Goal: Task Accomplishment & Management: Use online tool/utility

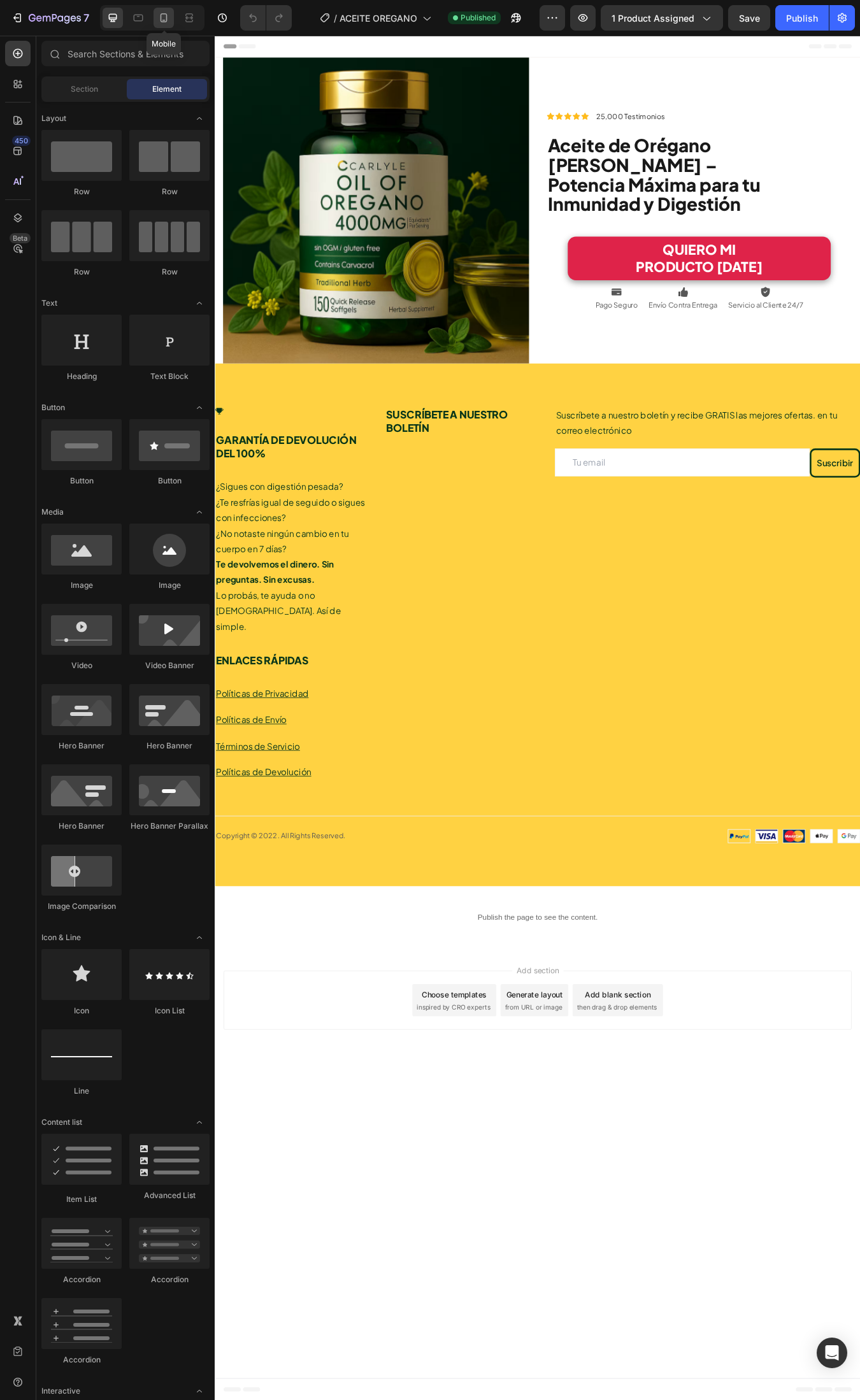
click at [170, 19] on icon at bounding box center [163, 18] width 12 height 12
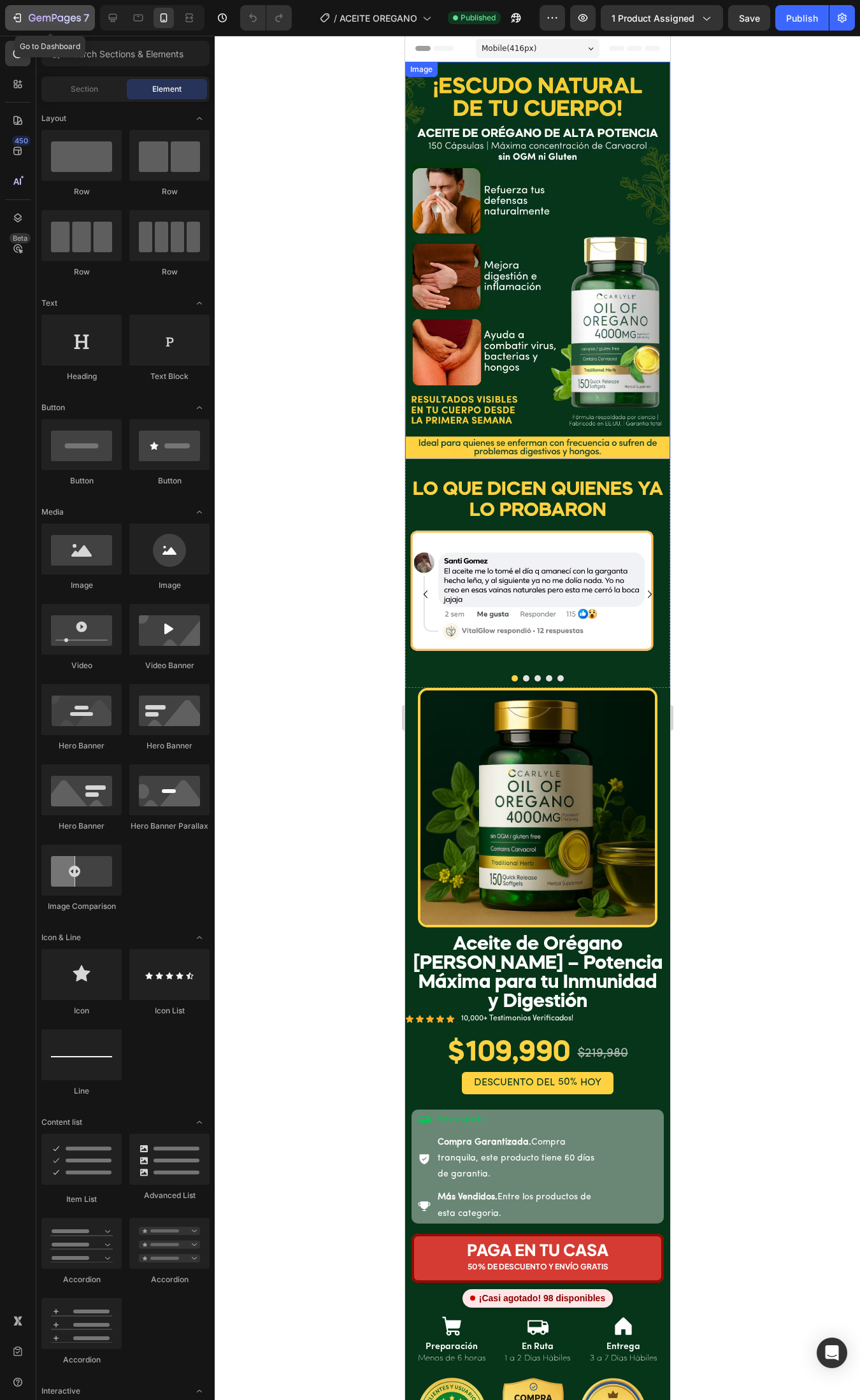
click at [32, 20] on icon "button" at bounding box center [32, 18] width 7 height 8
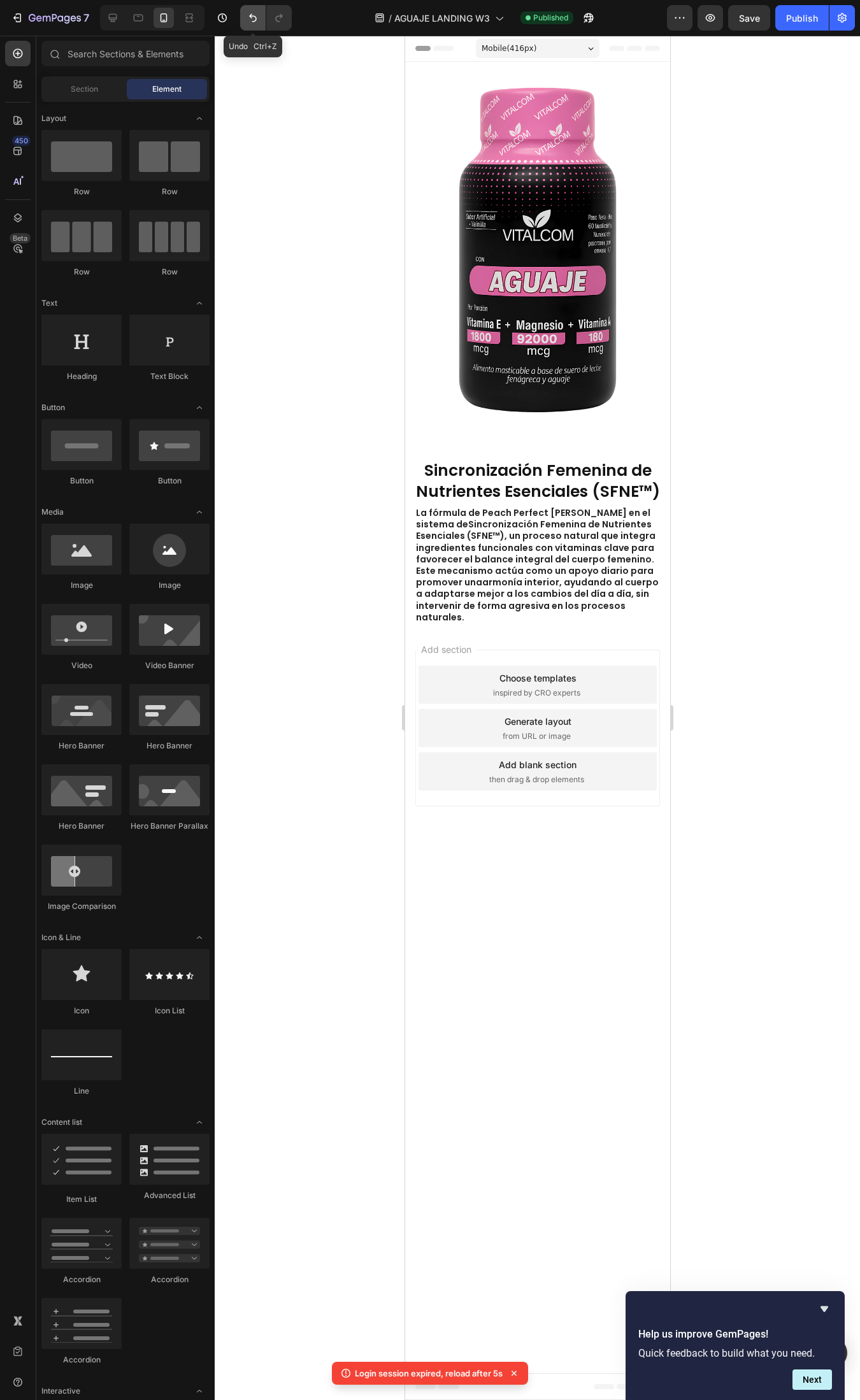
click at [249, 19] on icon "Undo/Redo" at bounding box center [253, 18] width 12 height 12
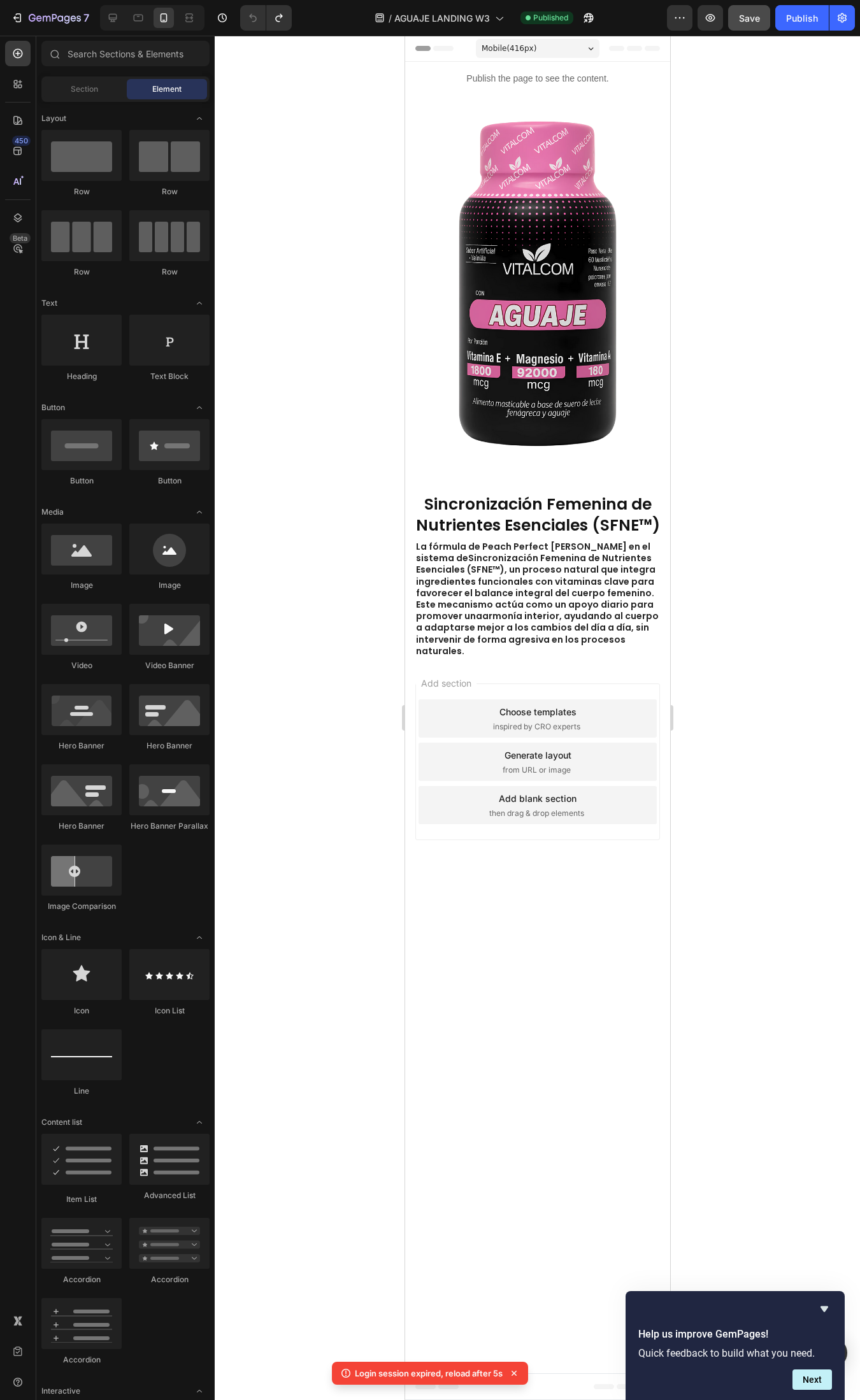
click at [758, 21] on span "Save" at bounding box center [750, 18] width 21 height 11
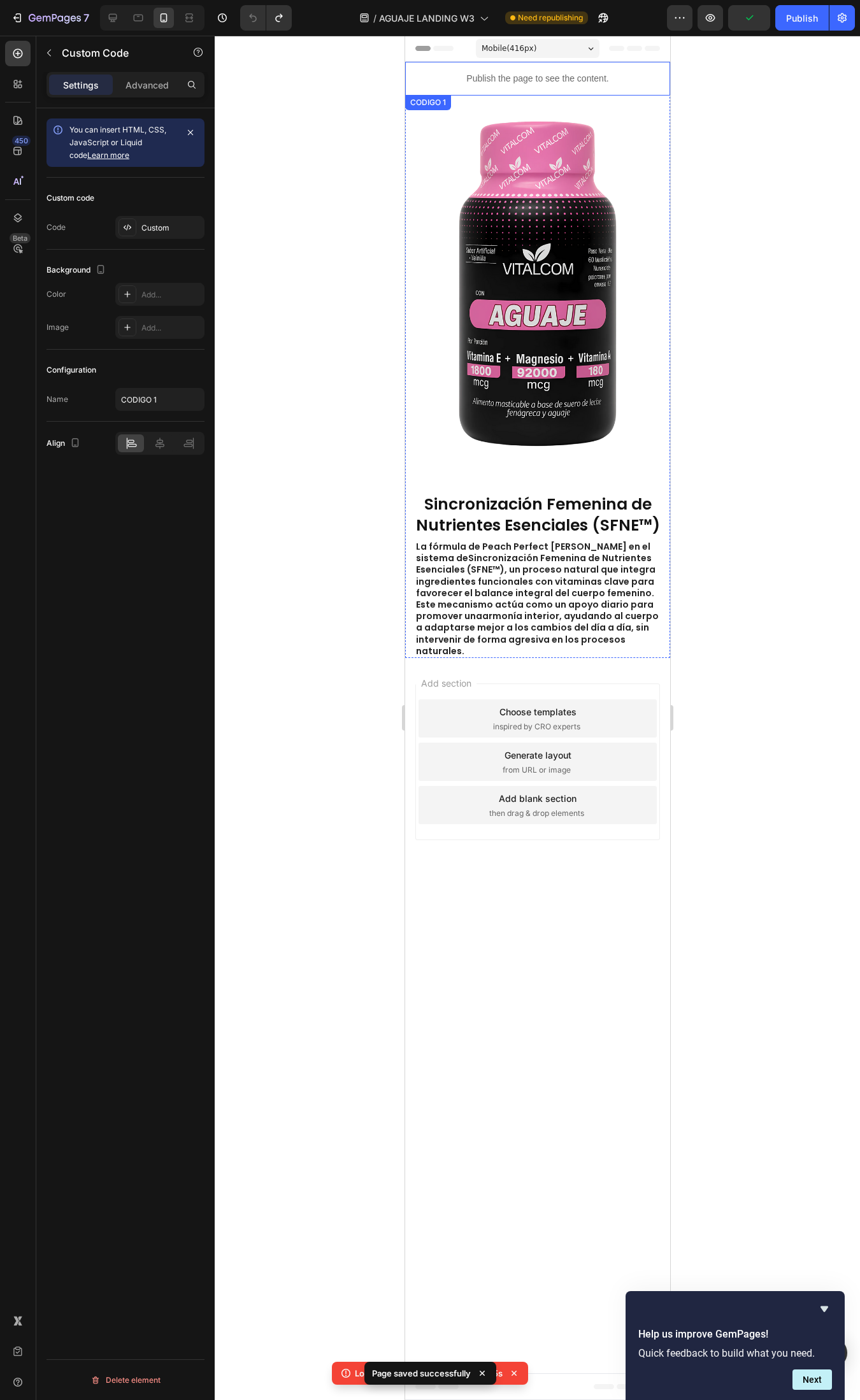
click at [559, 72] on p "Publish the page to see the content." at bounding box center [537, 79] width 265 height 13
click at [156, 225] on div "Custom" at bounding box center [171, 228] width 60 height 11
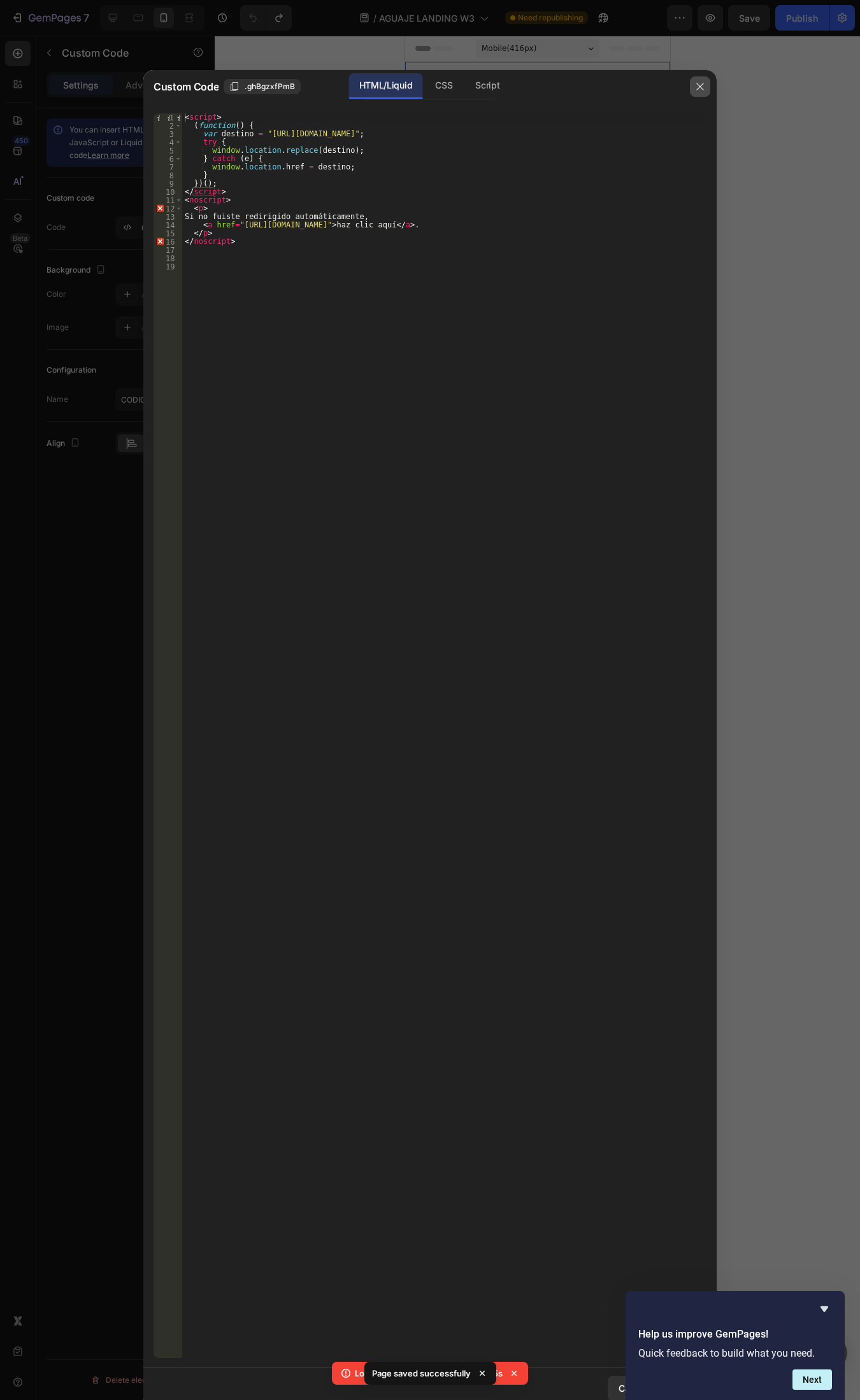
click at [695, 85] on icon "button" at bounding box center [700, 87] width 11 height 11
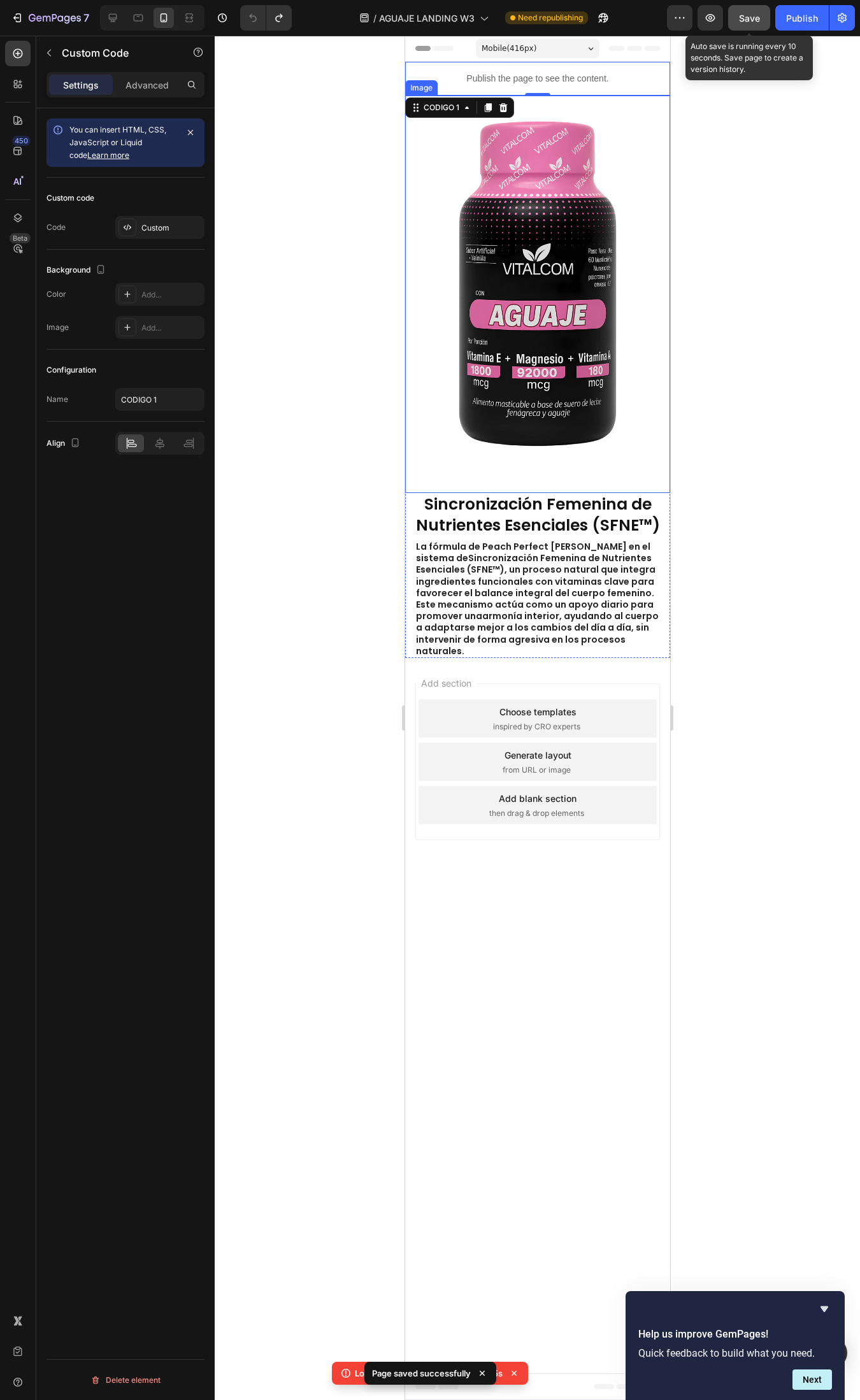
click at [746, 6] on button "Save" at bounding box center [750, 18] width 42 height 26
click at [806, 28] on button "Publish" at bounding box center [802, 18] width 54 height 26
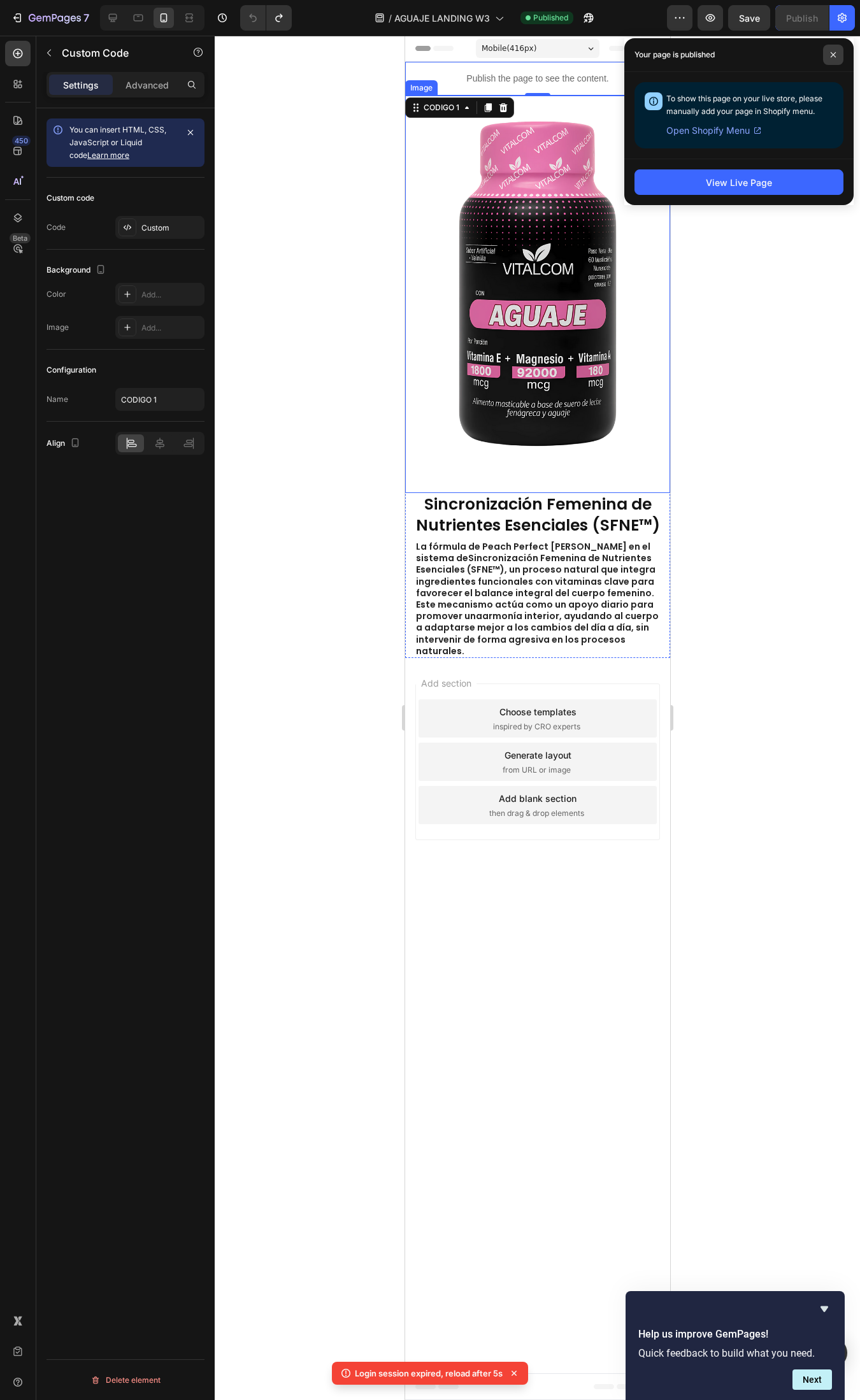
click at [827, 62] on span at bounding box center [833, 55] width 20 height 20
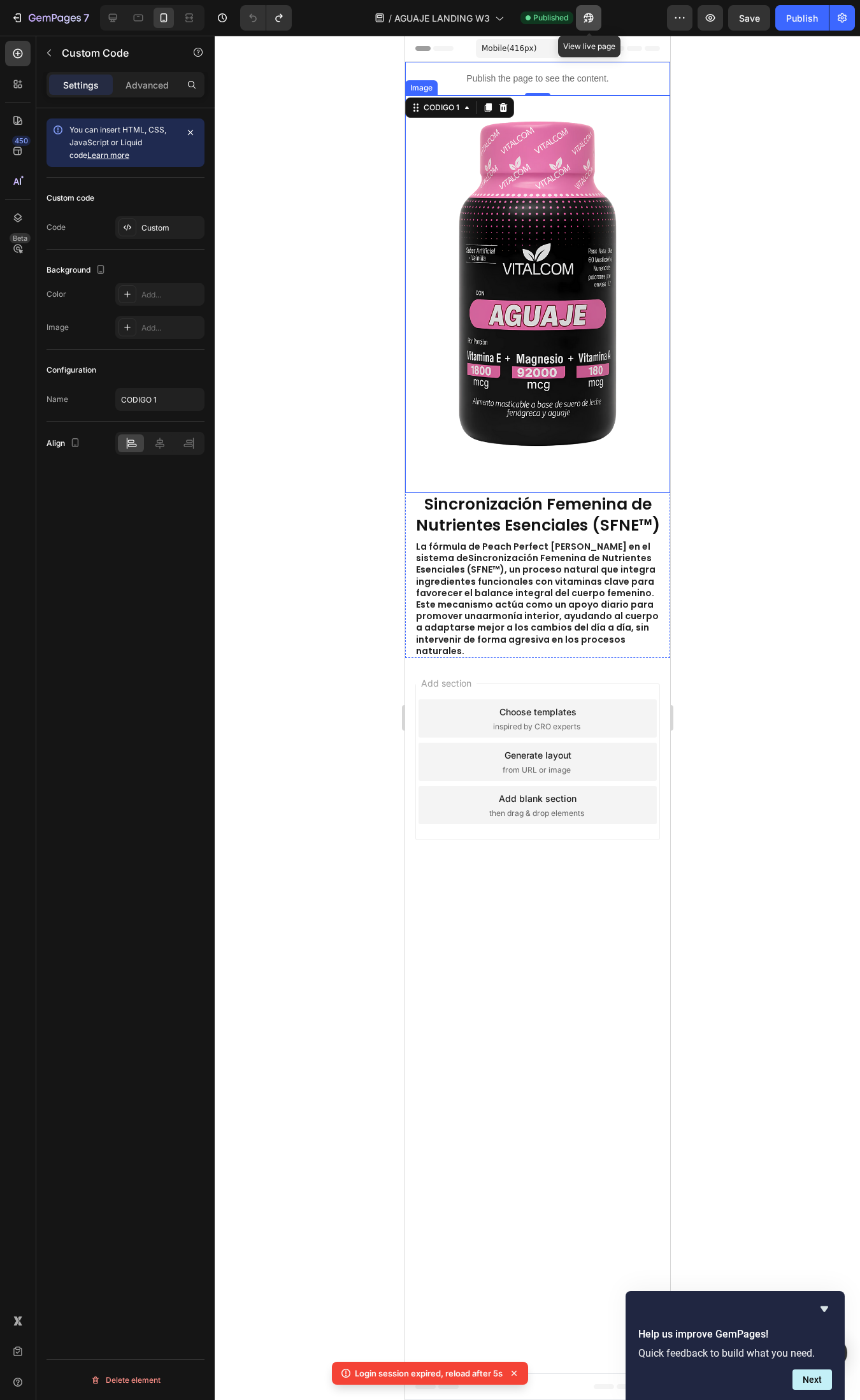
click at [591, 18] on icon "button" at bounding box center [588, 18] width 10 height 10
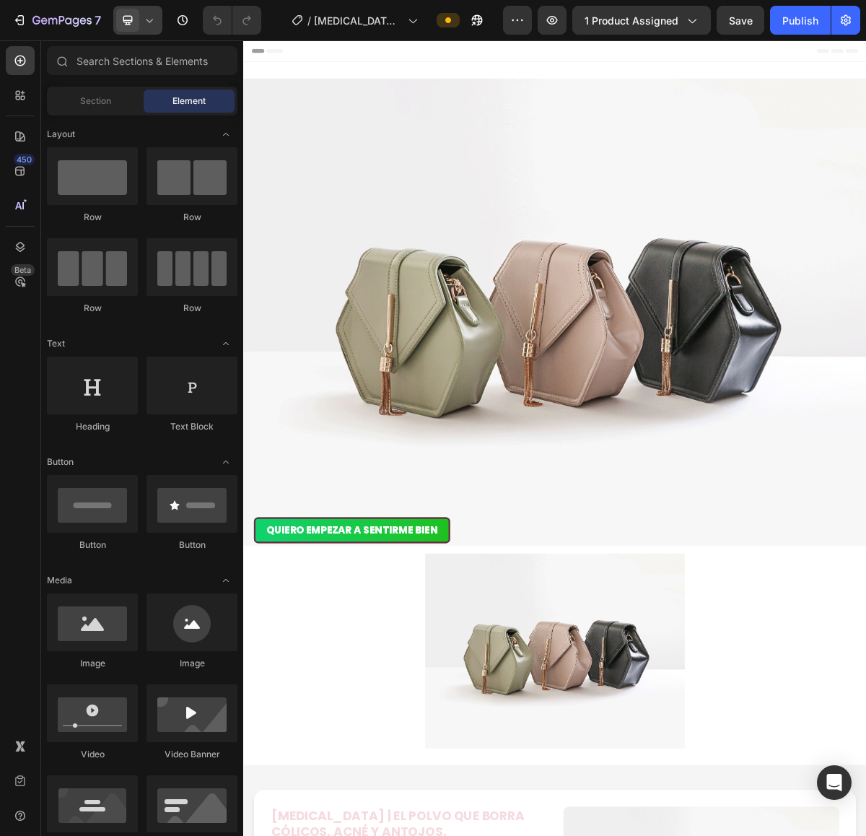
click at [153, 24] on icon at bounding box center [149, 20] width 14 height 14
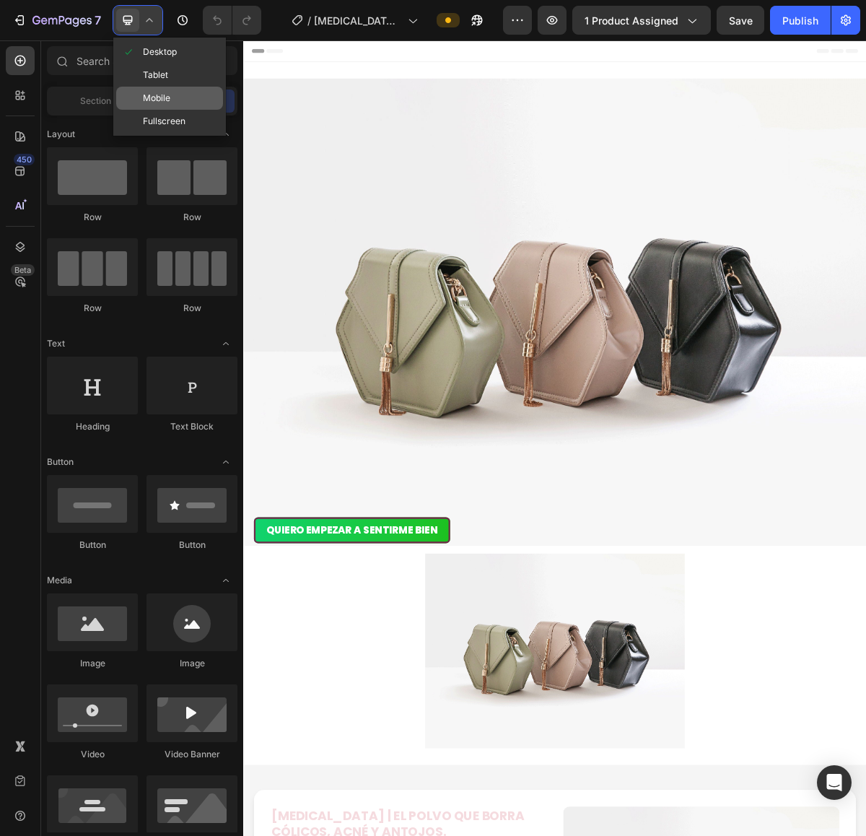
click at [155, 87] on div "Mobile" at bounding box center [169, 98] width 107 height 23
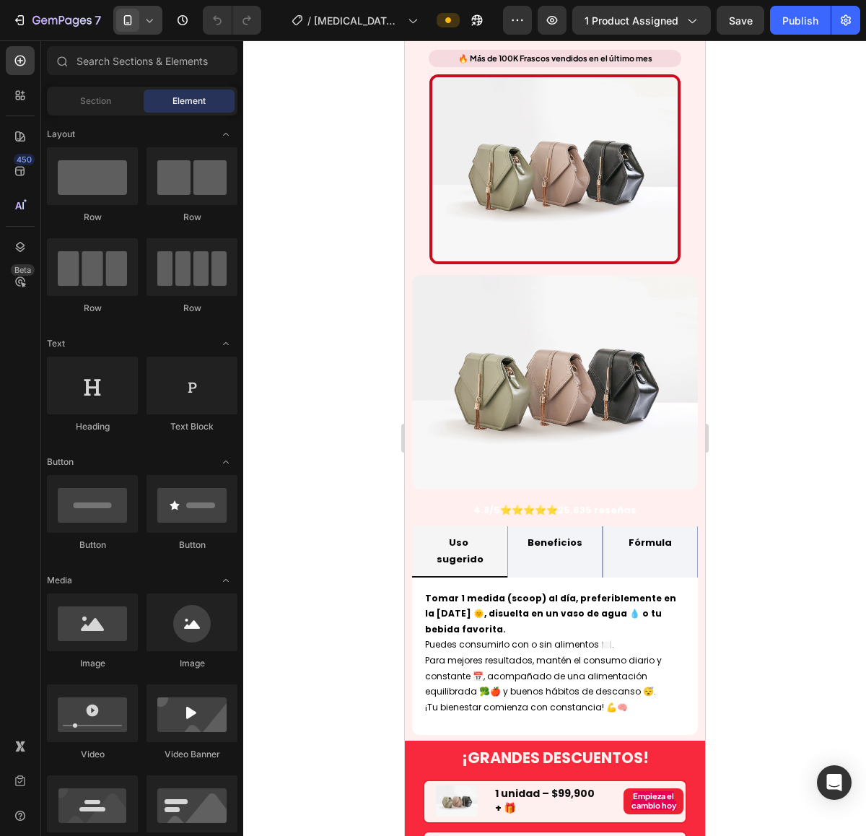
scroll to position [1263, 0]
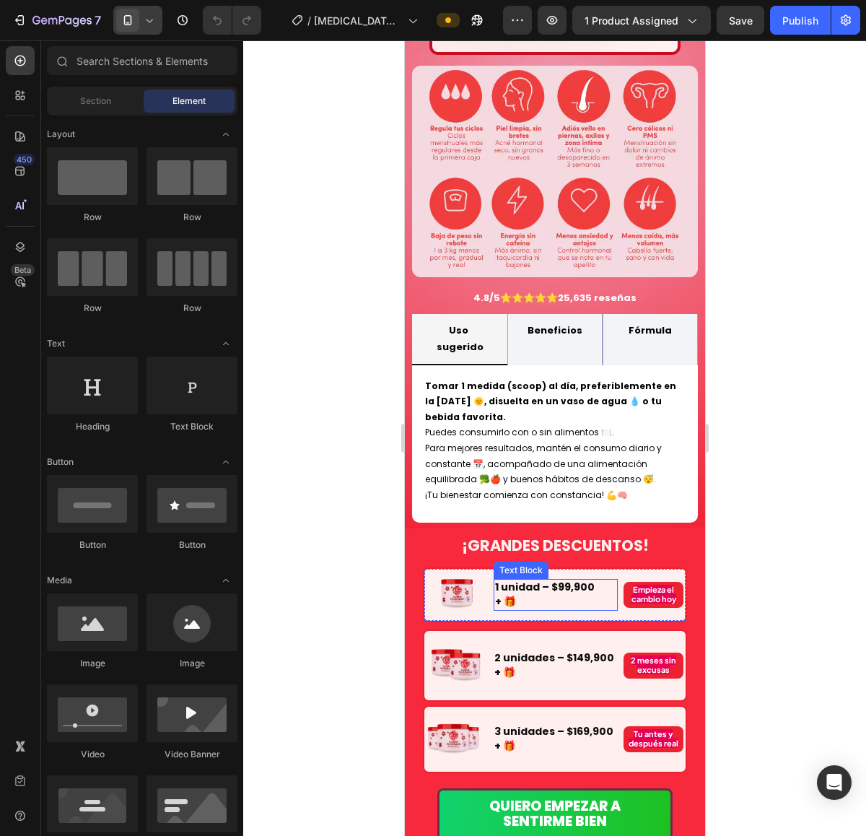
click at [579, 579] on strong "1 unidad – $99,900" at bounding box center [544, 586] width 100 height 14
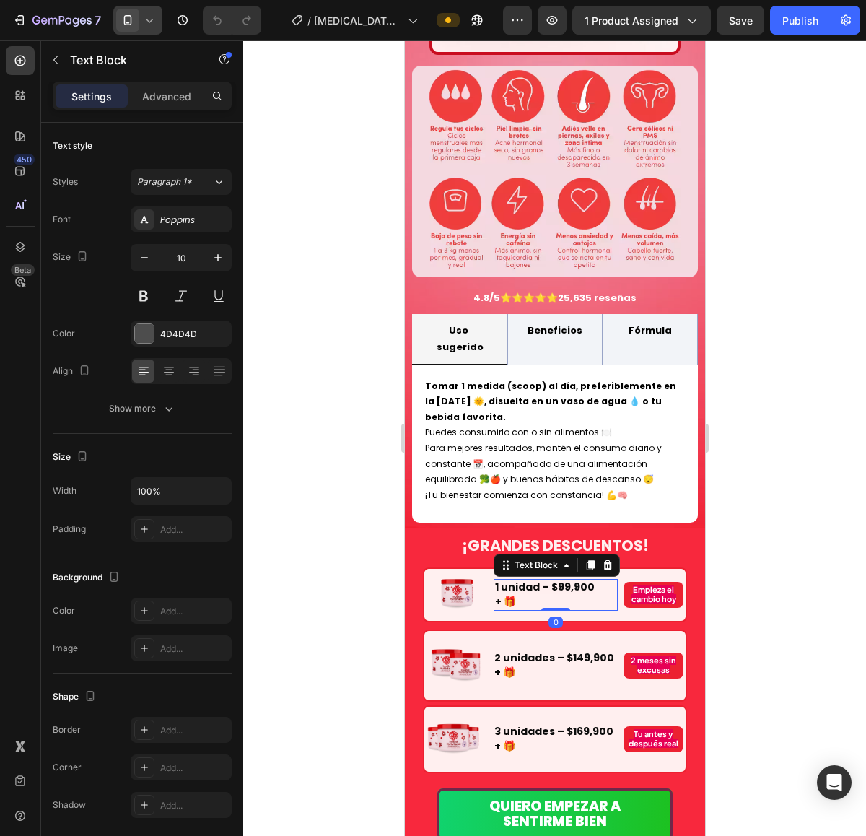
click at [569, 579] on strong "1 unidad – $99,900" at bounding box center [544, 586] width 100 height 14
click at [561, 579] on strong "1 unidad – $99,900" at bounding box center [544, 586] width 100 height 14
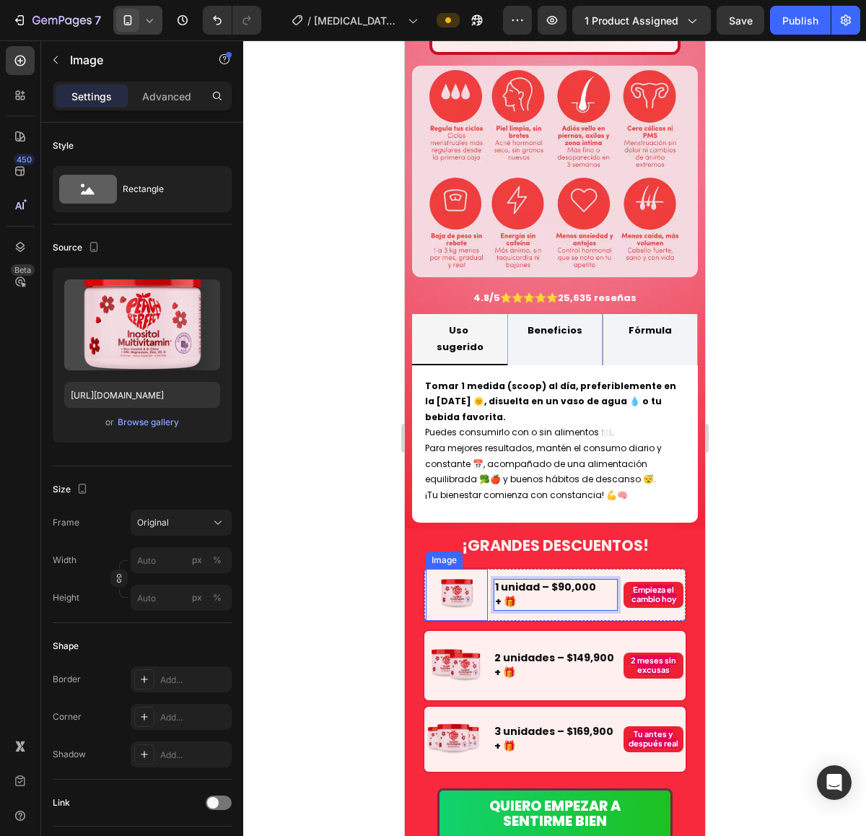
click at [480, 567] on div "Image 1 unidad – $90,000 + 🎁 Text Block 0 Empieza el cambio hoy Text Block Row" at bounding box center [554, 594] width 264 height 55
click at [483, 567] on div "Image 0 1 unidad – $90,000 + 🎁 Text Block Empieza el cambio hoy Text Block Row" at bounding box center [554, 594] width 264 height 55
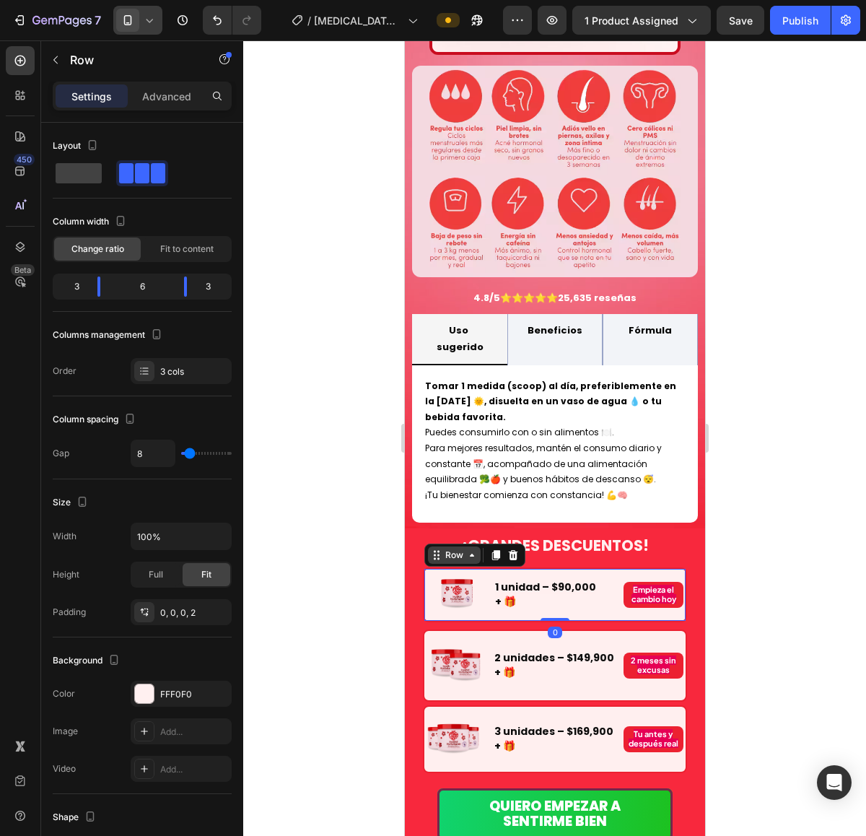
click at [472, 546] on div "Row" at bounding box center [453, 554] width 53 height 17
drag, startPoint x: 805, startPoint y: 501, endPoint x: 716, endPoint y: 521, distance: 90.9
click at [804, 501] on div at bounding box center [554, 437] width 623 height 795
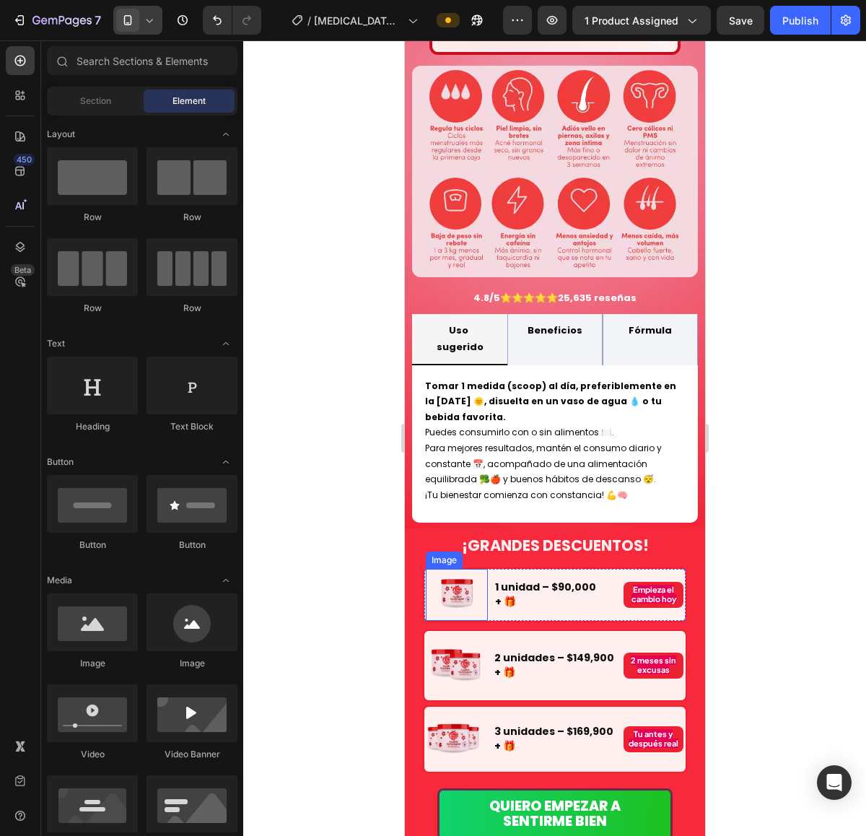
click at [478, 569] on div "Image" at bounding box center [456, 595] width 62 height 52
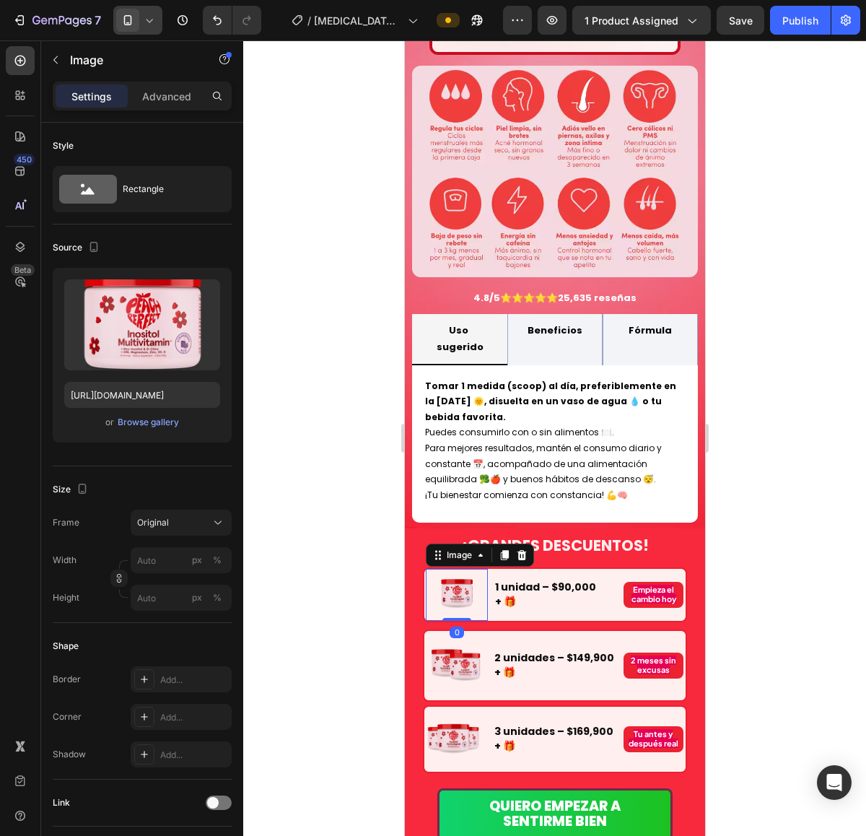
click at [446, 543] on div "Image" at bounding box center [479, 554] width 108 height 23
click at [451, 546] on div "Image" at bounding box center [459, 554] width 60 height 17
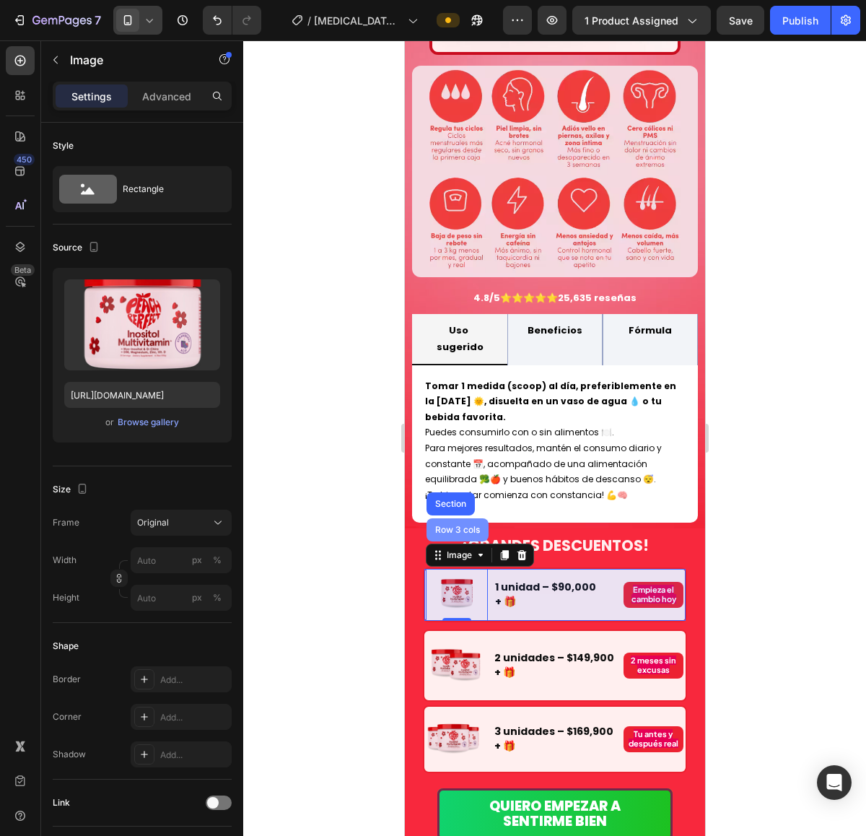
click at [451, 518] on div "Row 3 cols" at bounding box center [457, 529] width 62 height 23
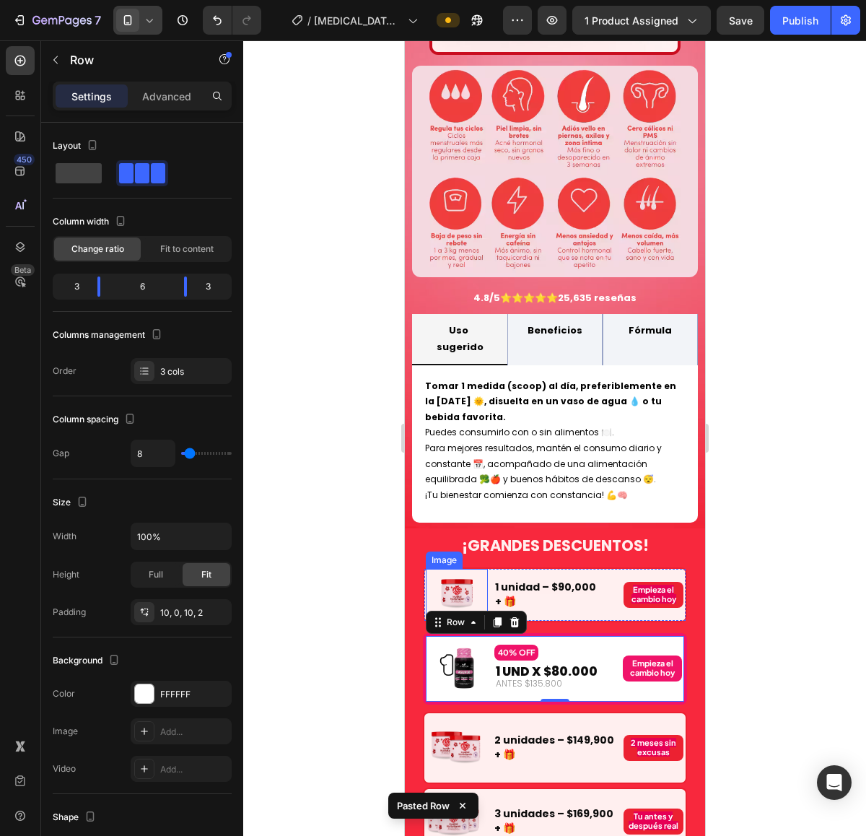
click at [468, 573] on img at bounding box center [456, 594] width 42 height 42
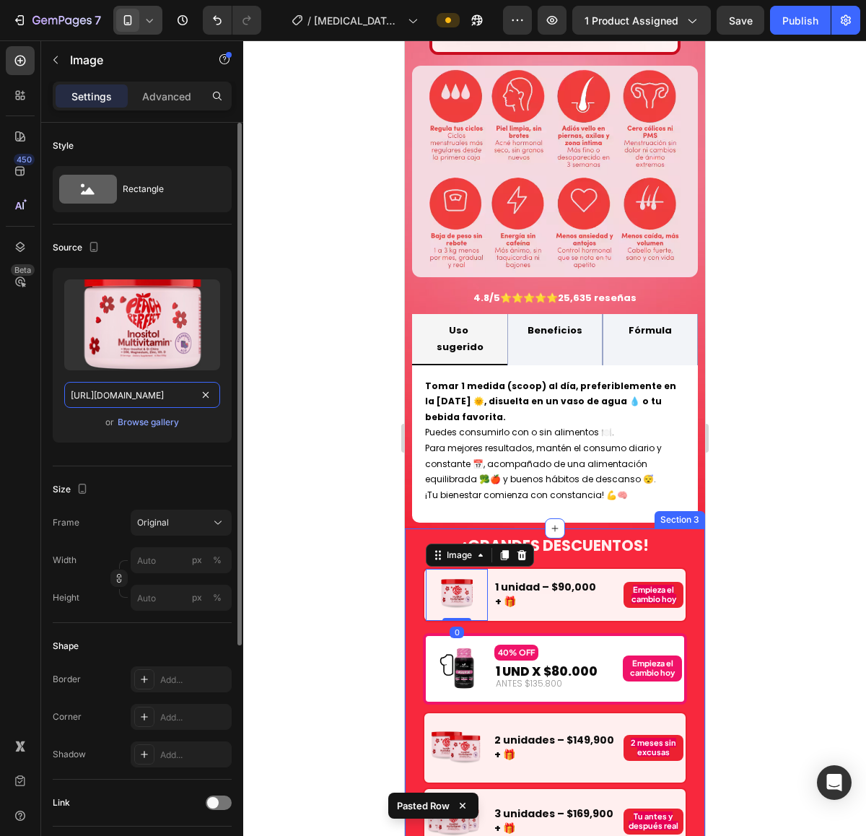
click at [138, 395] on input "https://cdn.shopify.com/s/files/1/0924/3872/4895/files/2_459d838e-d3ff-418d-8ea…" at bounding box center [142, 395] width 156 height 26
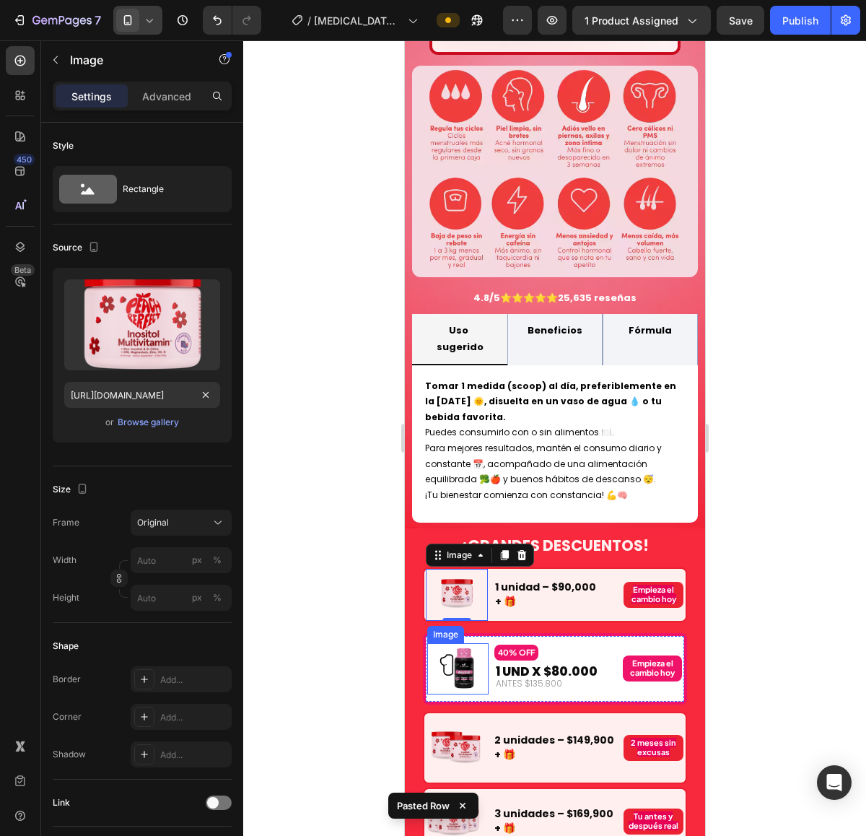
click at [452, 647] on img at bounding box center [457, 667] width 41 height 41
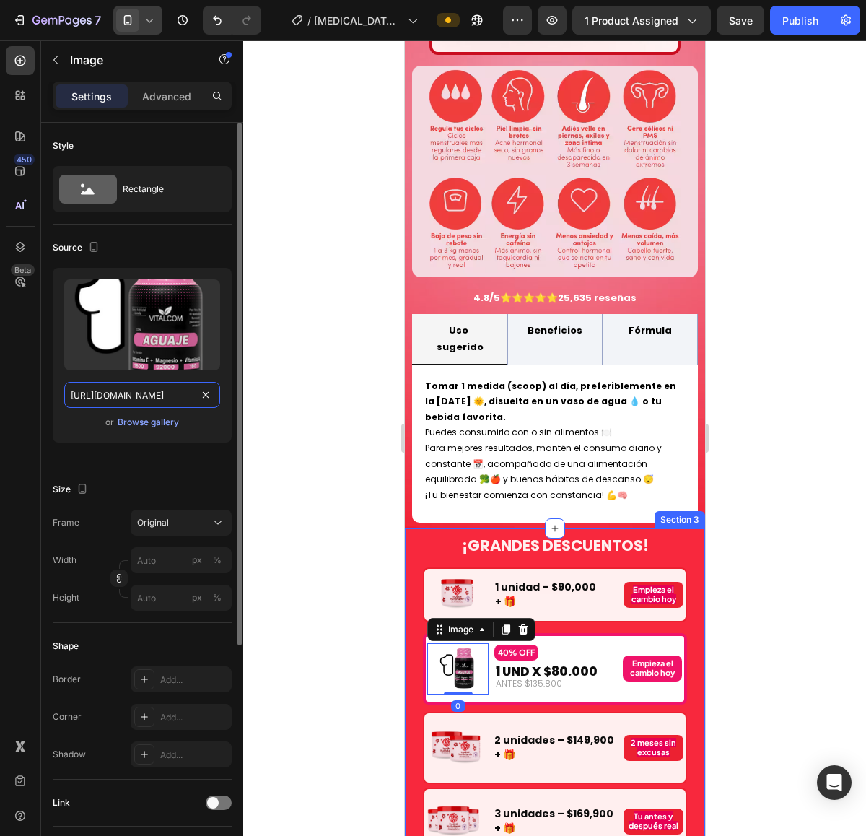
click at [134, 400] on input "https://cdn.shopify.com/s/files/1/0924/3872/4895/files/AGUAJE_VITALCOM_X_1.avif…" at bounding box center [142, 395] width 156 height 26
paste input "2_459d838e-d3ff-418d-8eaf-1f80e6e54ccb.avif?v=1753957521"
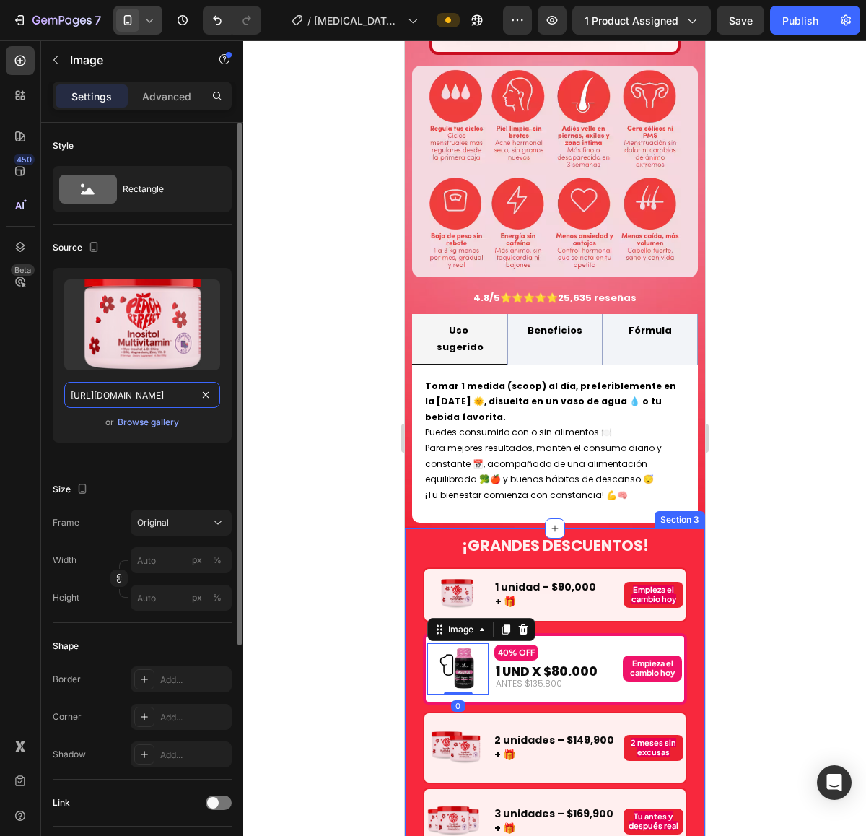
scroll to position [0, 369]
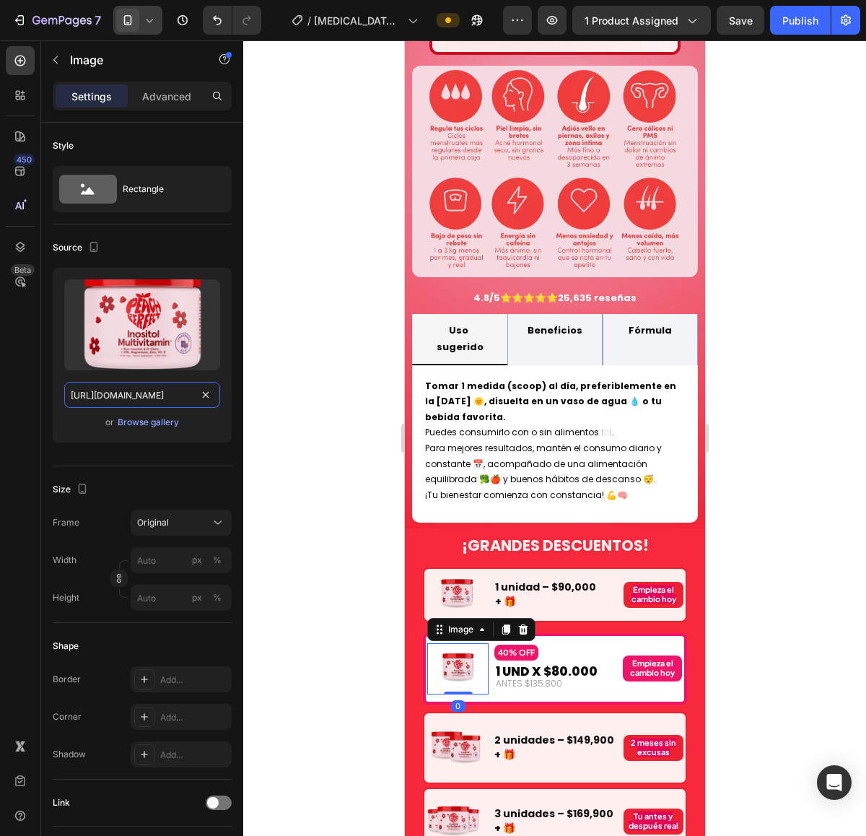
type input "https://cdn.shopify.com/s/files/1/0924/3872/4895/files/2_459d838e-d3ff-418d-8ea…"
click at [737, 612] on div at bounding box center [554, 437] width 623 height 795
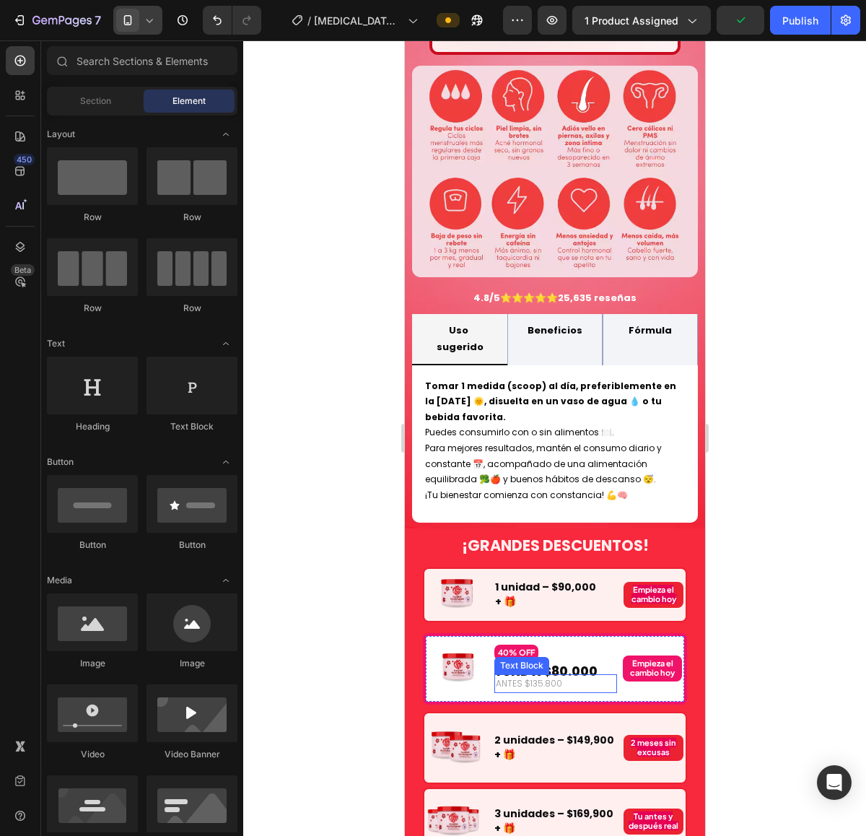
click at [562, 662] on span "1 UND X $80.000" at bounding box center [546, 670] width 102 height 17
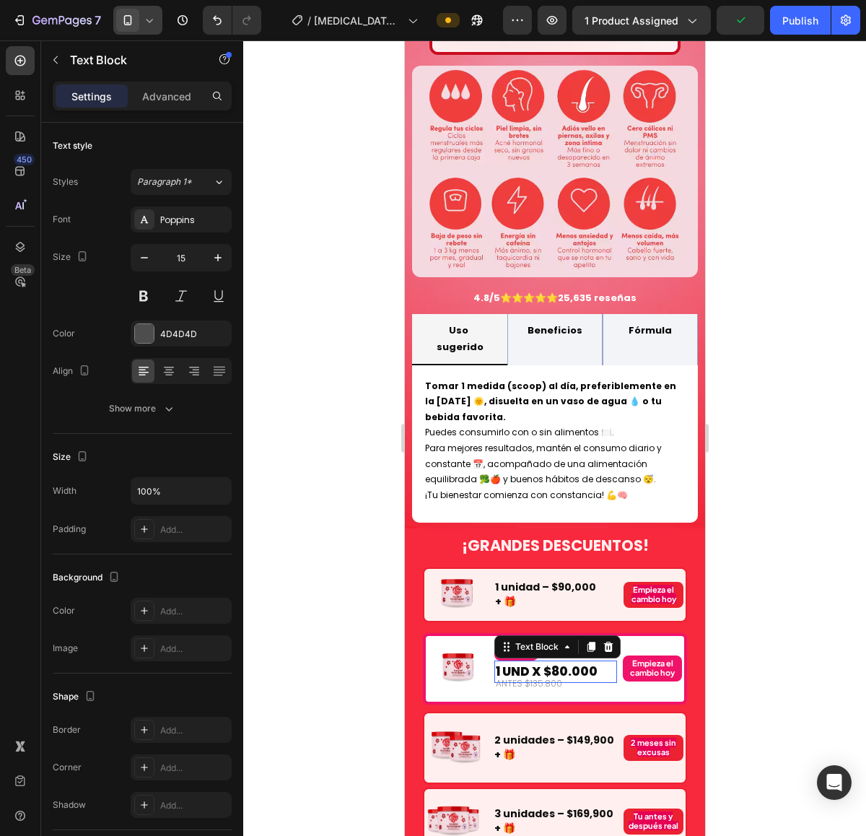
click at [562, 662] on span "1 UND X $80.000" at bounding box center [546, 670] width 102 height 17
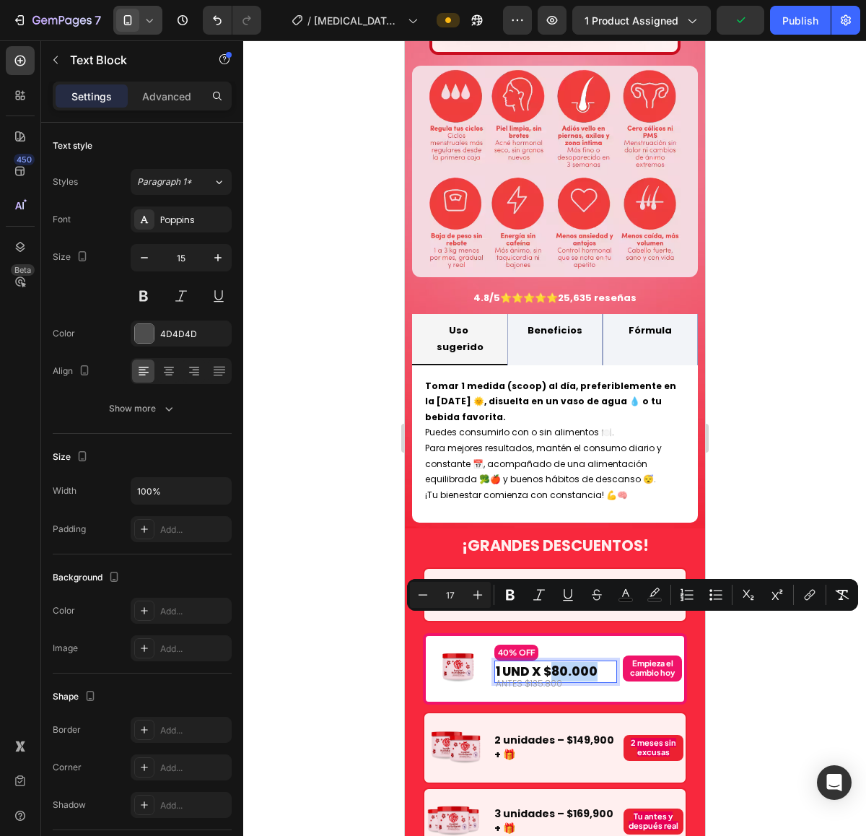
click at [561, 662] on span "1 UND X $80.000" at bounding box center [546, 670] width 102 height 17
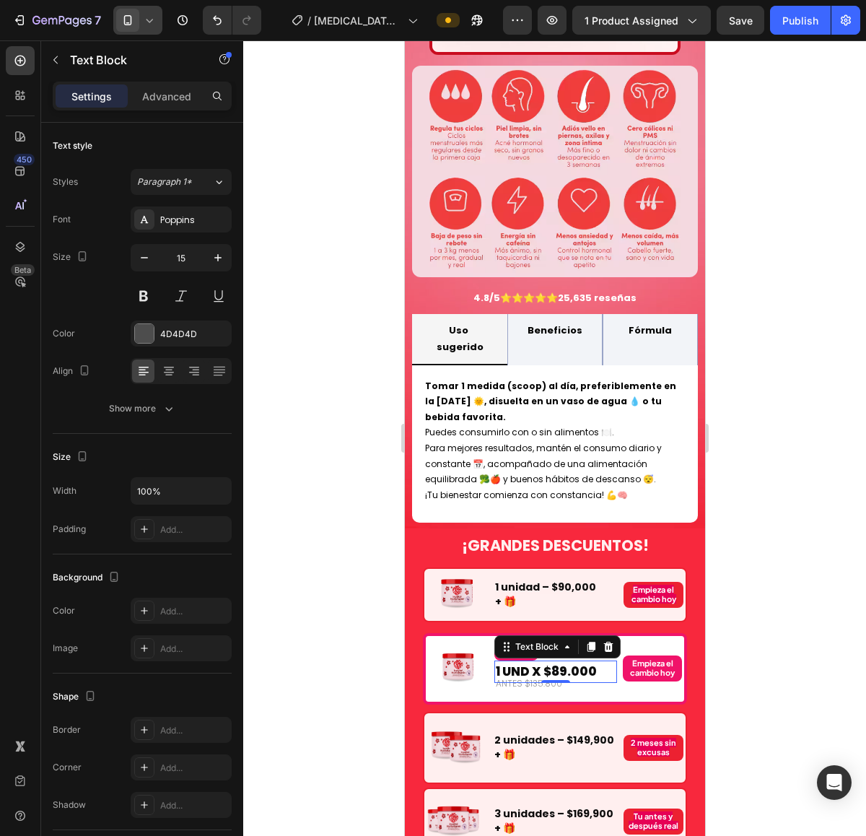
drag, startPoint x: 749, startPoint y: 626, endPoint x: 716, endPoint y: 631, distance: 32.9
click at [749, 626] on div at bounding box center [554, 437] width 623 height 795
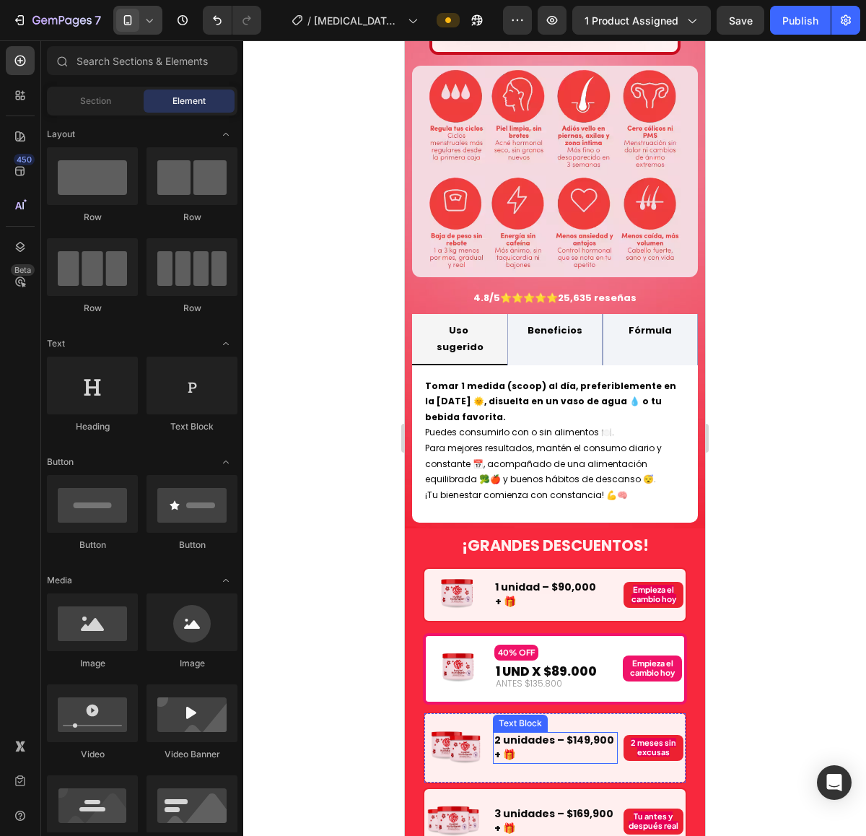
click at [590, 732] on strong "2 unidades – $149,900 + 🎁" at bounding box center [554, 746] width 120 height 29
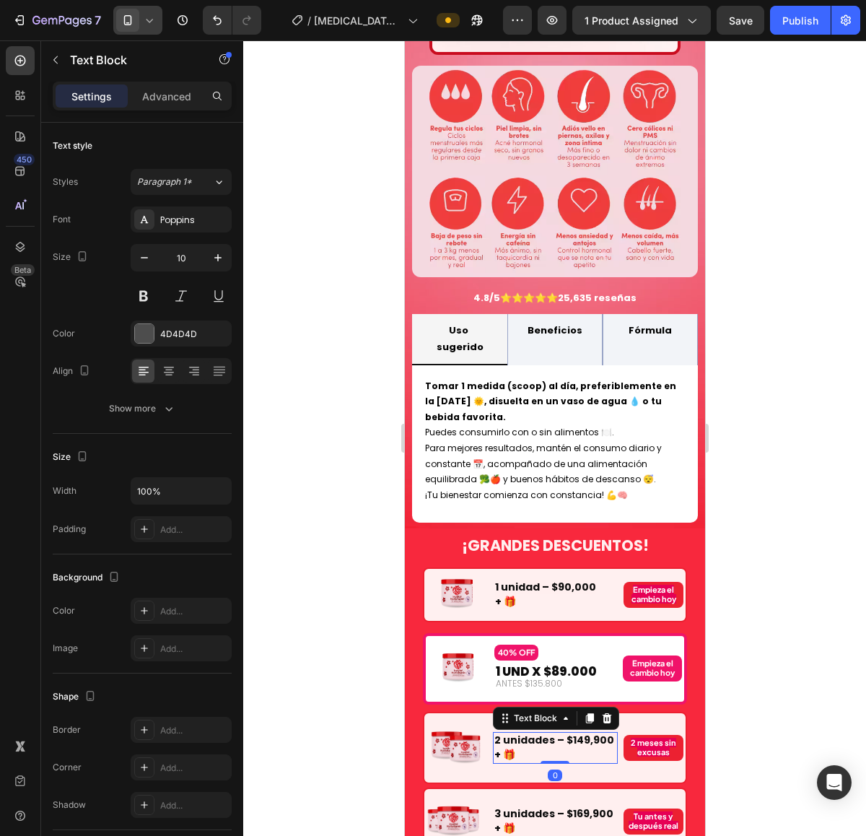
click at [577, 732] on strong "2 unidades – $149,900 + 🎁" at bounding box center [554, 746] width 120 height 29
click at [574, 806] on strong "3 unidades – $169,900 + 🎁" at bounding box center [553, 820] width 119 height 29
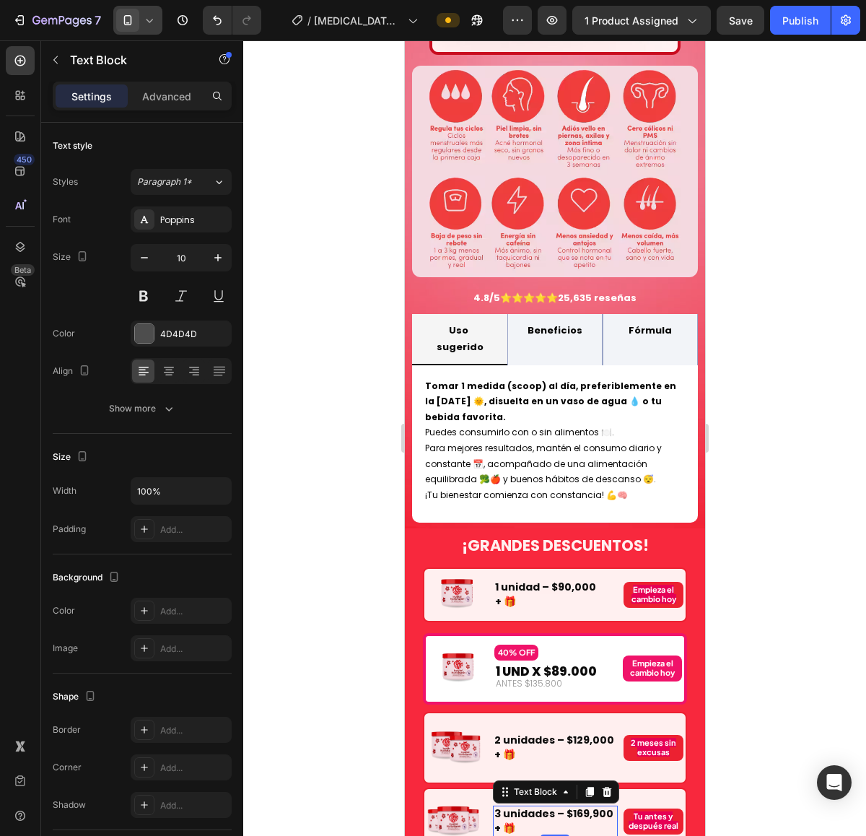
click at [593, 806] on strong "3 unidades – $169,900 + 🎁" at bounding box center [553, 820] width 119 height 29
click at [745, 666] on div at bounding box center [554, 437] width 623 height 795
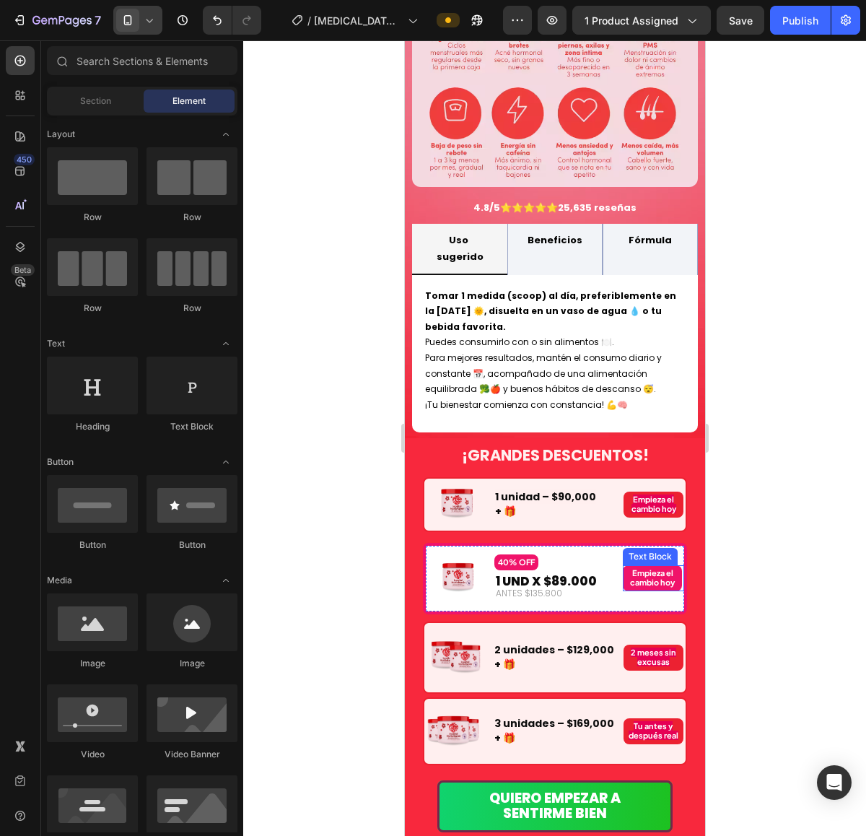
scroll to position [1443, 0]
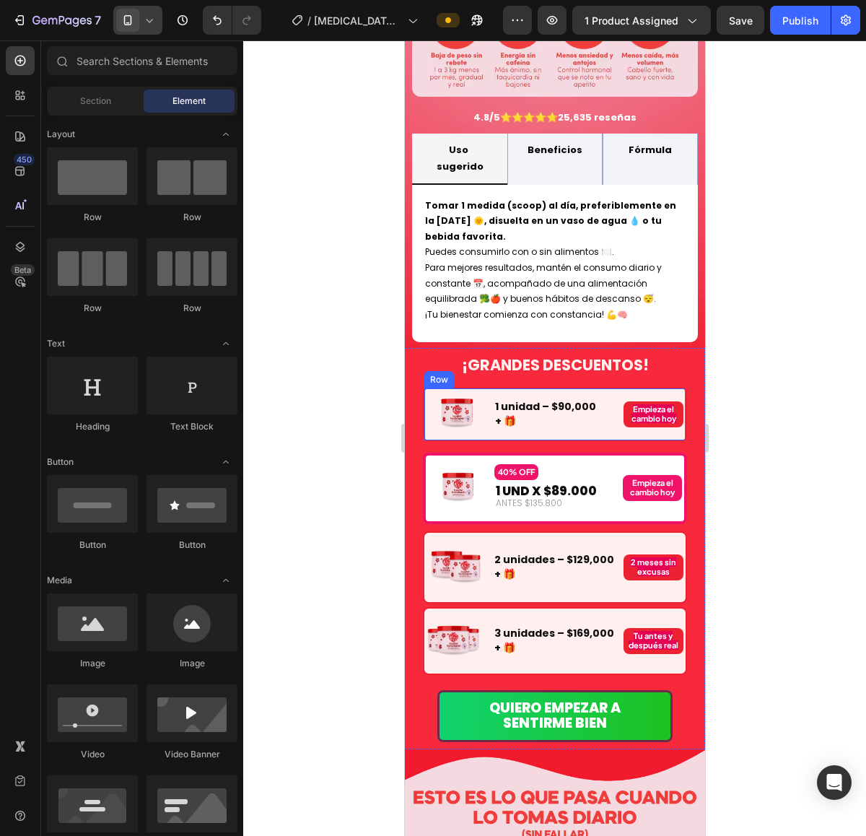
click at [595, 388] on div "1 unidad – $90,000 + 🎁 Text Block" at bounding box center [555, 414] width 124 height 52
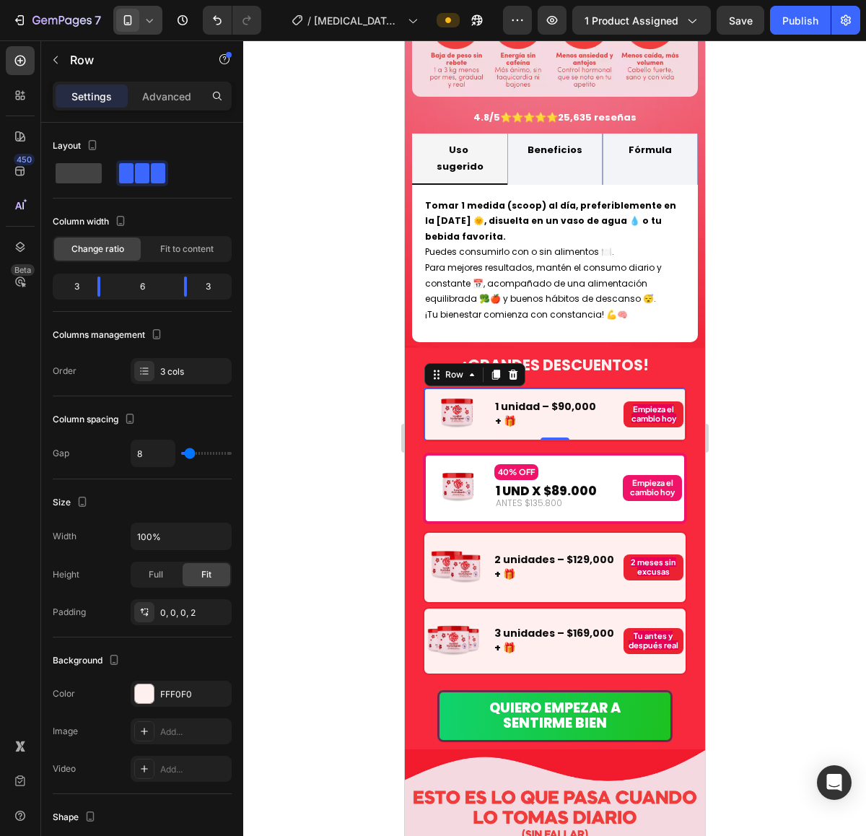
click at [514, 366] on div at bounding box center [512, 374] width 17 height 17
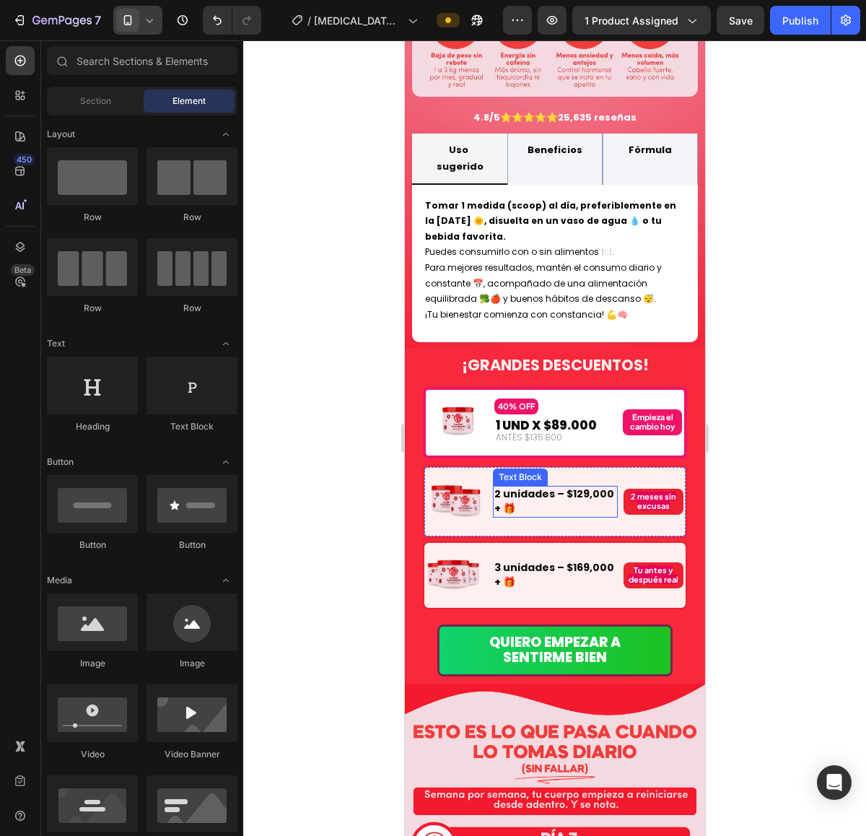
click at [565, 486] on strong "2 unidades – $129,000 + 🎁" at bounding box center [554, 500] width 120 height 29
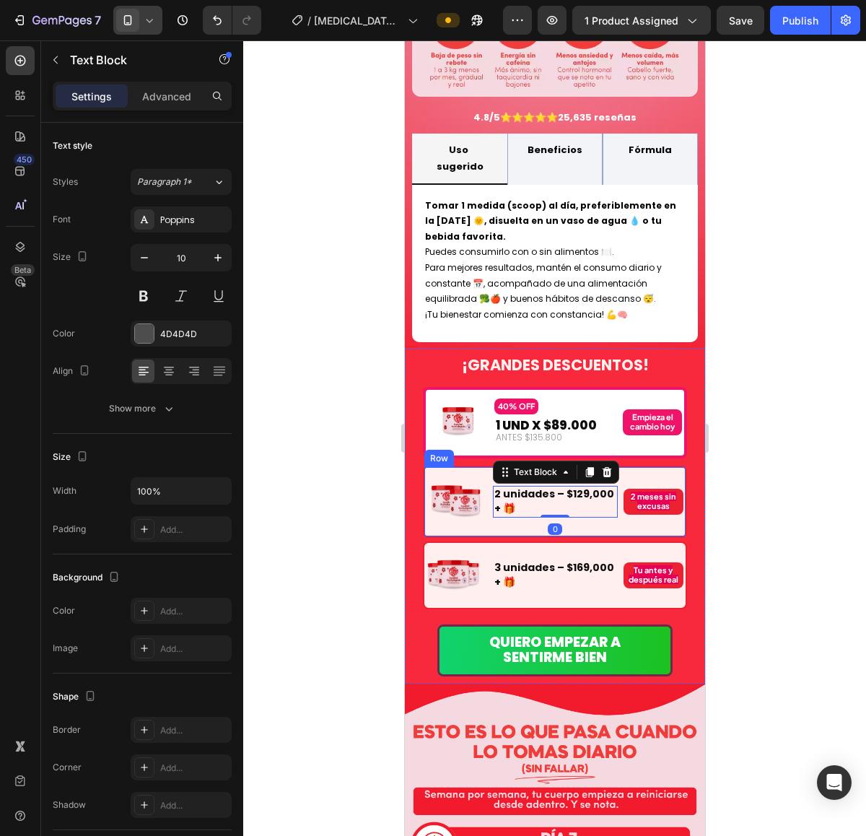
click at [645, 470] on div "2 meses sin excusas Text Block" at bounding box center [654, 501] width 63 height 63
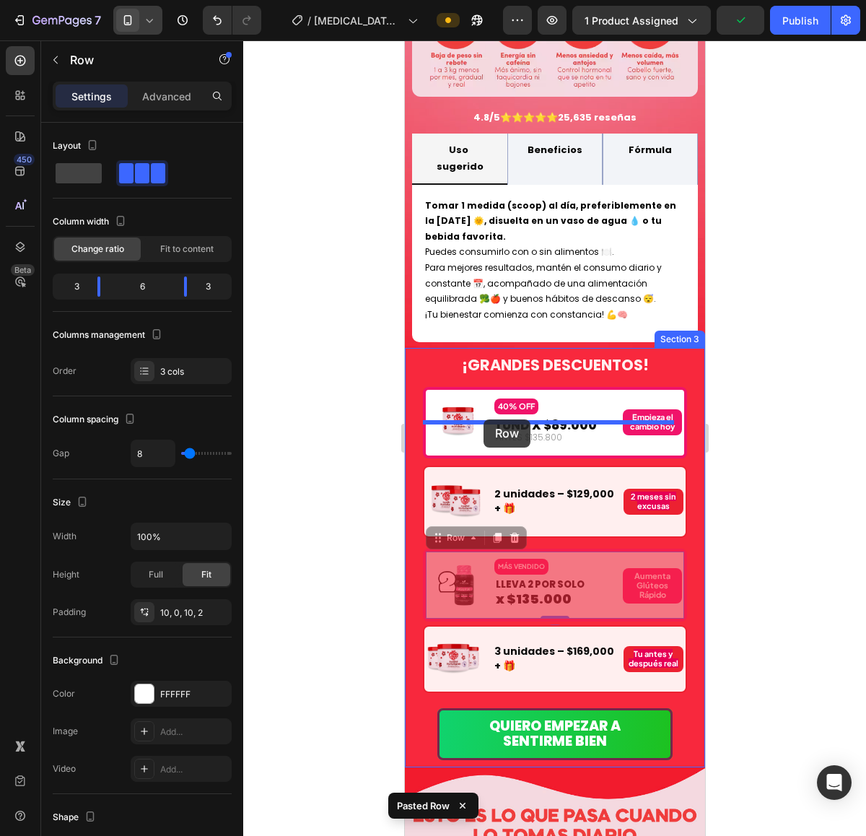
drag, startPoint x: 464, startPoint y: 494, endPoint x: 483, endPoint y: 419, distance: 77.5
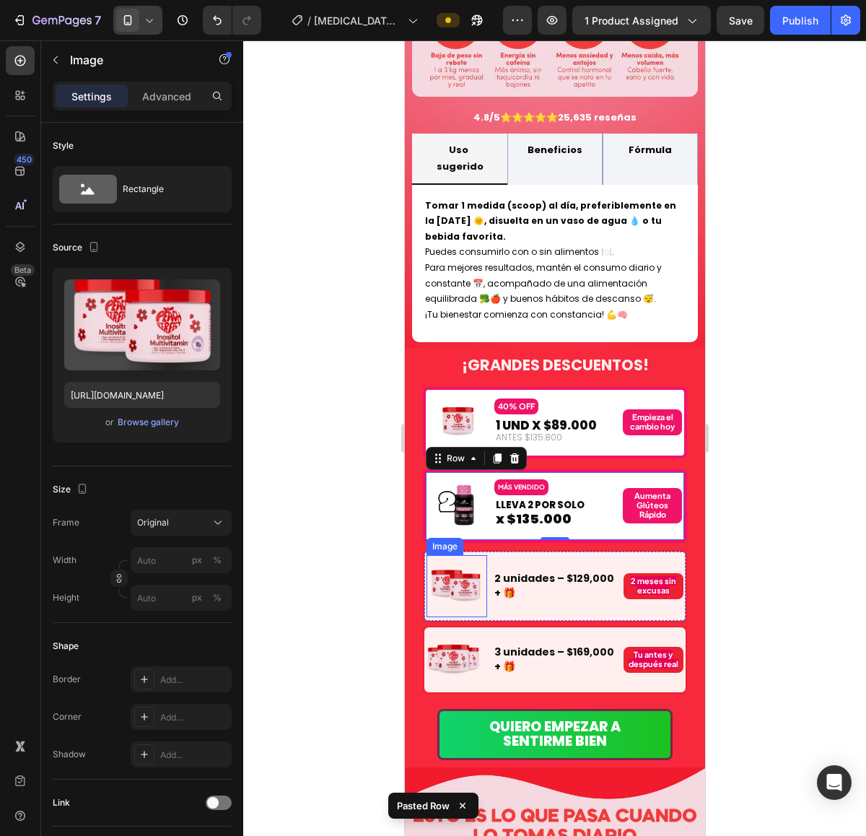
click at [439, 558] on img at bounding box center [455, 586] width 56 height 56
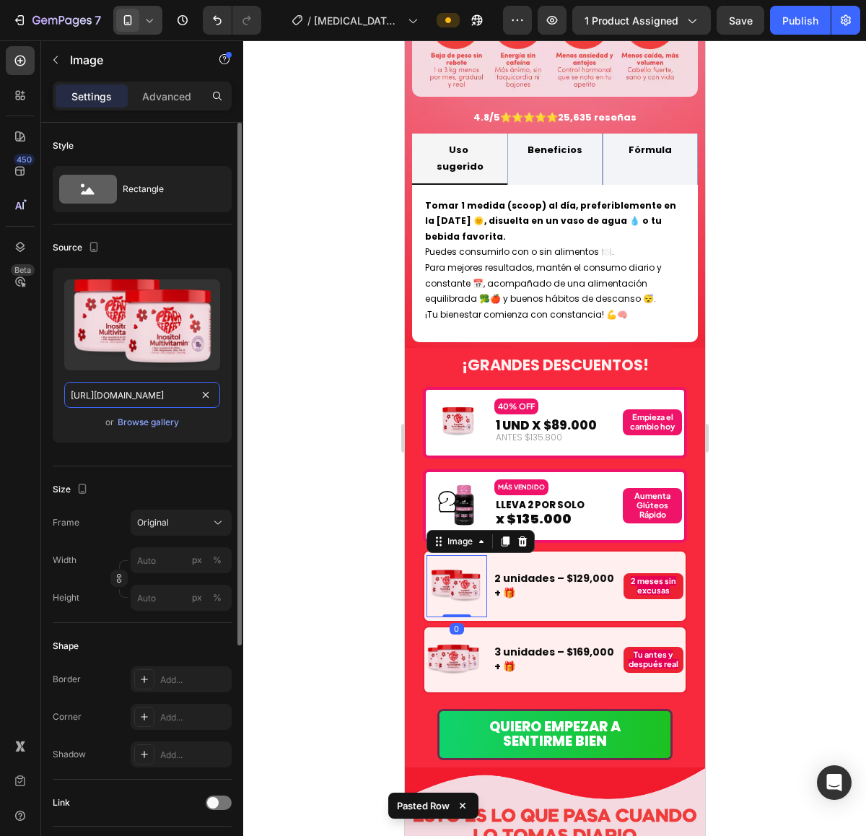
click at [148, 391] on input "https://cdn.shopify.com/s/files/1/0924/3872/4895/files/3_d2e2e300-9c55-438c-8fb…" at bounding box center [142, 395] width 156 height 26
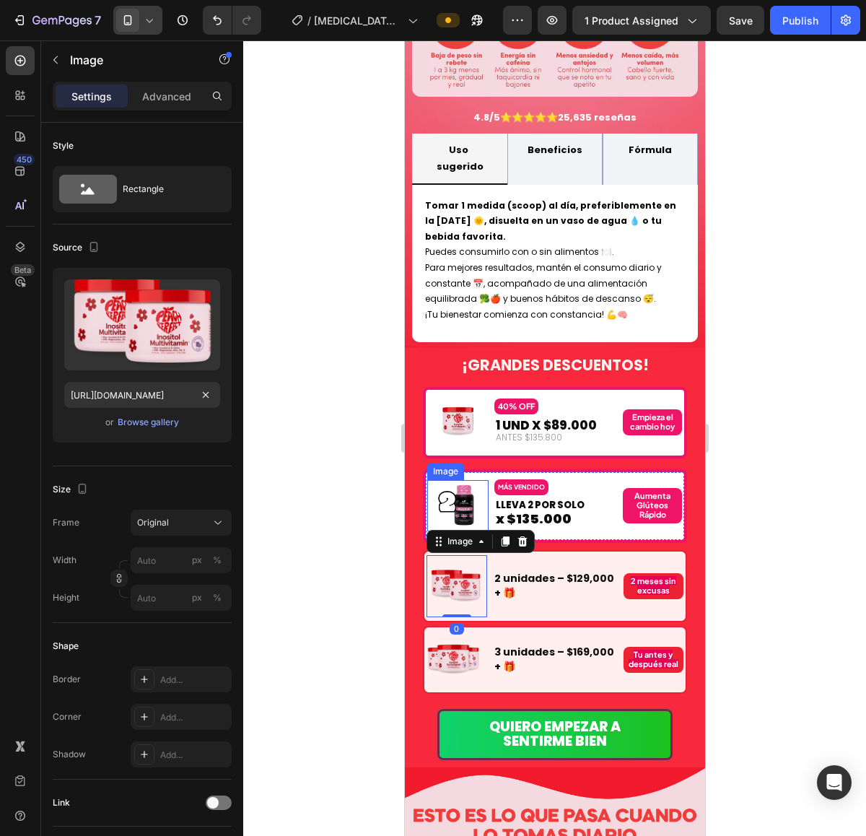
click at [456, 484] on img at bounding box center [457, 504] width 41 height 41
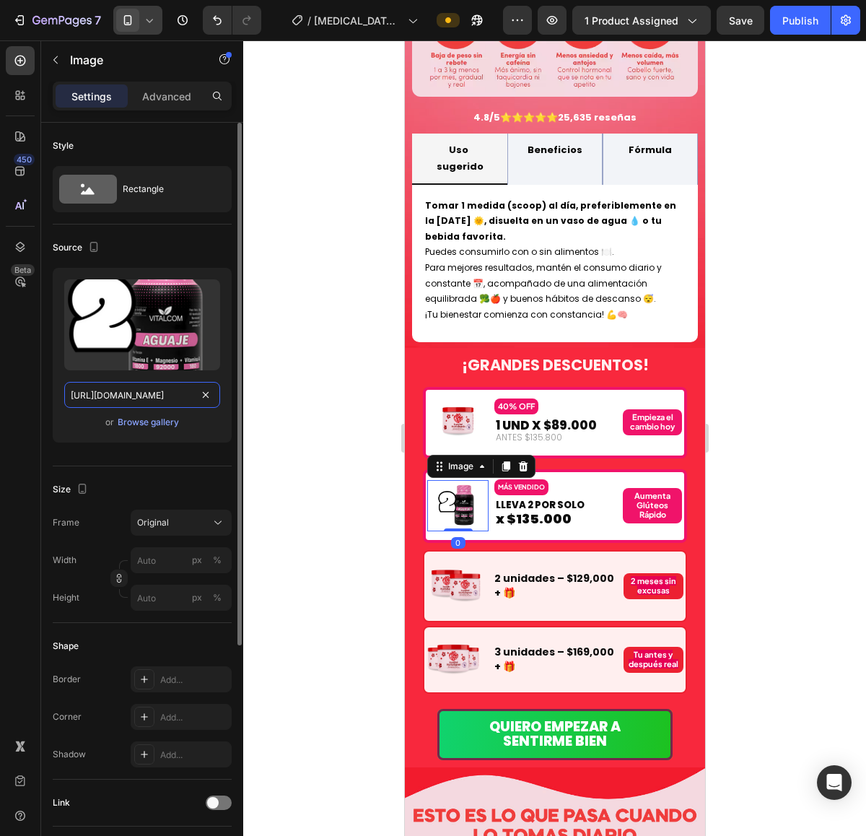
click at [152, 405] on input "https://cdn.shopify.com/s/files/1/0924/3872/4895/files/AGUAJE_VITALCOM_X_2.avif…" at bounding box center [142, 395] width 156 height 26
paste input "3_d2e2e300-9c55-438c-8fb3-3d2c5b396369.avif?v=1753957492"
type input "https://cdn.shopify.com/s/files/1/0924/3872/4895/files/3_d2e2e300-9c55-438c-8fb…"
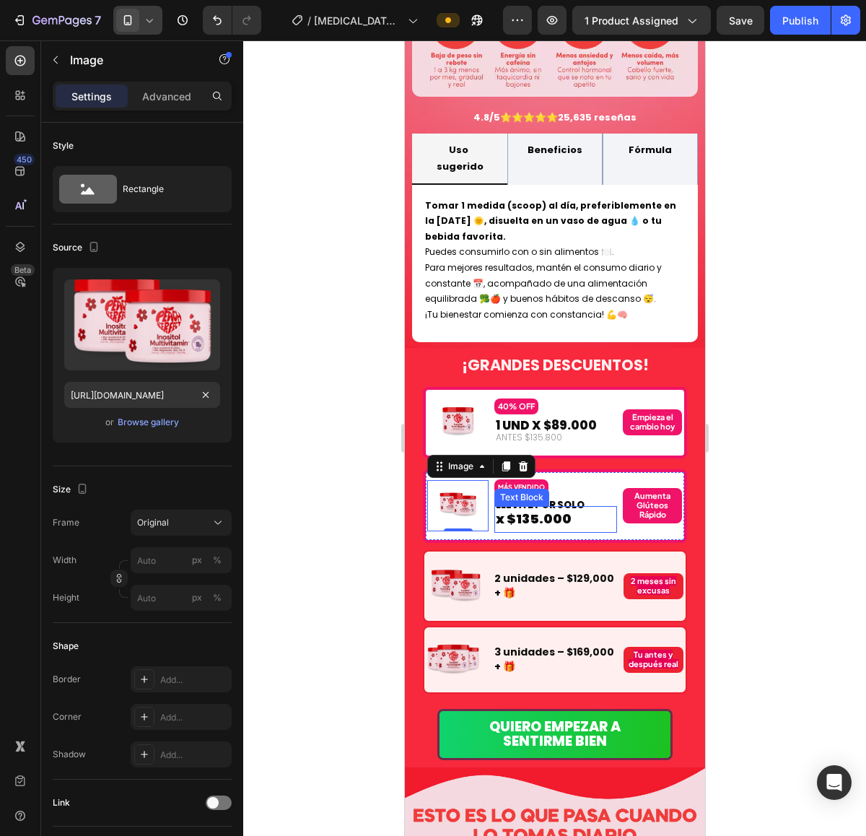
click at [521, 509] on span "x $135.000" at bounding box center [533, 518] width 76 height 18
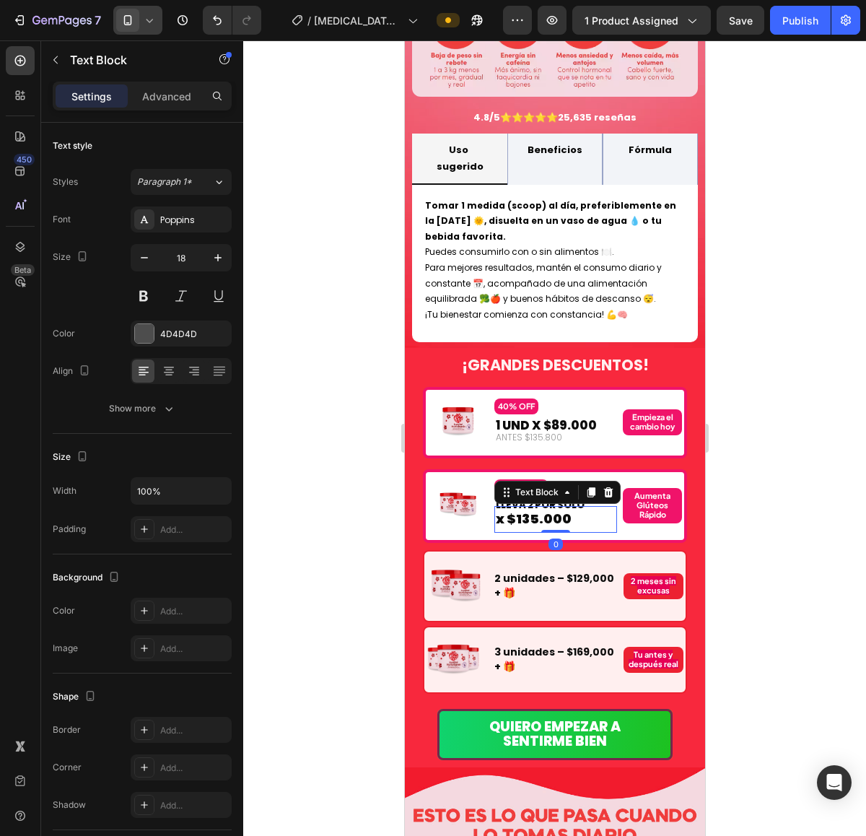
click at [525, 509] on span "x $135.000" at bounding box center [533, 518] width 76 height 18
click at [718, 459] on div at bounding box center [554, 437] width 623 height 795
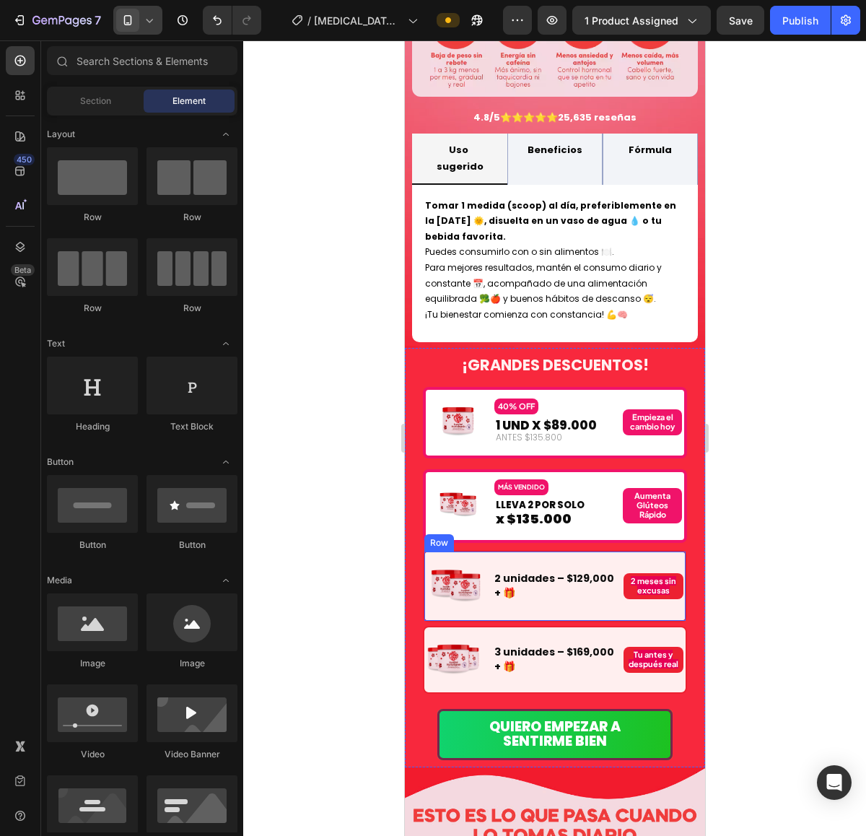
click at [584, 555] on div "2 unidades – $129,000 + 🎁 Text Block" at bounding box center [554, 586] width 125 height 63
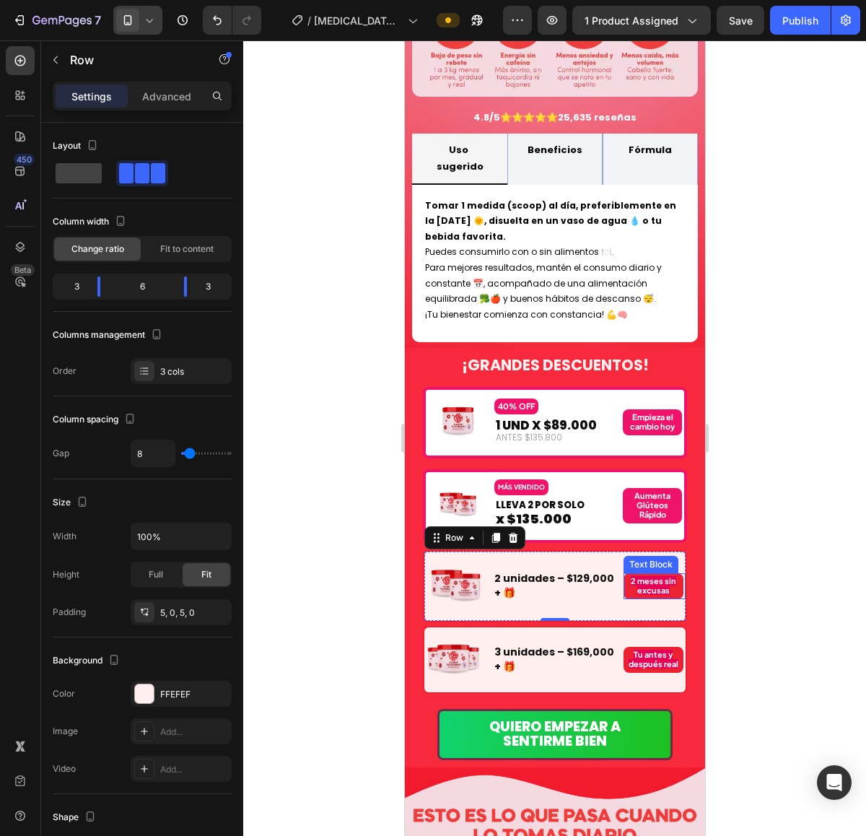
click at [642, 576] on strong "2 meses sin excusas" at bounding box center [652, 585] width 45 height 19
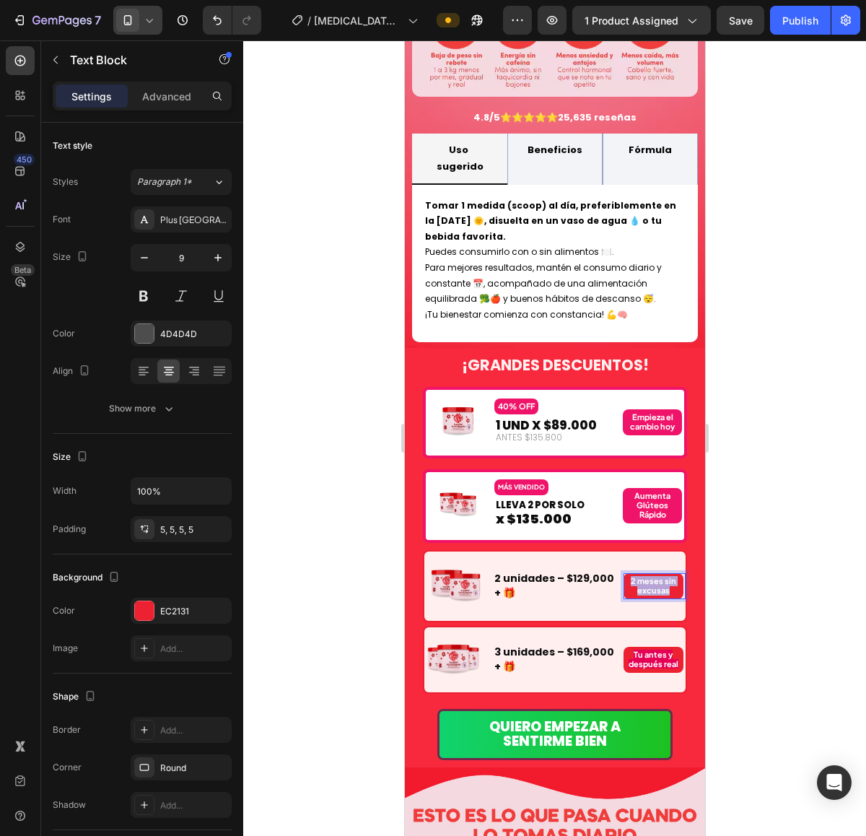
click at [642, 576] on strong "2 meses sin excusas" at bounding box center [652, 585] width 45 height 19
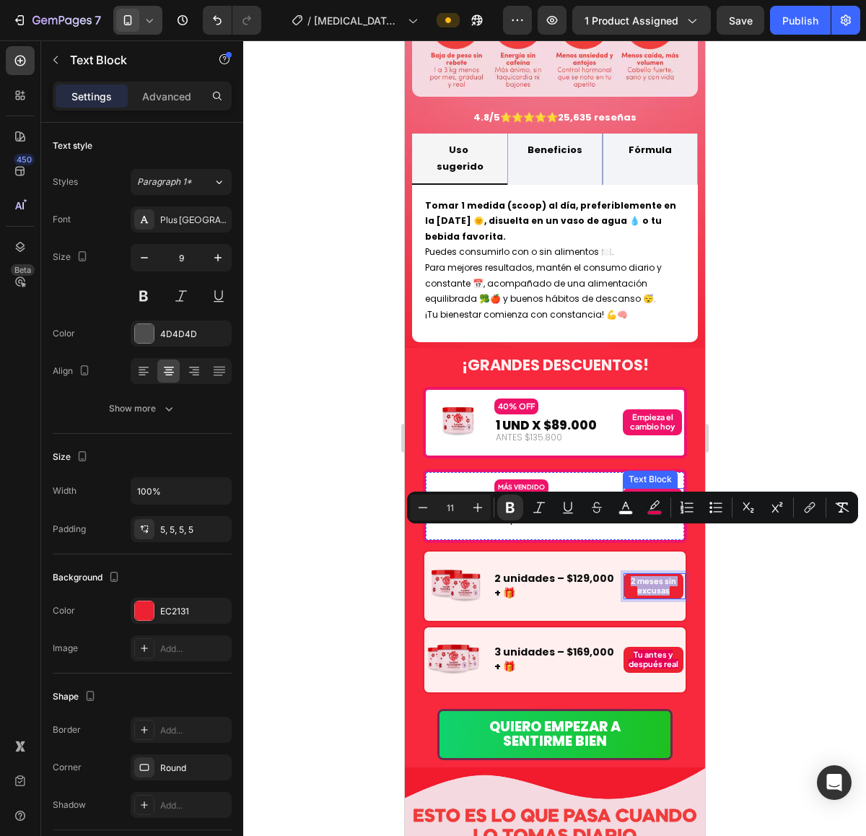
copy strong "2 meses sin excusas"
click at [651, 491] on strong "Aumenta Glúteos Rápido" at bounding box center [651, 505] width 36 height 28
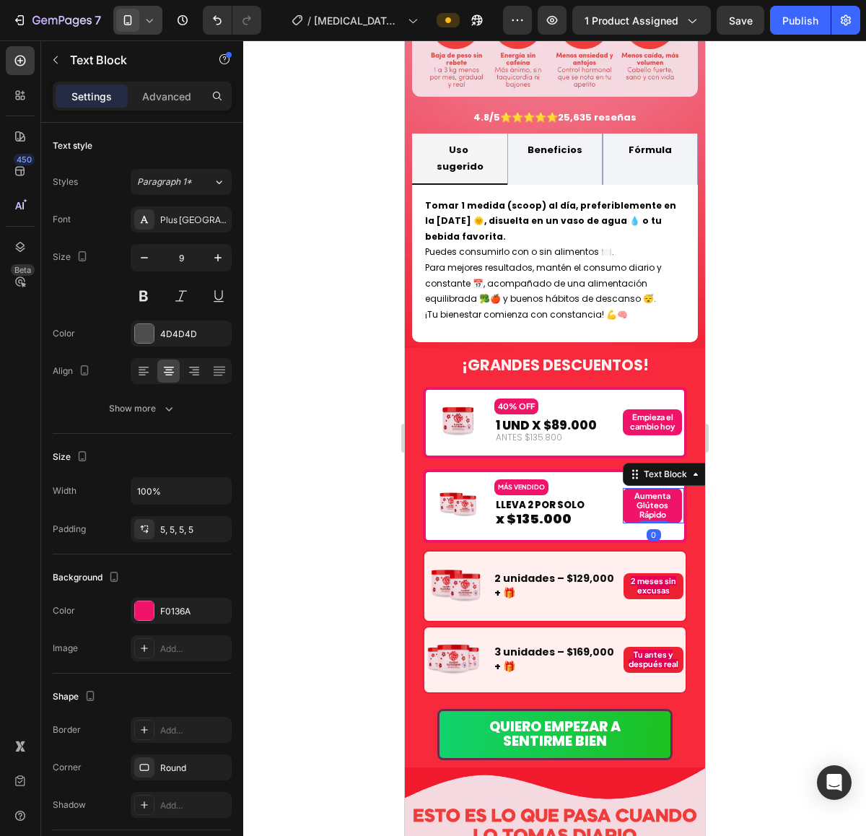
click at [651, 491] on strong "Aumenta Glúteos Rápido" at bounding box center [651, 505] width 36 height 28
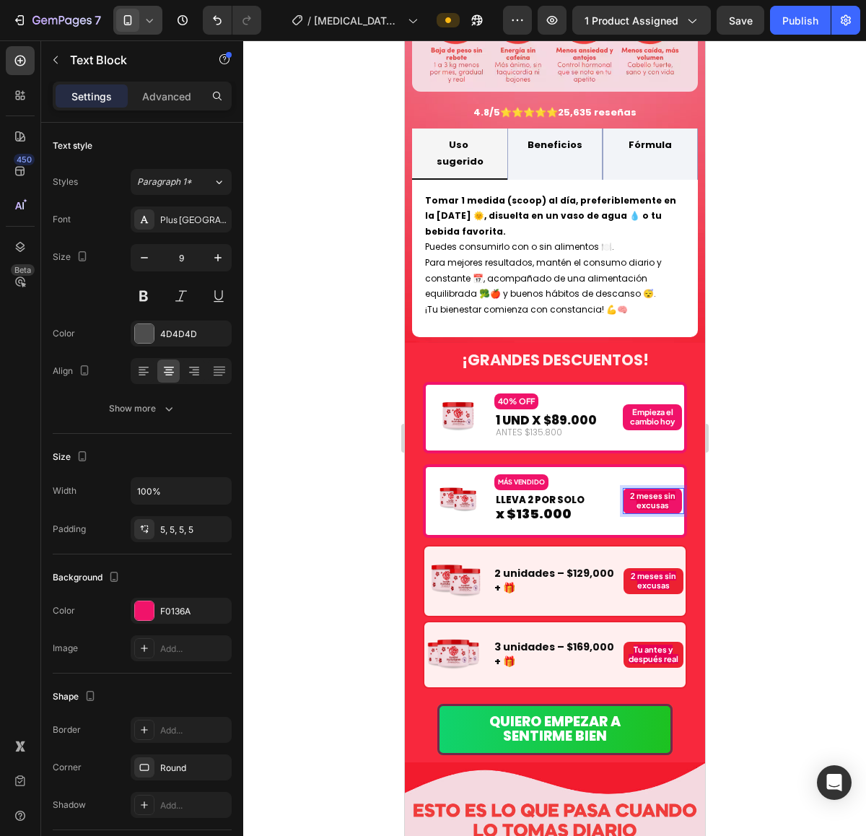
click at [723, 483] on div at bounding box center [554, 437] width 623 height 795
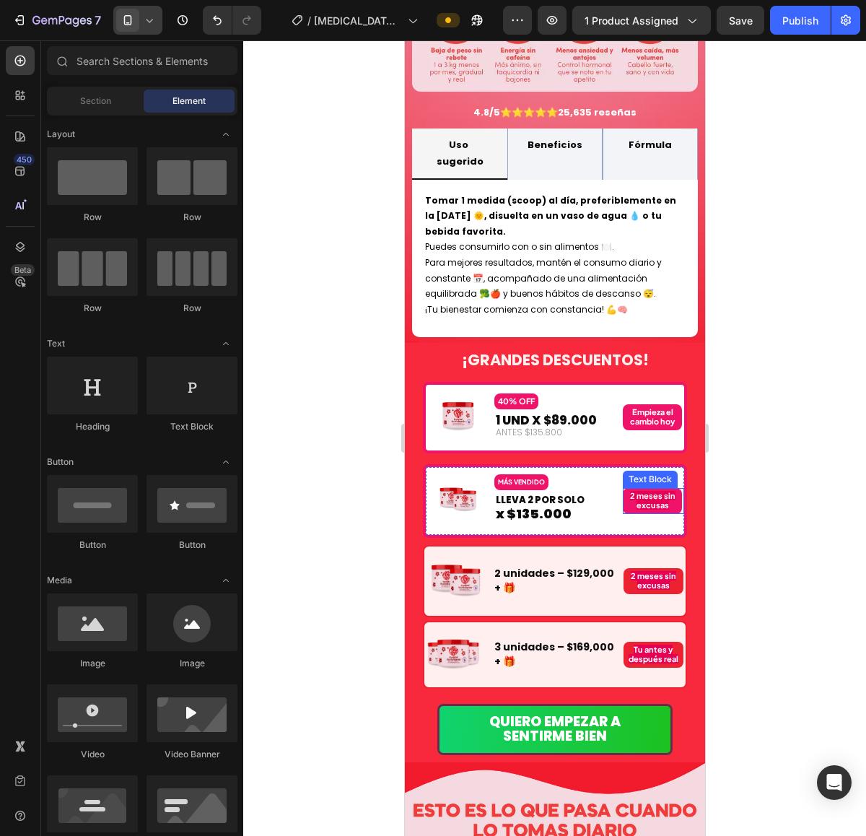
click at [658, 491] on p "2 meses sin excusas" at bounding box center [652, 500] width 52 height 19
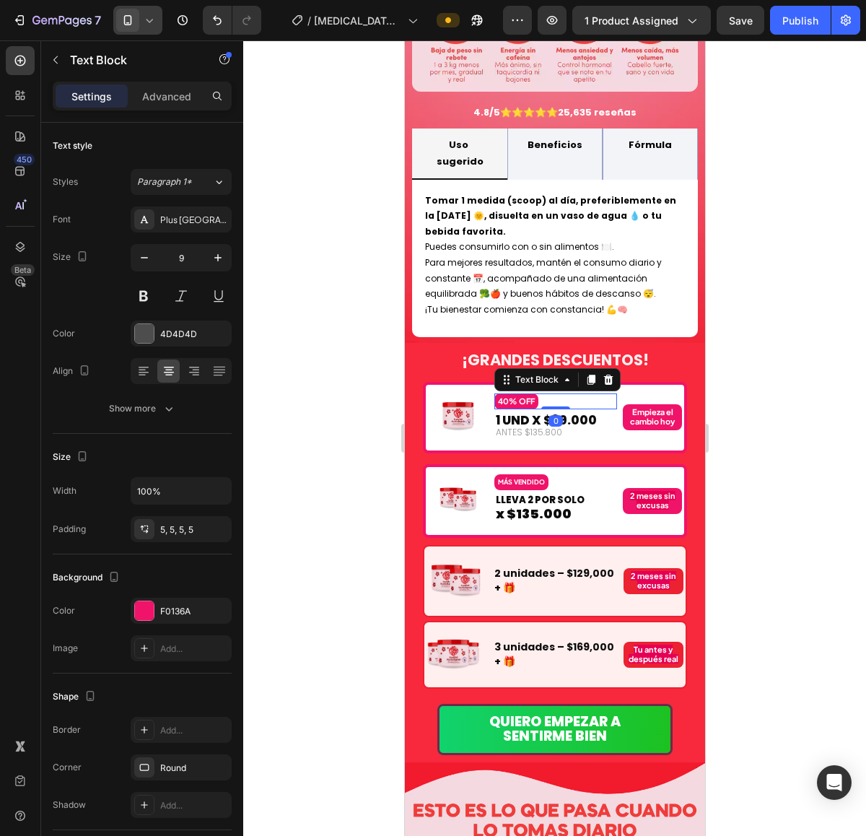
click at [523, 396] on strong "40% OFF" at bounding box center [515, 400] width 37 height 9
click at [146, 615] on div at bounding box center [144, 610] width 19 height 19
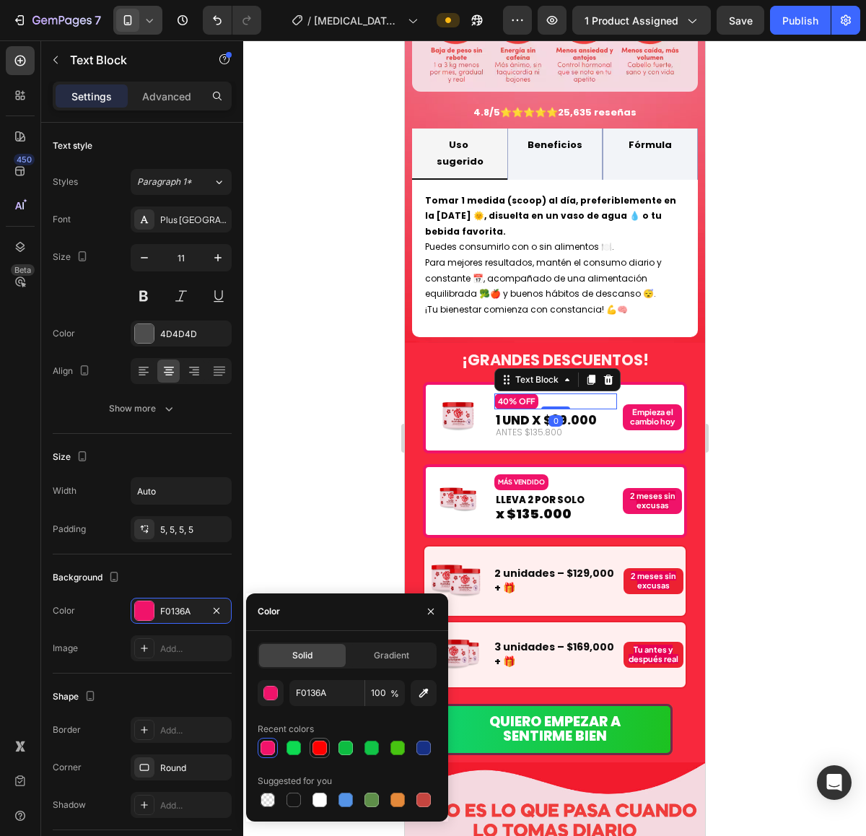
click at [320, 748] on div at bounding box center [319, 747] width 14 height 14
type input "FF0000"
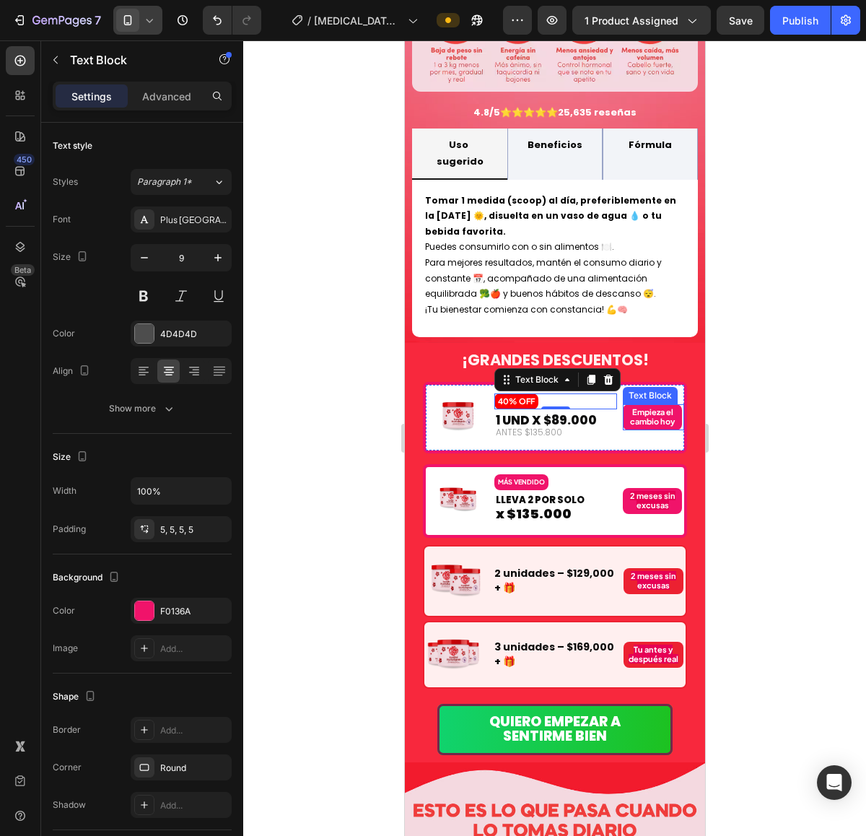
click at [652, 407] on strong "Empieza el cambio hoy" at bounding box center [651, 416] width 45 height 19
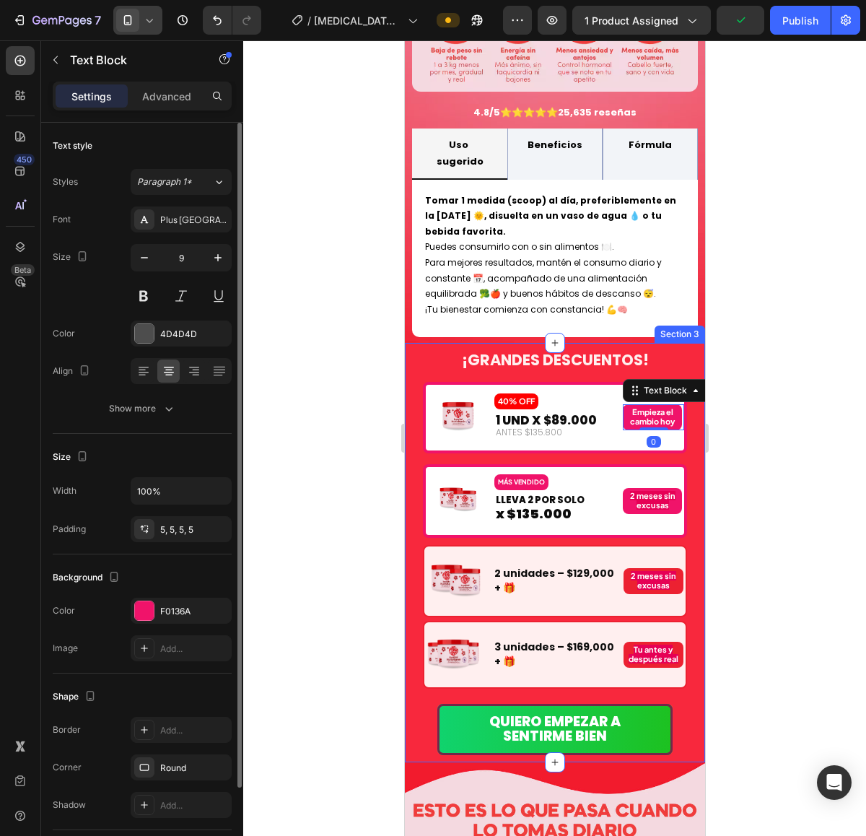
click at [137, 592] on div "Background The changes might be hidden by the video. Color F0136A Image Add..." at bounding box center [142, 613] width 179 height 119
click at [146, 603] on div at bounding box center [144, 610] width 19 height 19
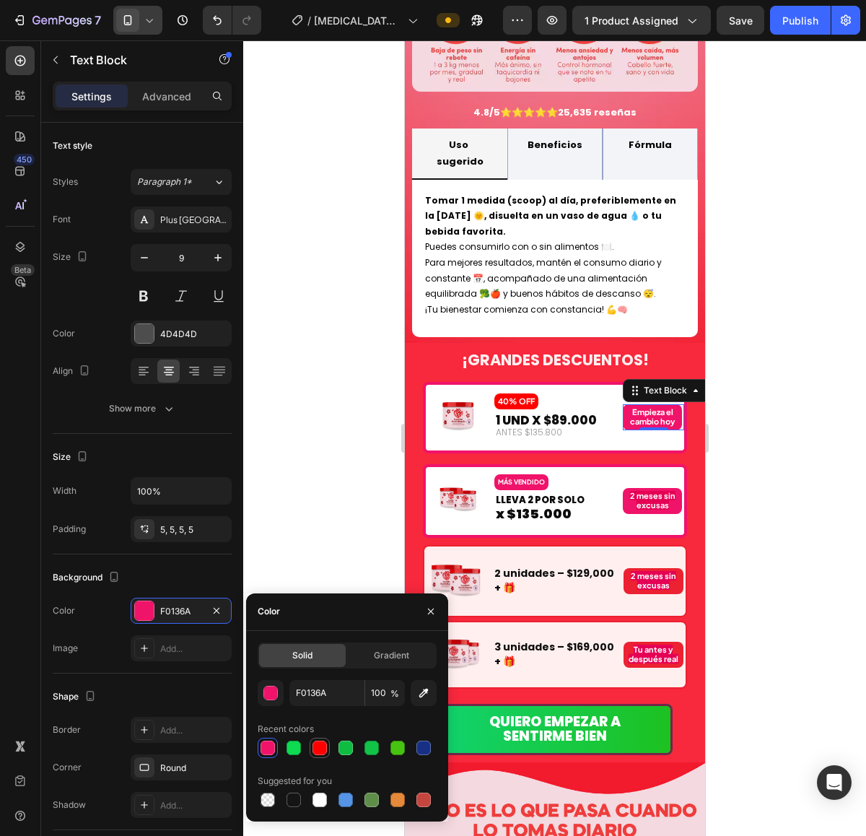
click at [310, 745] on div at bounding box center [320, 747] width 20 height 20
type input "FF0000"
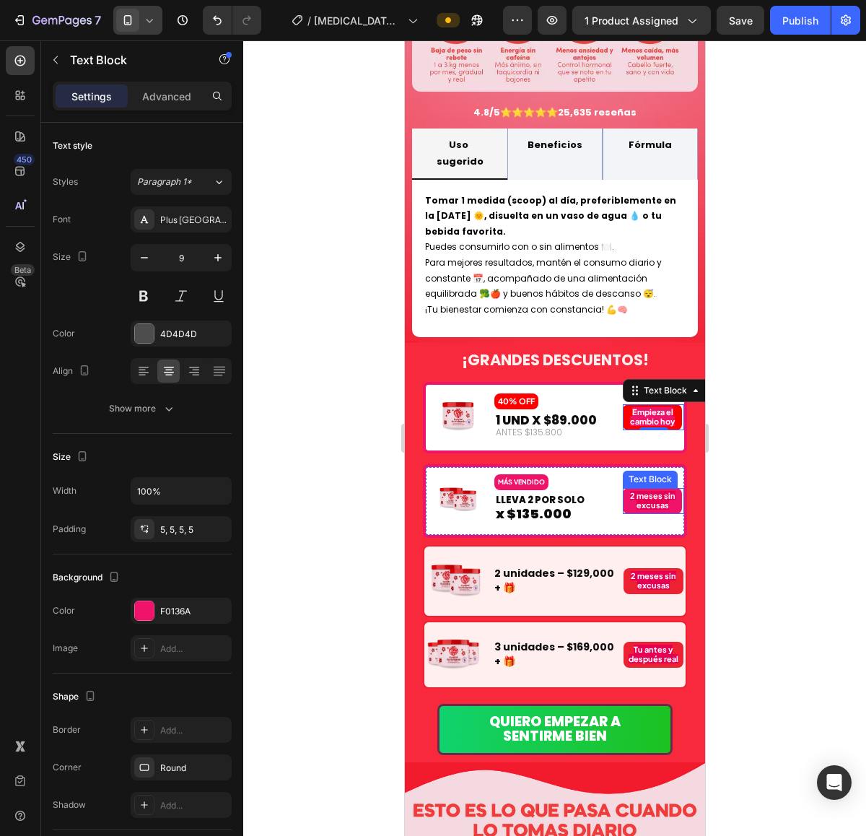
click at [659, 491] on p "2 meses sin excusas" at bounding box center [652, 500] width 52 height 19
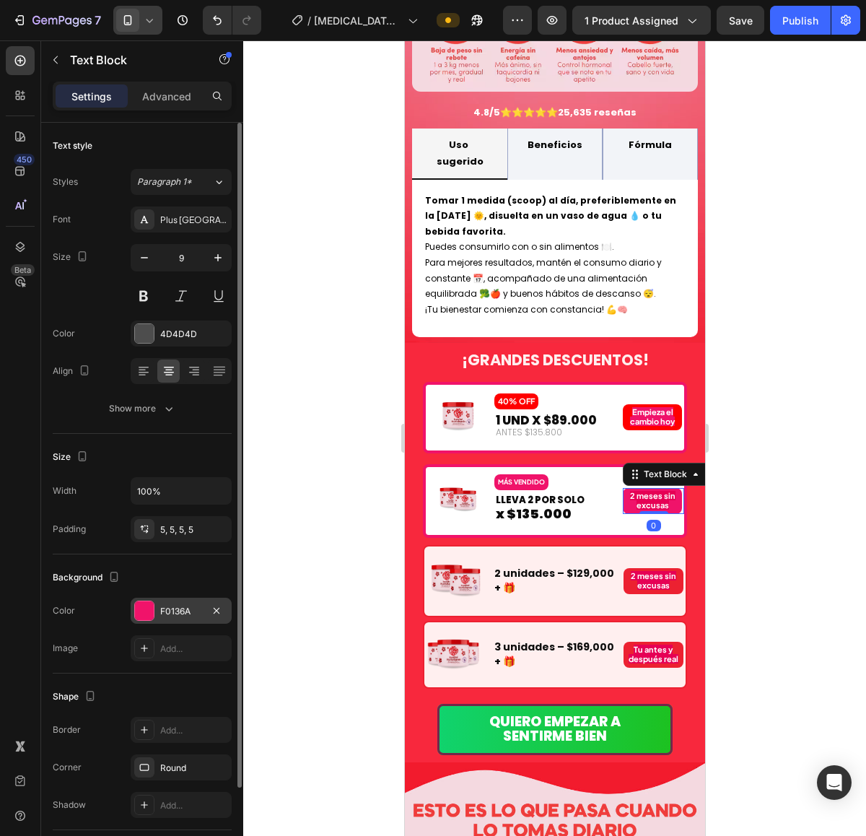
click at [144, 615] on div at bounding box center [144, 610] width 19 height 19
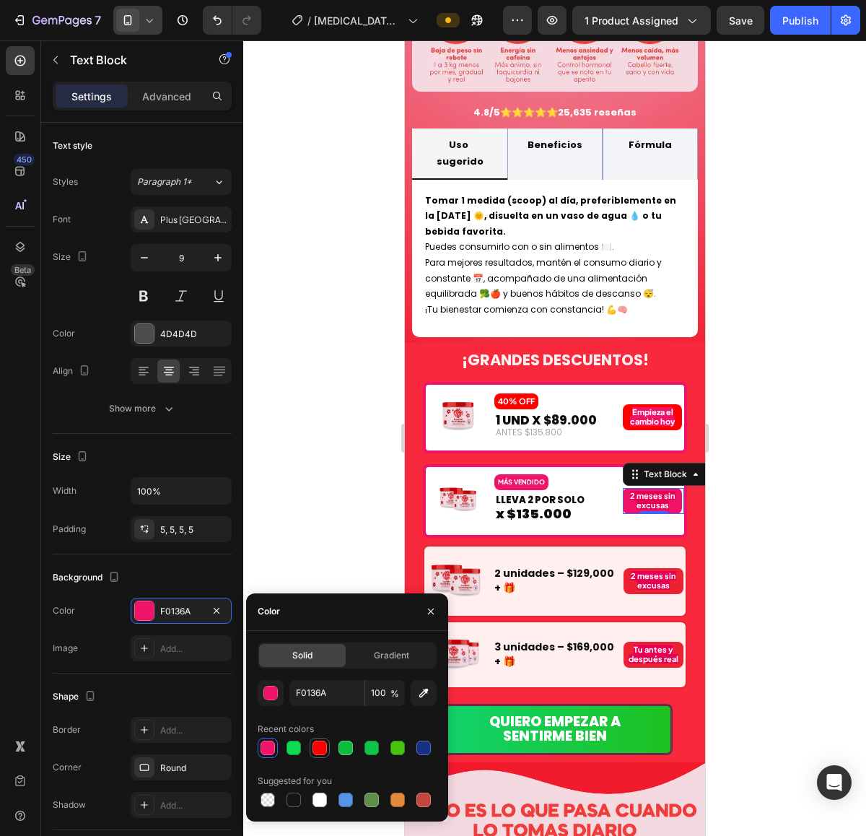
click at [319, 749] on div at bounding box center [319, 747] width 14 height 14
type input "FF0000"
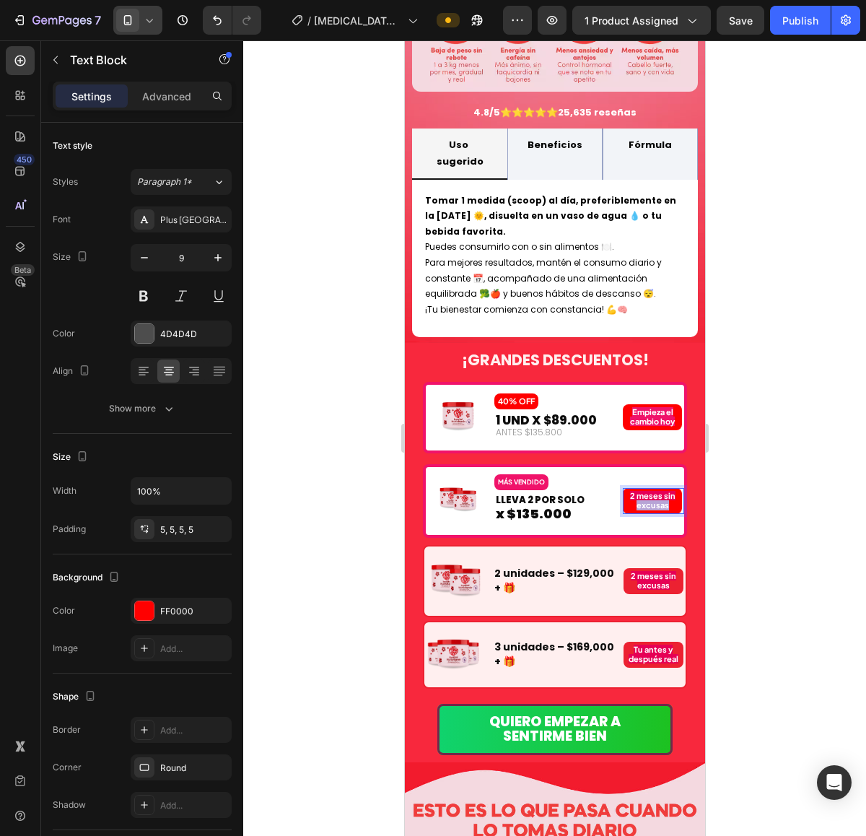
click at [630, 491] on strong "2 meses sin excusas" at bounding box center [651, 500] width 45 height 19
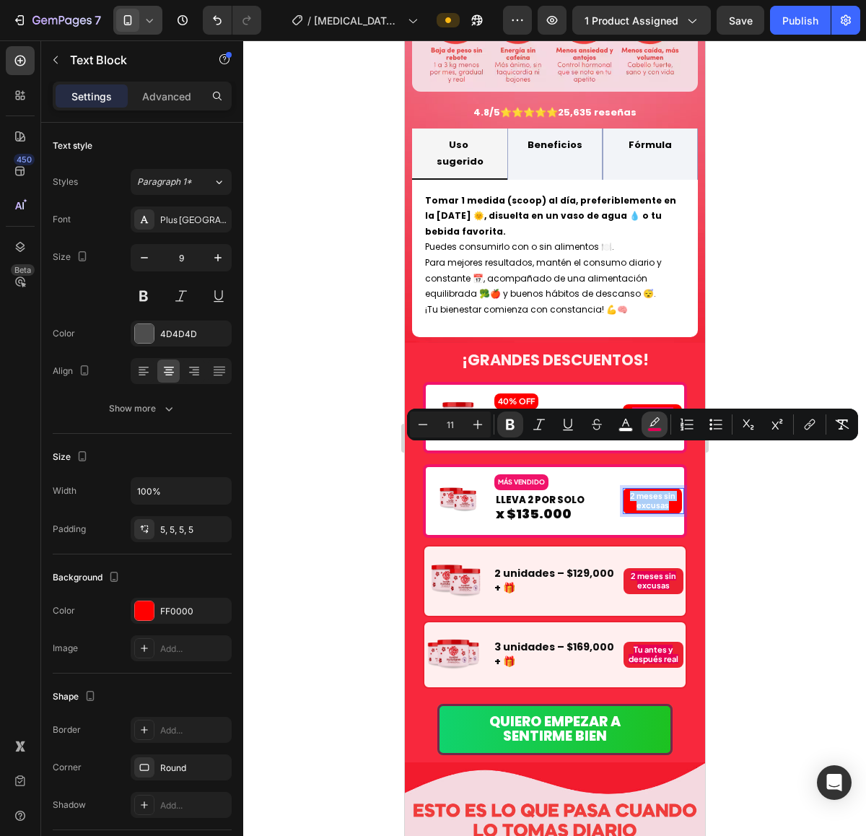
click at [659, 426] on icon "Editor contextual toolbar" at bounding box center [654, 424] width 14 height 14
type input "E60055"
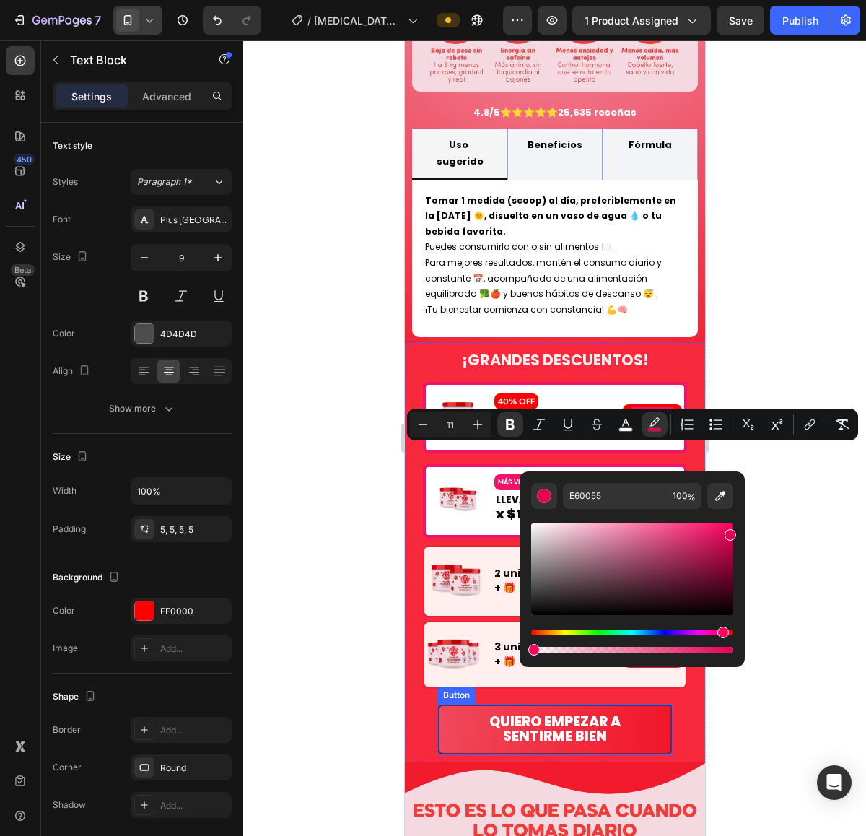
drag, startPoint x: 1134, startPoint y: 692, endPoint x: 453, endPoint y: 653, distance: 681.5
type input "0"
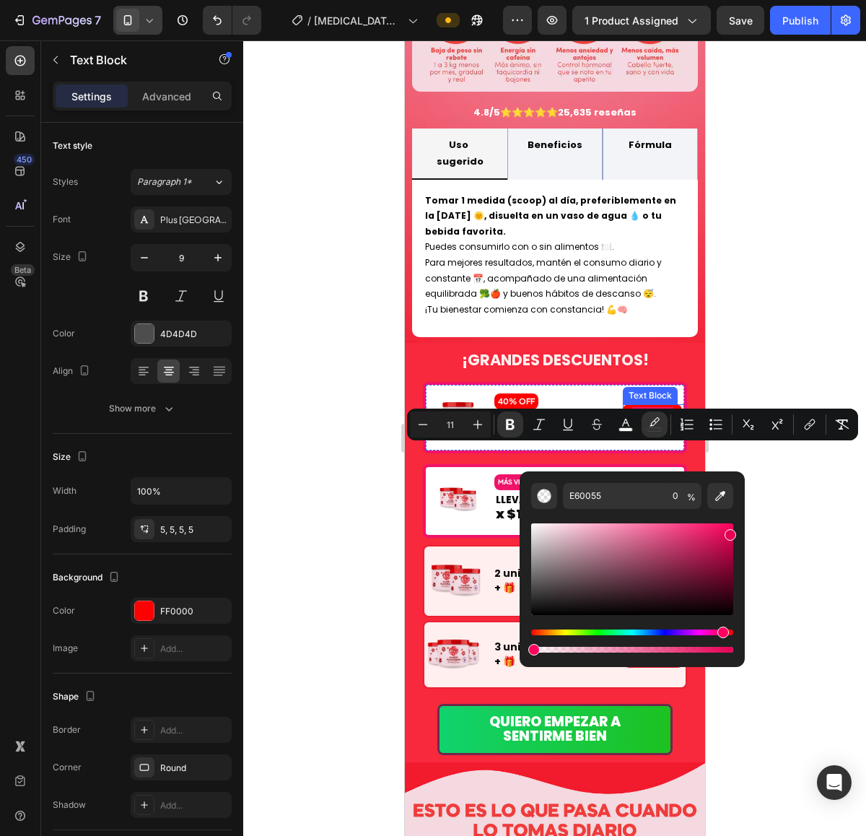
click at [638, 407] on strong "Empieza el cambio hoy" at bounding box center [651, 416] width 45 height 19
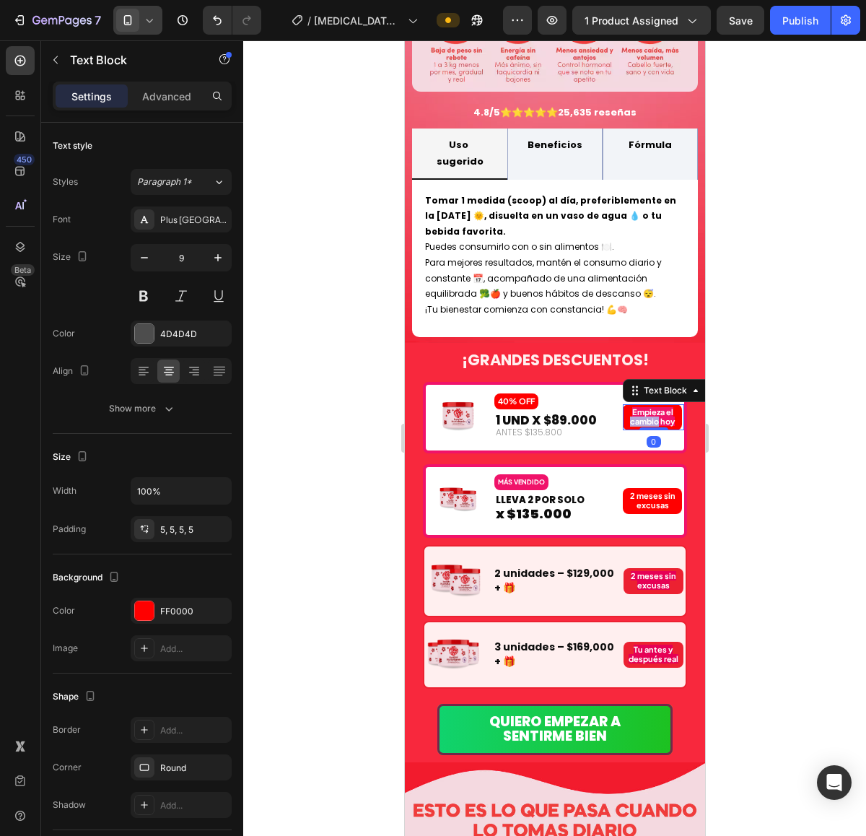
click at [638, 407] on strong "Empieza el cambio hoy" at bounding box center [651, 416] width 45 height 19
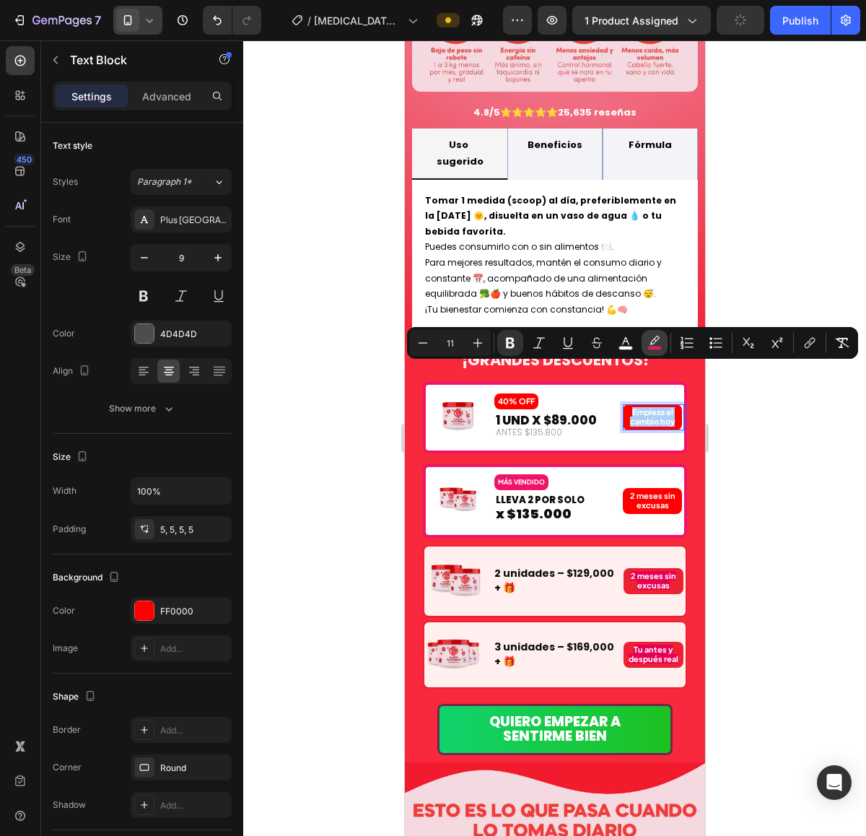
click at [660, 343] on icon "Editor contextual toolbar" at bounding box center [654, 343] width 14 height 14
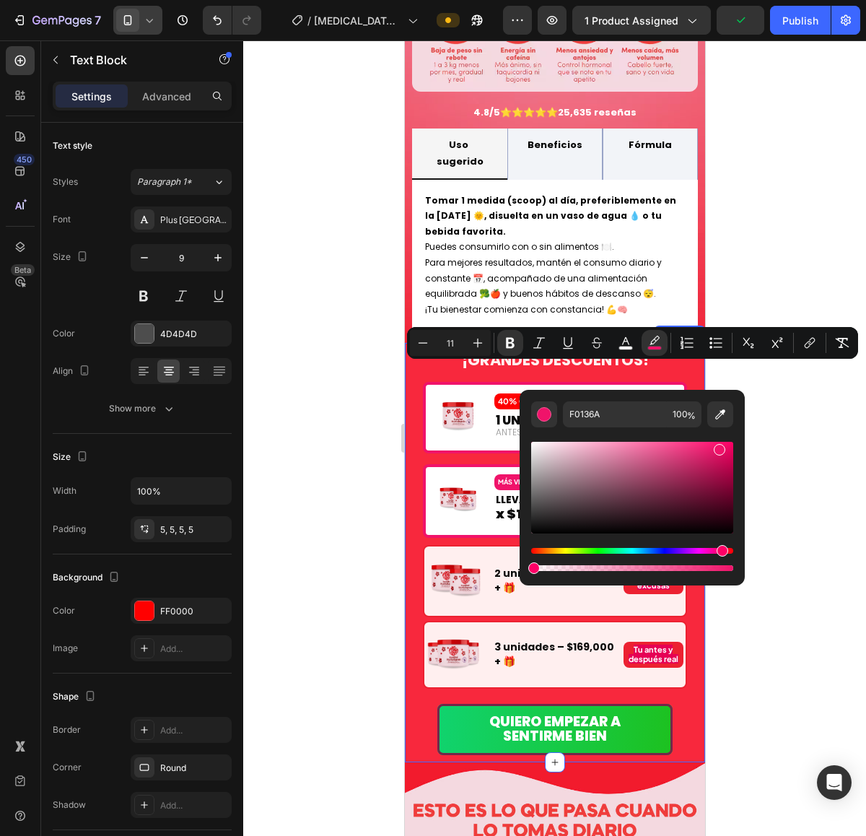
type input "0"
drag, startPoint x: 1133, startPoint y: 612, endPoint x: 467, endPoint y: 559, distance: 668.0
click at [652, 407] on strong "Empieza el cambio hoy" at bounding box center [651, 416] width 45 height 19
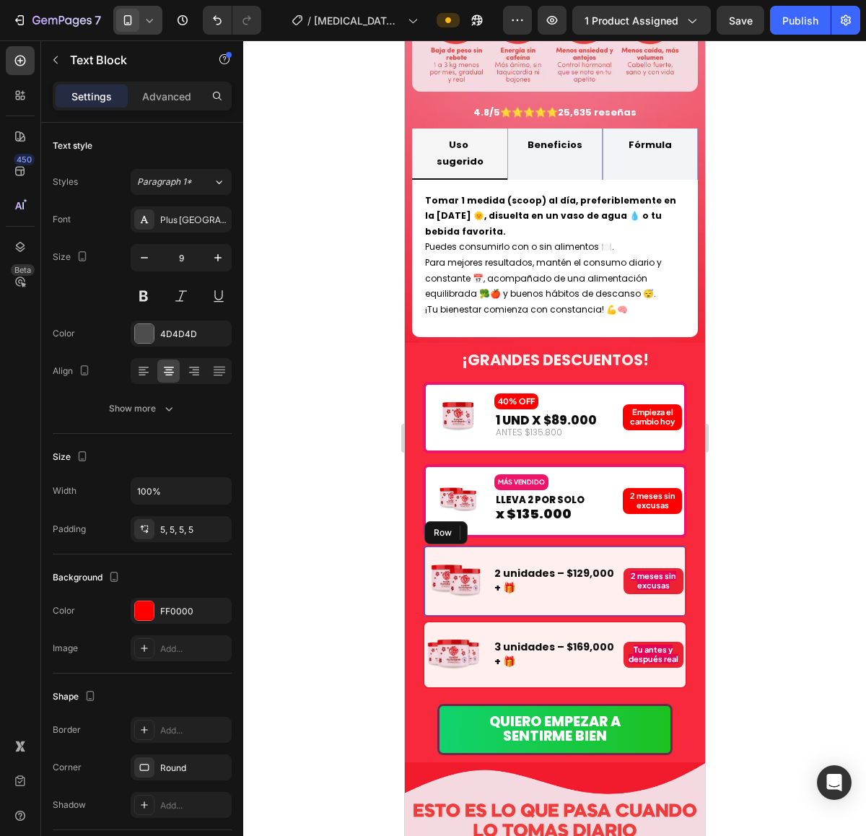
click at [586, 560] on div "2 unidades – $129,000 + 🎁 Text Block" at bounding box center [554, 581] width 125 height 63
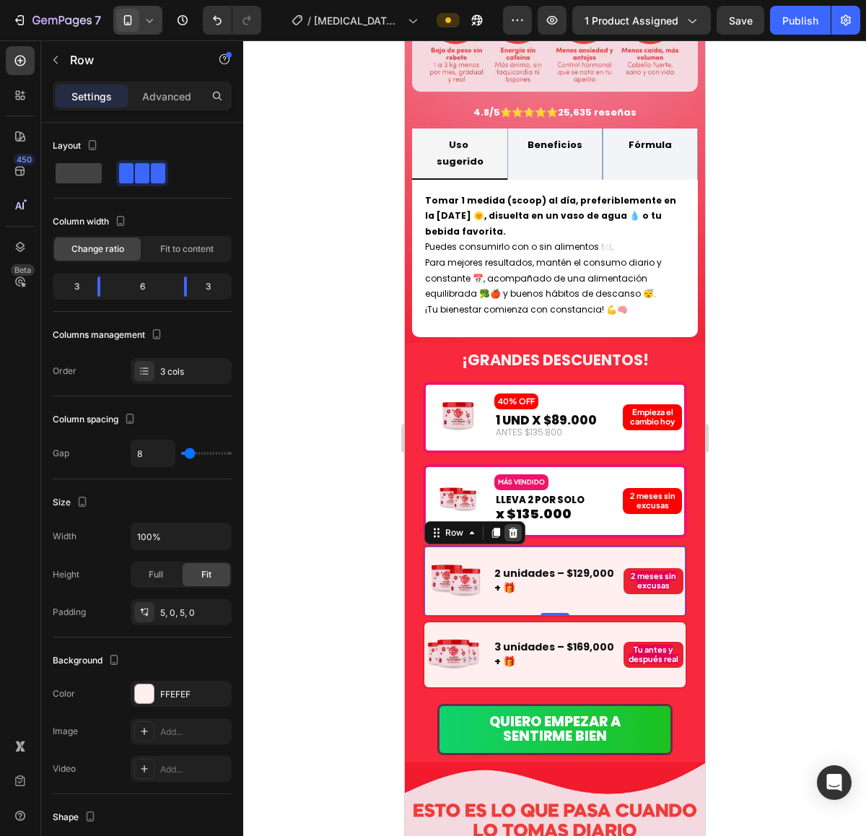
click at [517, 524] on div at bounding box center [512, 532] width 17 height 17
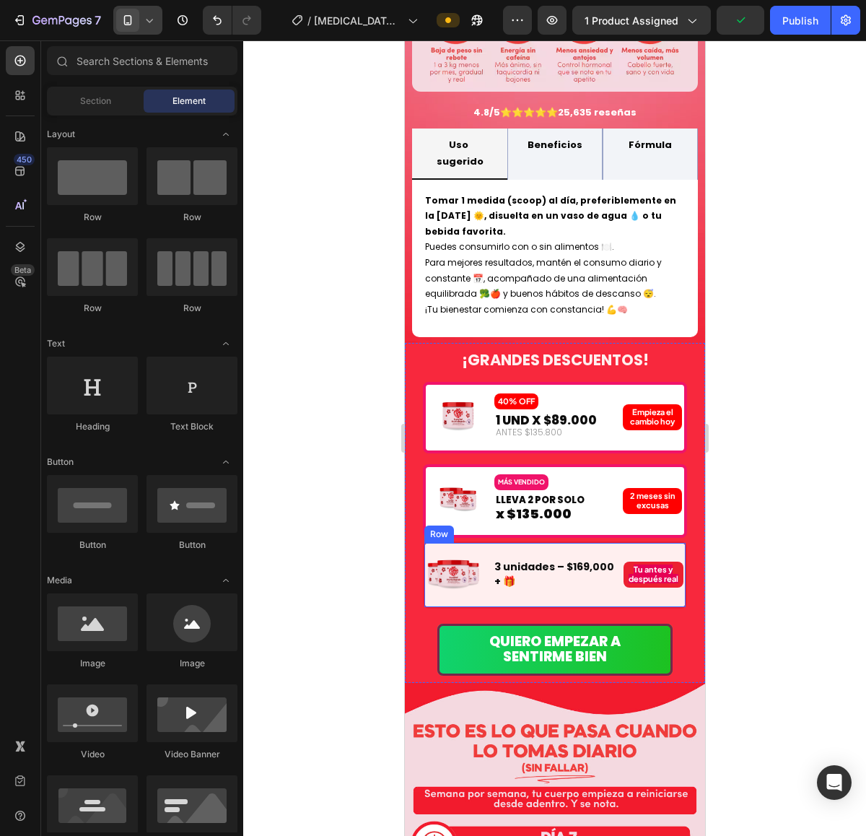
click at [575, 488] on div "Image MÁS VENDIDO Text Block LLEVA 2 POR SOLO Text Block x $135.000 Text Block …" at bounding box center [554, 501] width 264 height 74
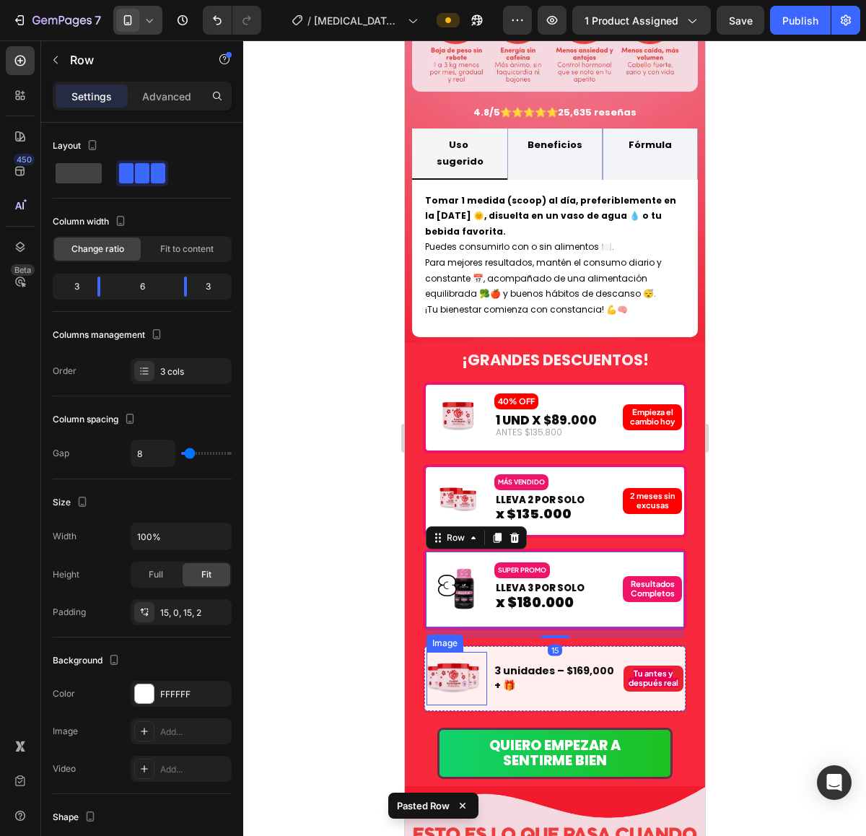
click at [462, 652] on img at bounding box center [452, 678] width 53 height 53
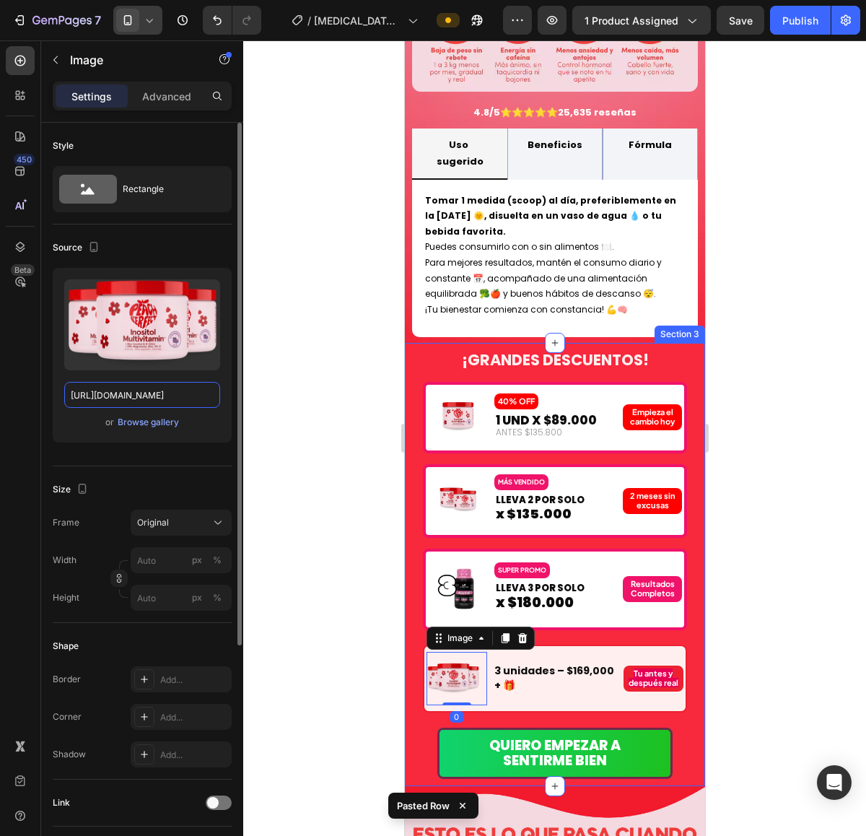
click at [124, 408] on input "https://cdn.shopify.com/s/files/1/0924/3872/4895/files/4_1.avif?v=1753957493" at bounding box center [142, 395] width 156 height 26
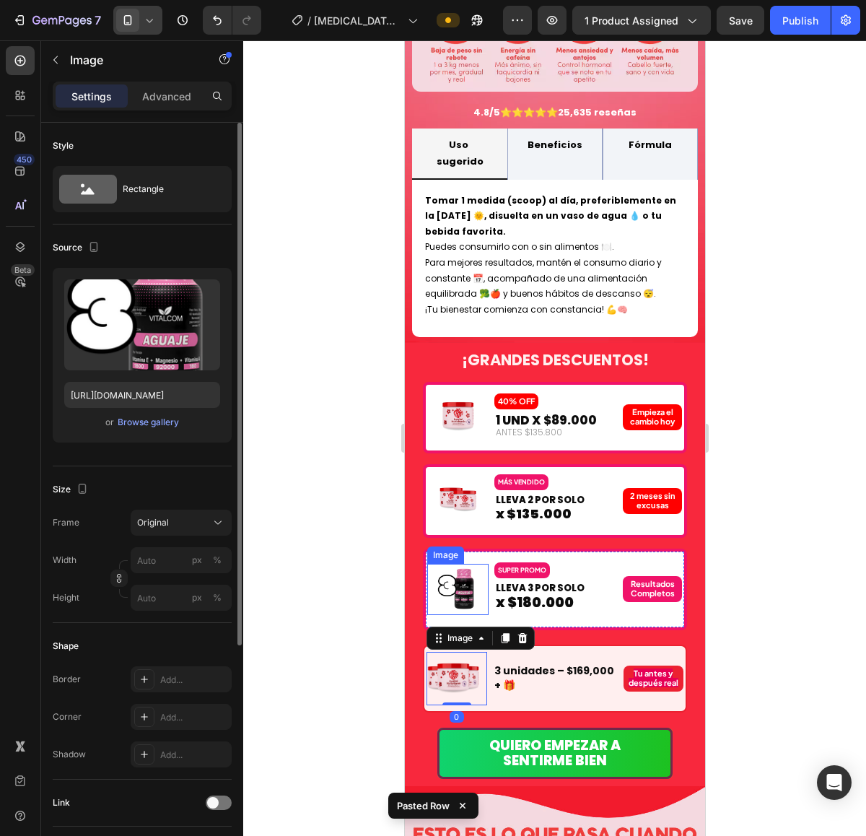
click at [474, 568] on img at bounding box center [457, 588] width 41 height 41
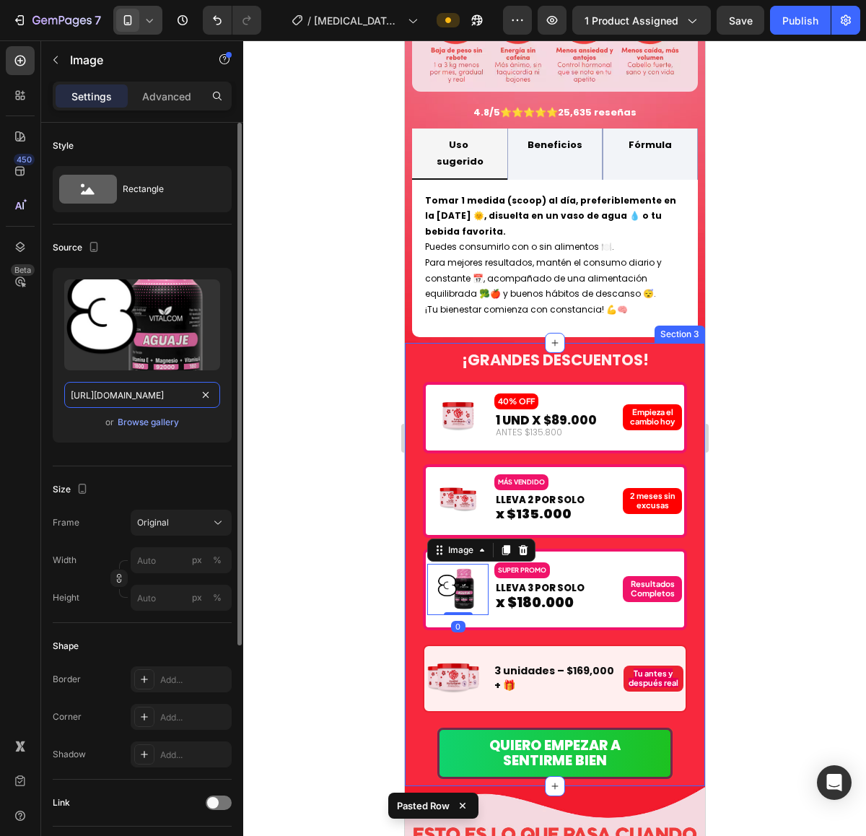
click at [136, 399] on input "https://cdn.shopify.com/s/files/1/0924/3872/4895/files/AGUAJE_VITALCOM_X_3.avif…" at bounding box center [142, 395] width 156 height 26
paste input "4_1.avif?v=1753957493"
type input "https://cdn.shopify.com/s/files/1/0924/3872/4895/files/4_1.avif?v=1753957493"
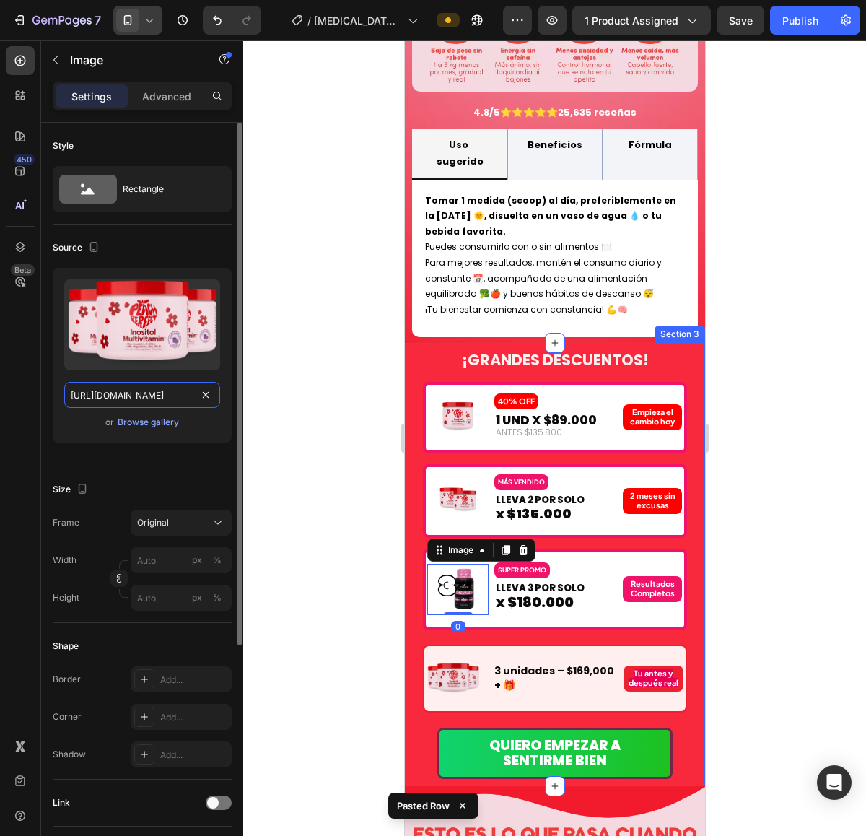
scroll to position [0, 203]
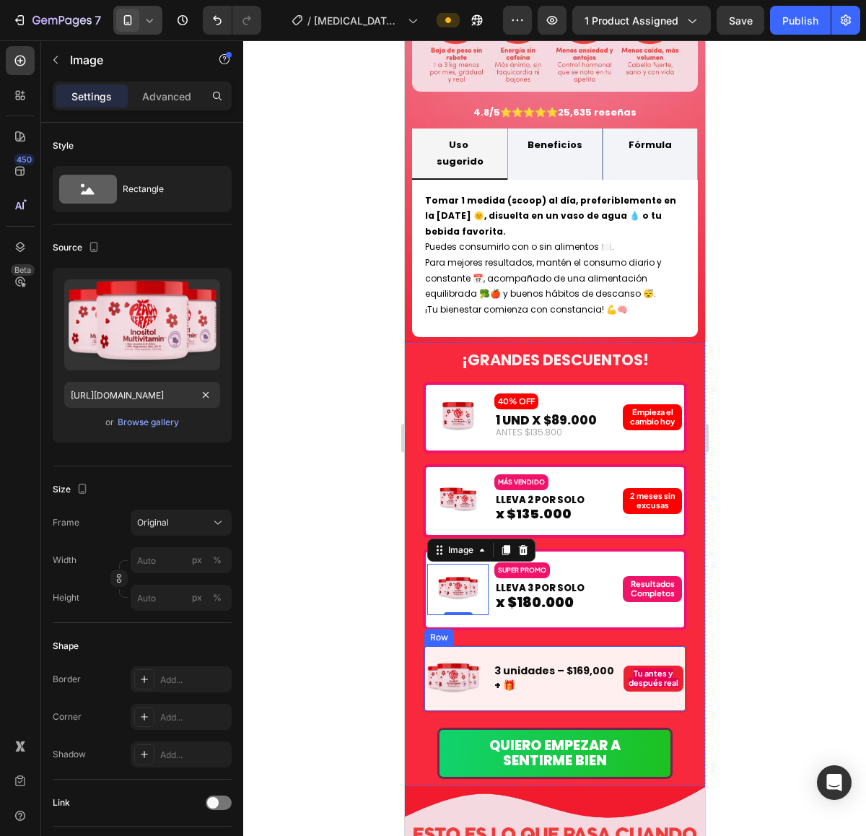
click at [651, 652] on div "Tu antes y después real Text Block" at bounding box center [654, 678] width 63 height 53
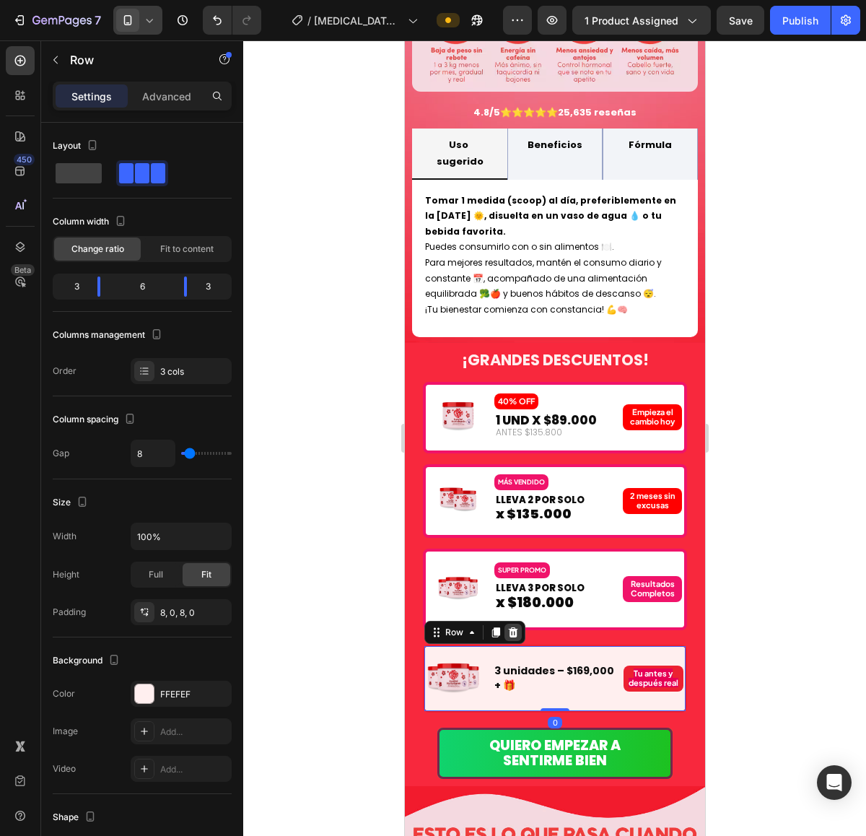
click at [515, 626] on icon at bounding box center [513, 632] width 12 height 12
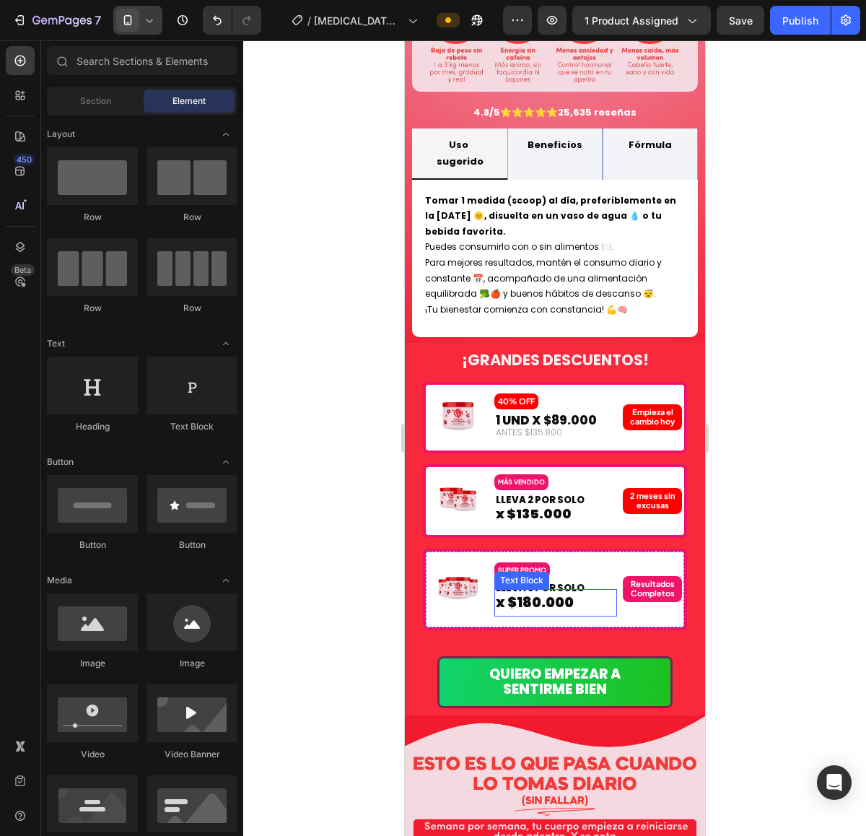
click at [522, 592] on span "x $180.000" at bounding box center [534, 601] width 78 height 19
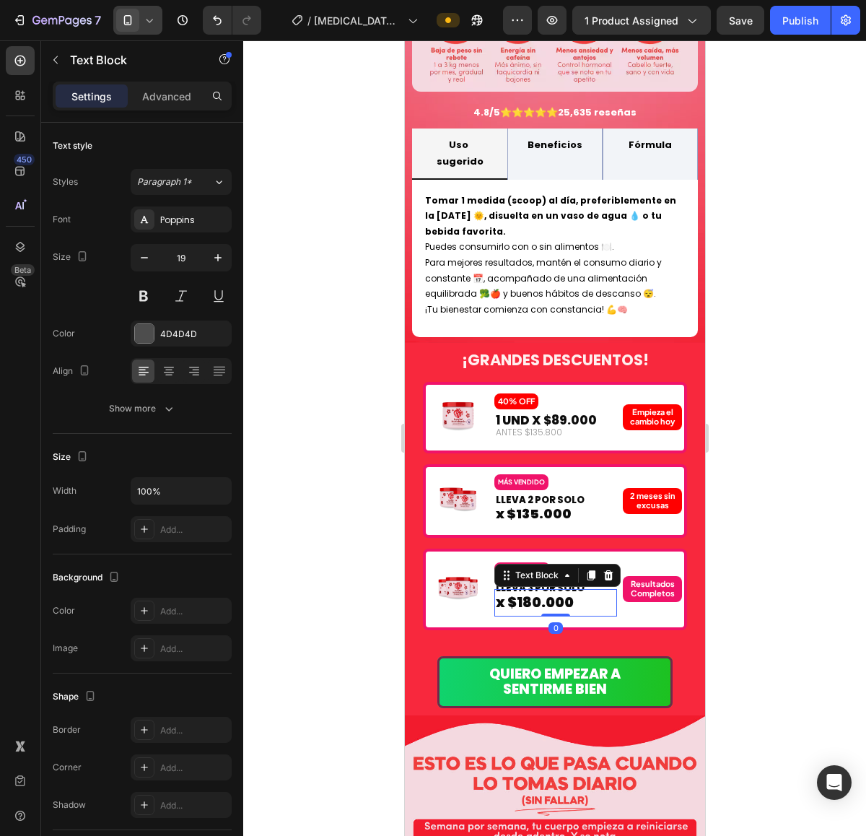
click at [530, 592] on span "x $180.000" at bounding box center [534, 601] width 78 height 19
click at [720, 376] on div at bounding box center [554, 437] width 623 height 795
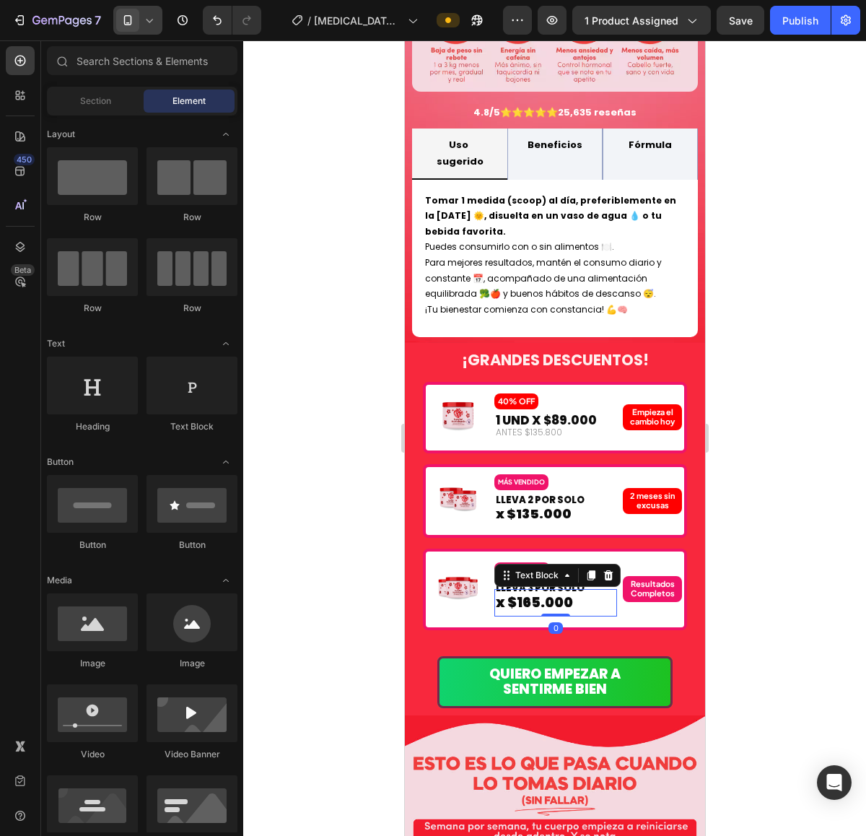
click at [523, 592] on span "x $165.000" at bounding box center [533, 601] width 77 height 19
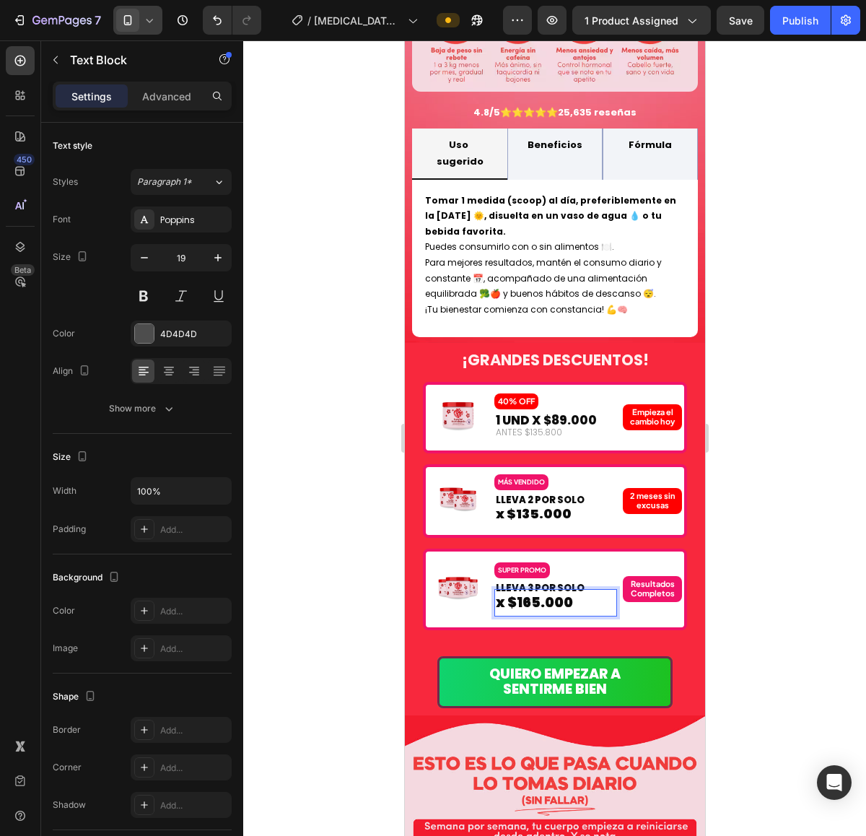
click at [536, 592] on span "x $165.000" at bounding box center [533, 601] width 77 height 19
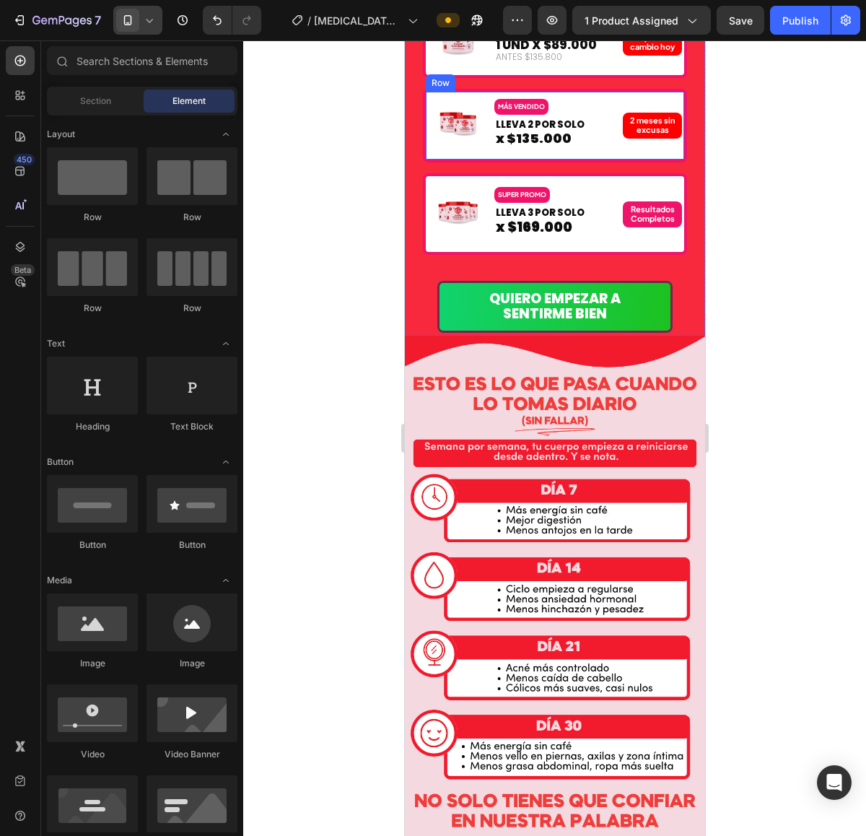
scroll to position [1602, 0]
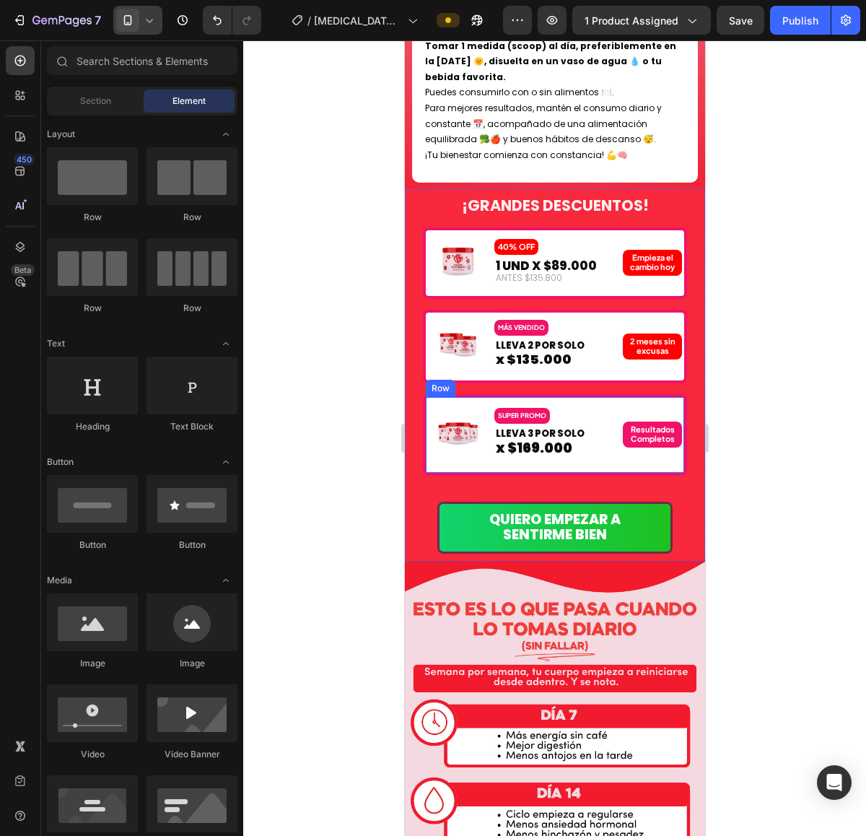
click at [622, 415] on div "Resultados Completos Text Block" at bounding box center [652, 435] width 61 height 55
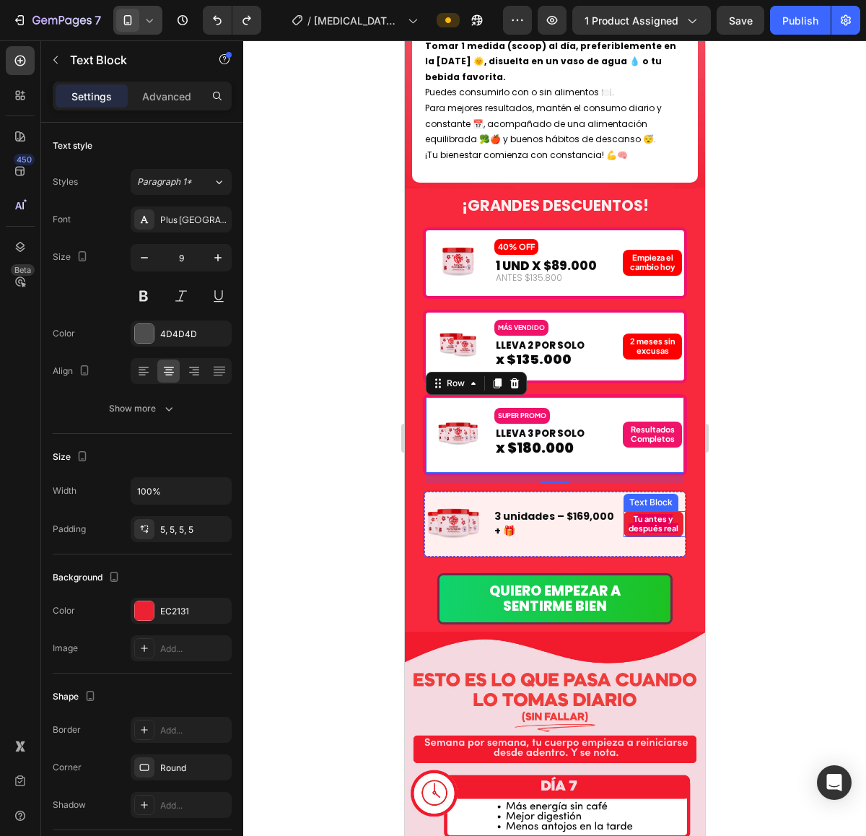
click at [644, 514] on strong "Tu antes y después real" at bounding box center [653, 523] width 50 height 19
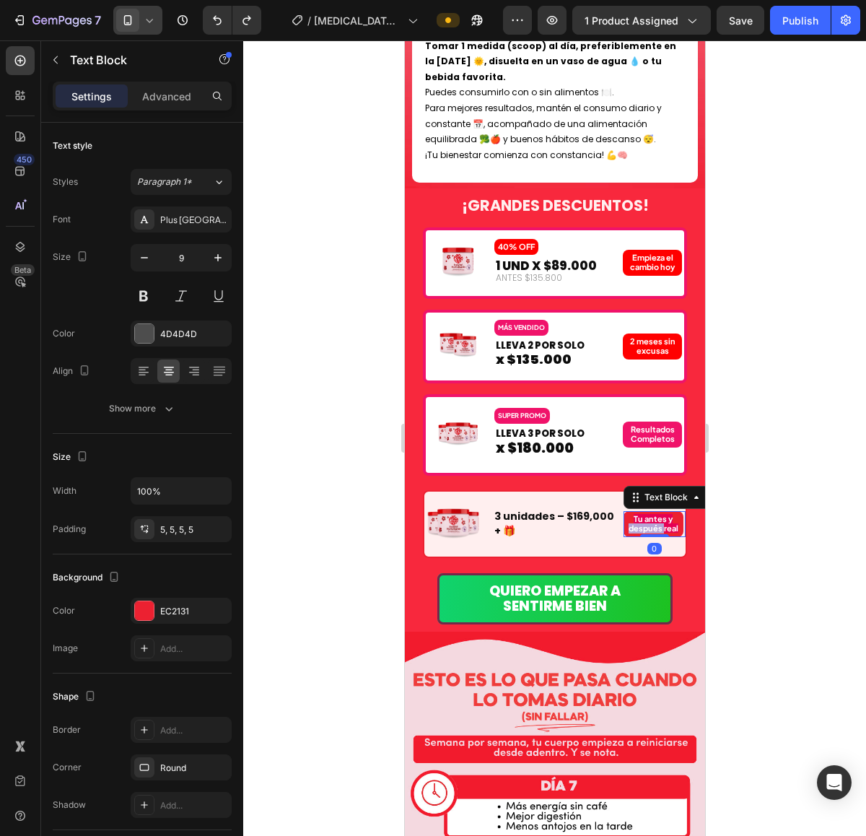
click at [644, 514] on strong "Tu antes y después real" at bounding box center [653, 523] width 50 height 19
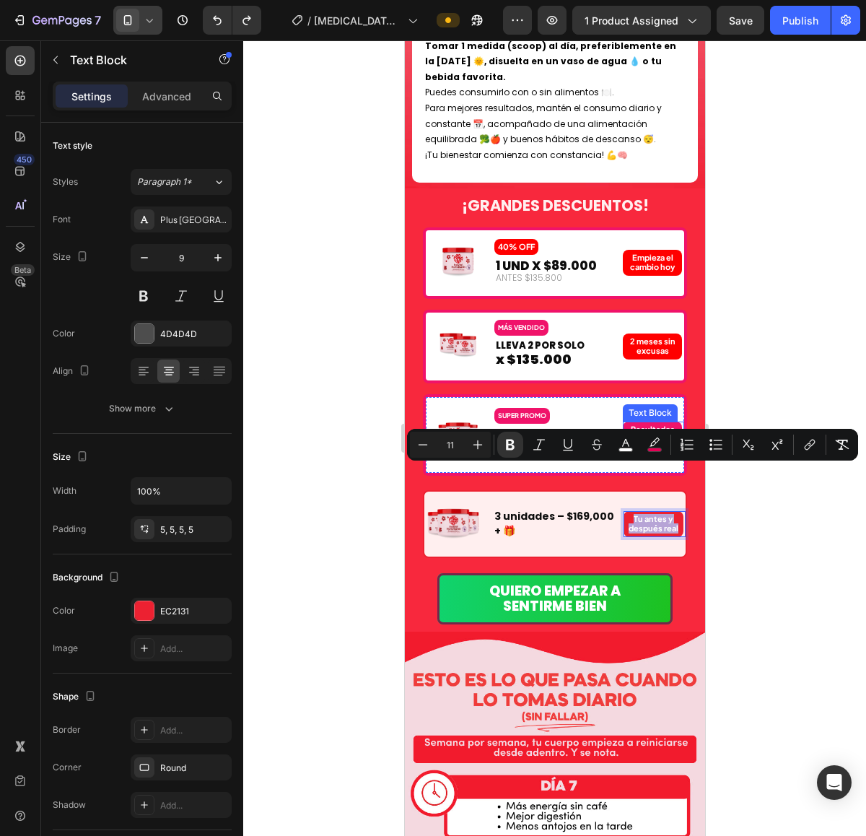
copy strong "Tu antes y después real"
click at [631, 424] on strong "Resultados Completos" at bounding box center [652, 433] width 44 height 19
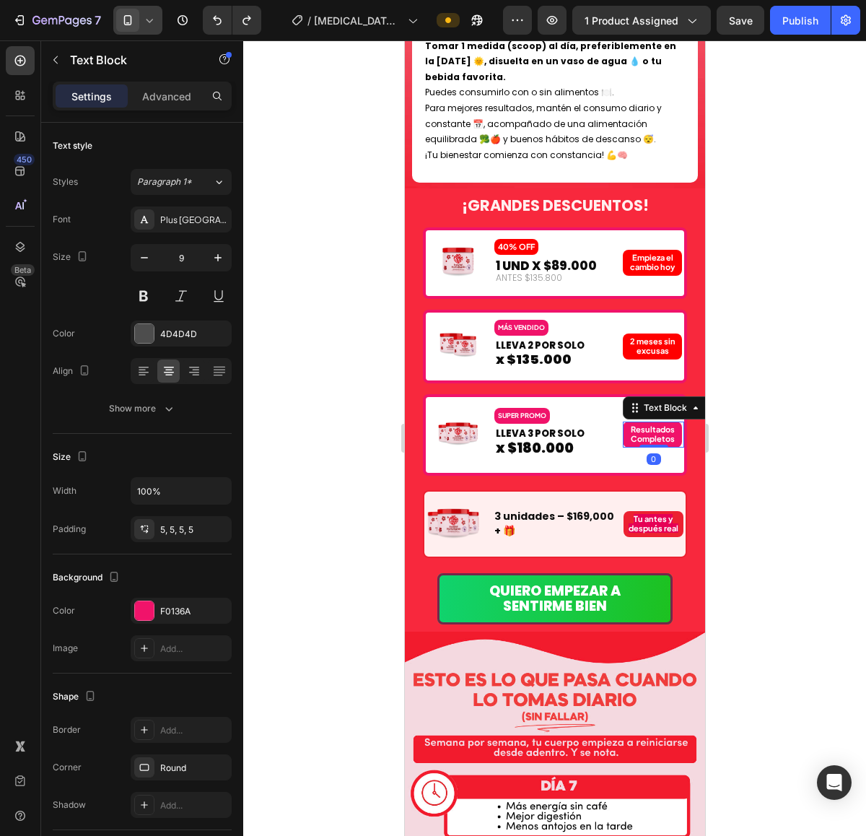
click at [631, 424] on strong "Resultados Completos" at bounding box center [652, 433] width 44 height 19
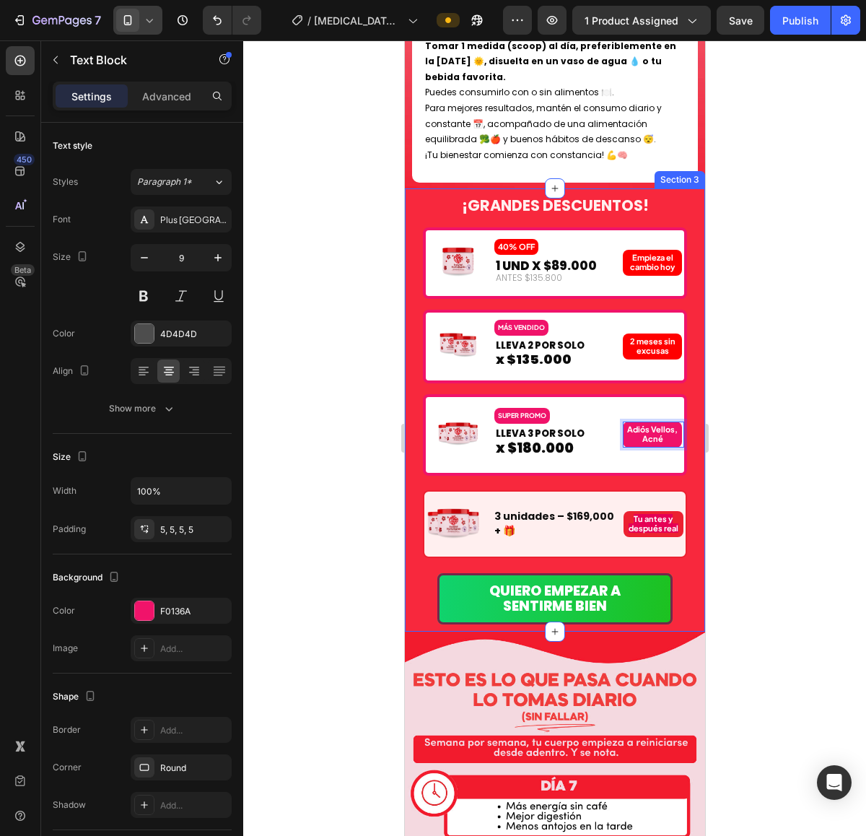
scroll to position [1597, 0]
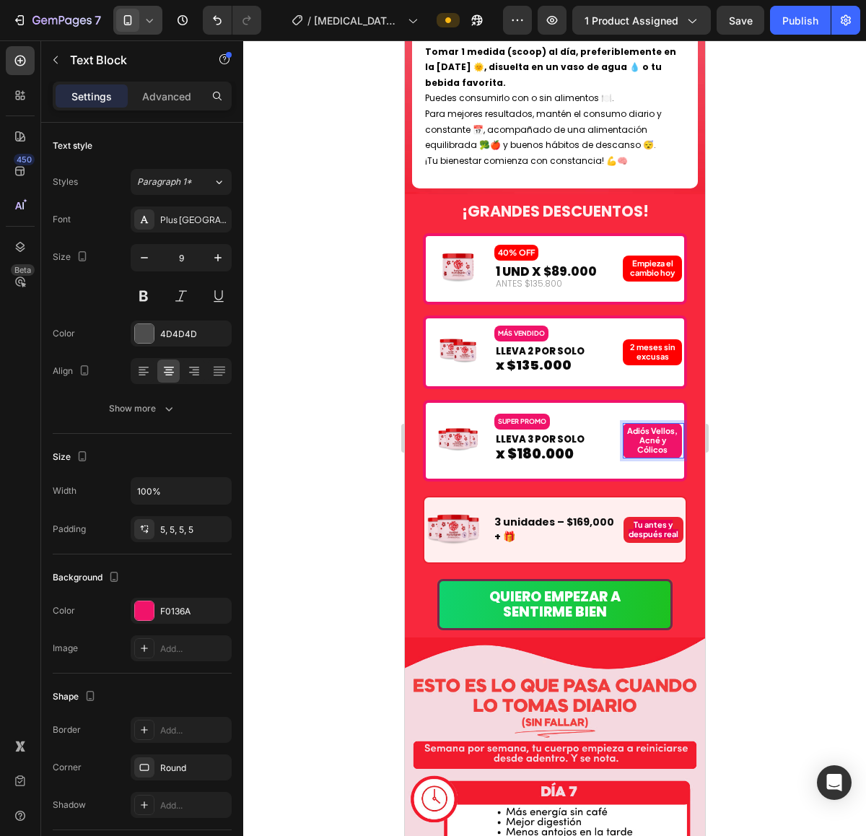
click at [727, 398] on div at bounding box center [554, 437] width 623 height 795
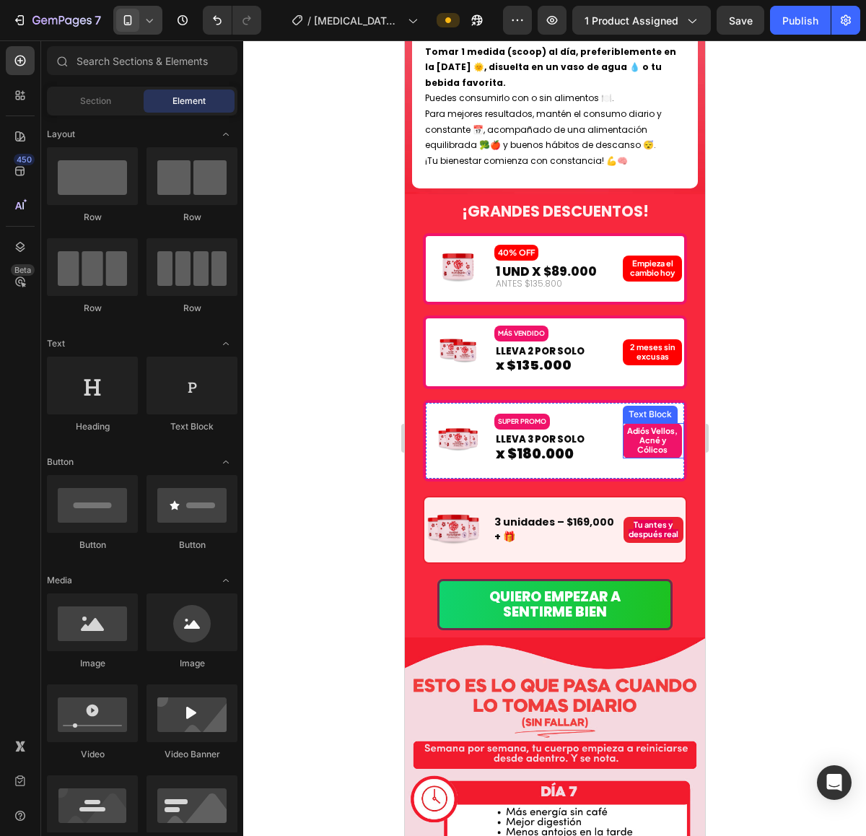
click at [622, 423] on div "Adiós Vellos, Acné y Cólicos" at bounding box center [651, 440] width 59 height 35
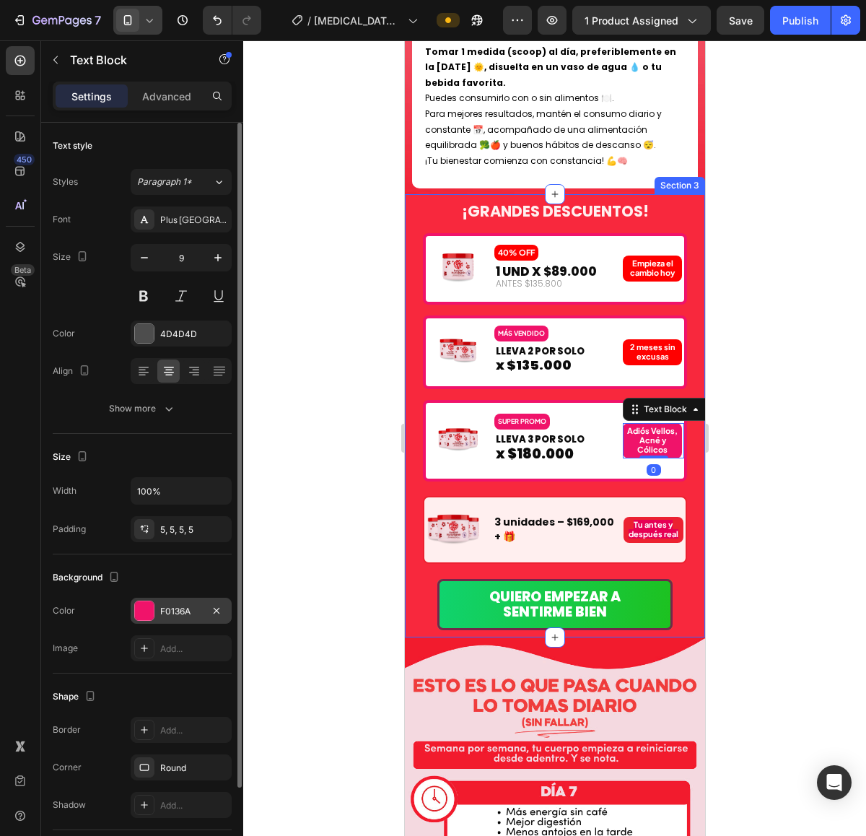
click at [162, 614] on div "F0136A" at bounding box center [181, 611] width 42 height 13
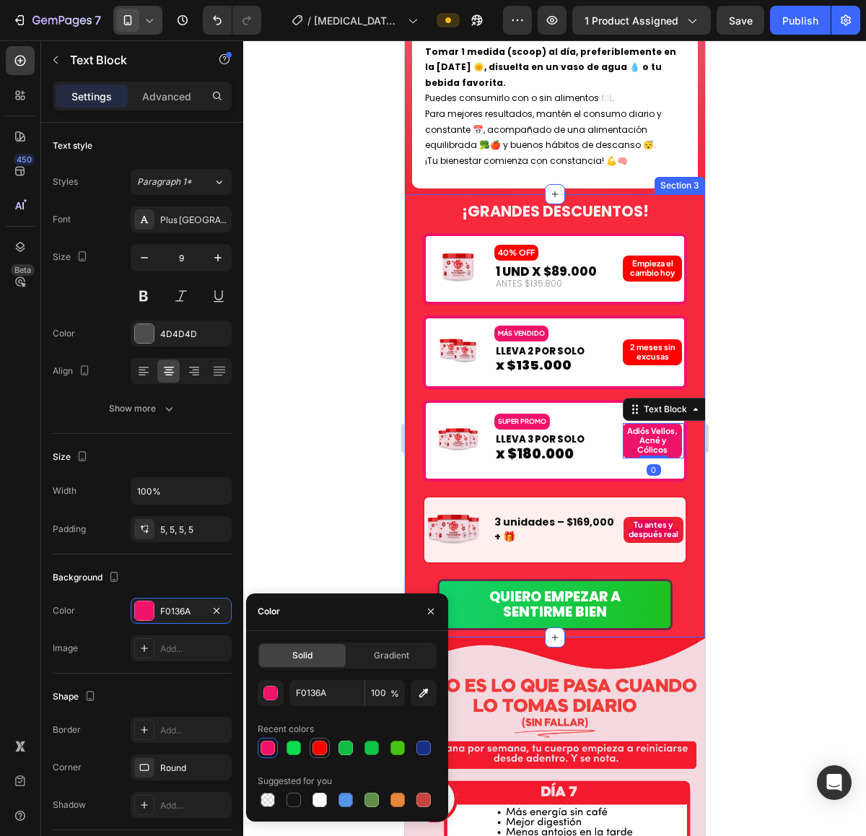
click at [316, 755] on div at bounding box center [319, 747] width 17 height 17
type input "FF0000"
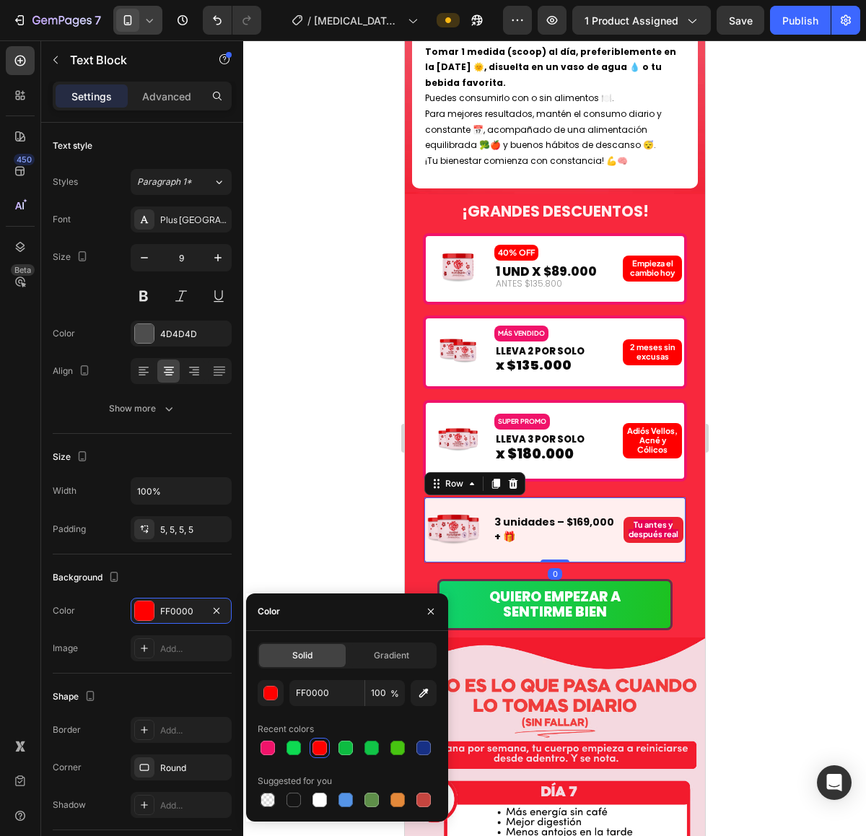
click at [558, 496] on div "Image 3 unidades – $169,000 + 🎁 Text Block Tu antes y después real Text Block R…" at bounding box center [554, 530] width 264 height 68
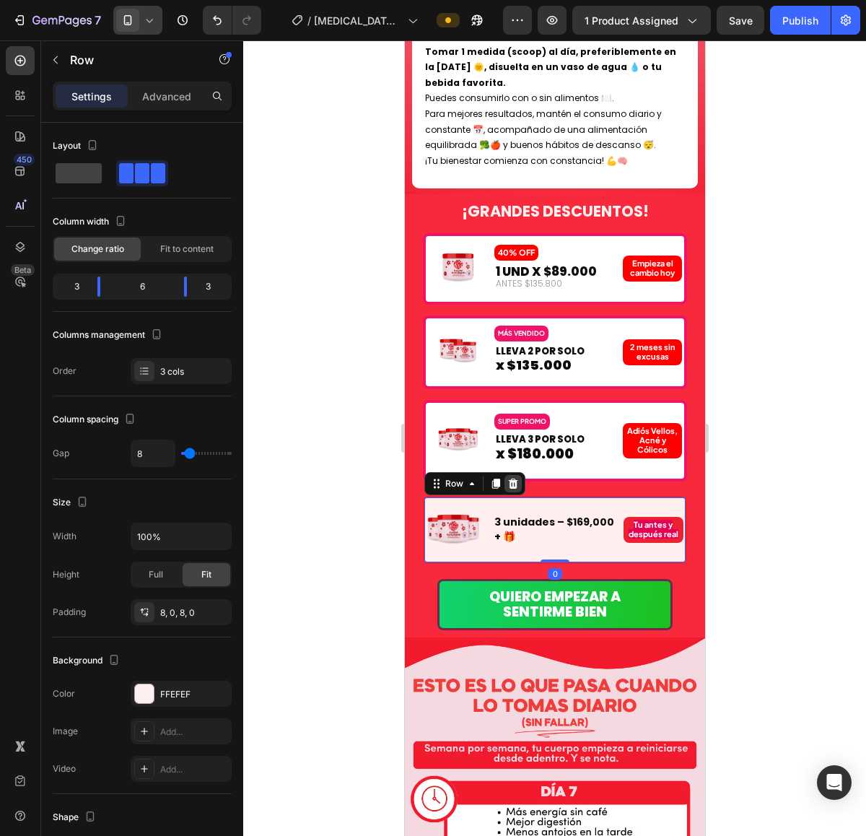
click at [518, 475] on div at bounding box center [512, 483] width 17 height 17
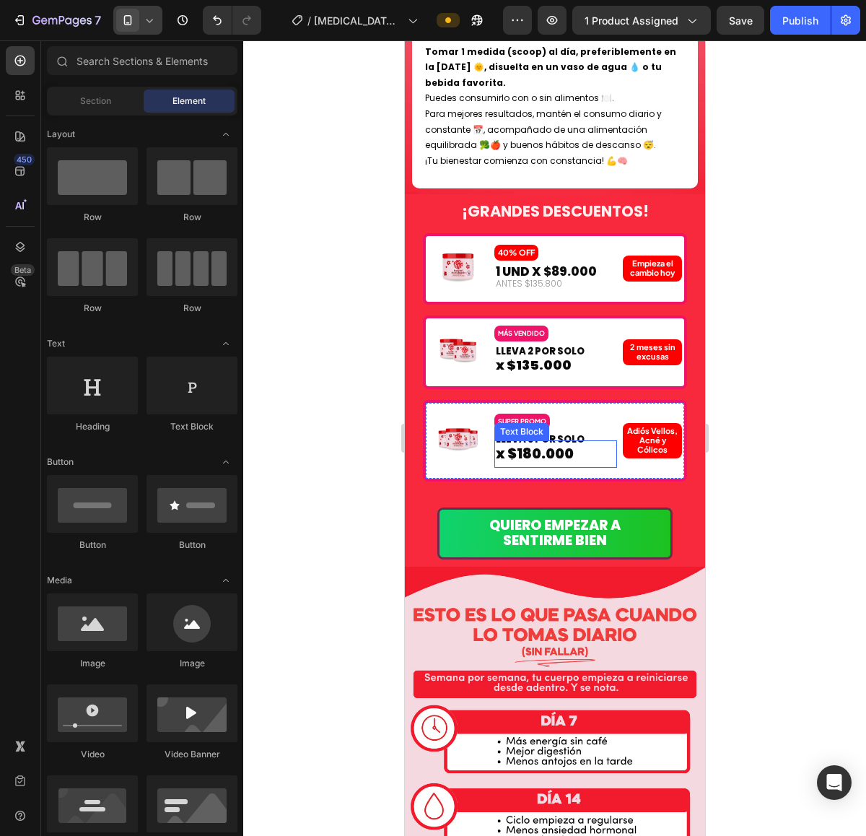
click at [519, 444] on span "x $180.000" at bounding box center [534, 453] width 78 height 19
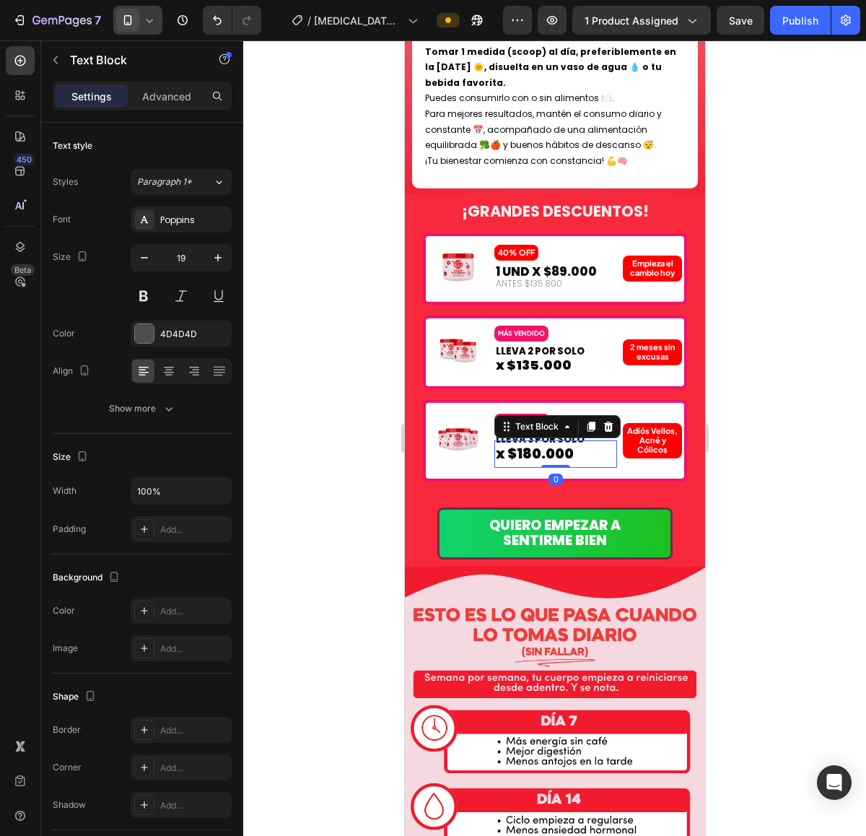
click at [760, 330] on div at bounding box center [554, 437] width 623 height 795
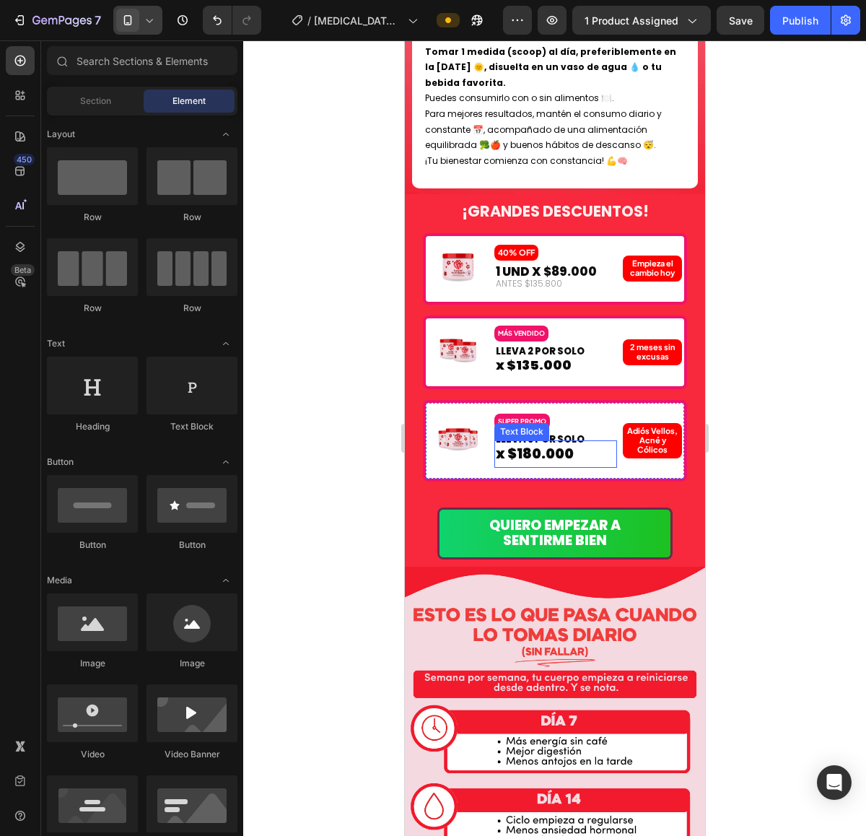
click at [528, 444] on span "x $180.000" at bounding box center [534, 453] width 78 height 19
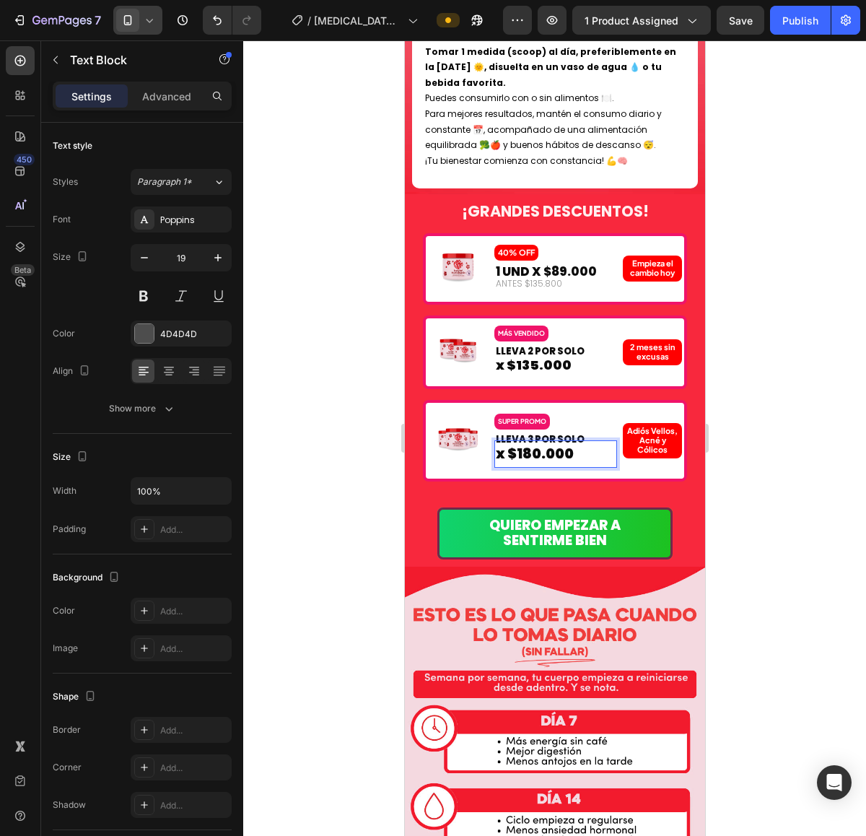
click at [534, 444] on span "x $180.000" at bounding box center [534, 453] width 78 height 19
click at [813, 401] on div at bounding box center [554, 437] width 623 height 795
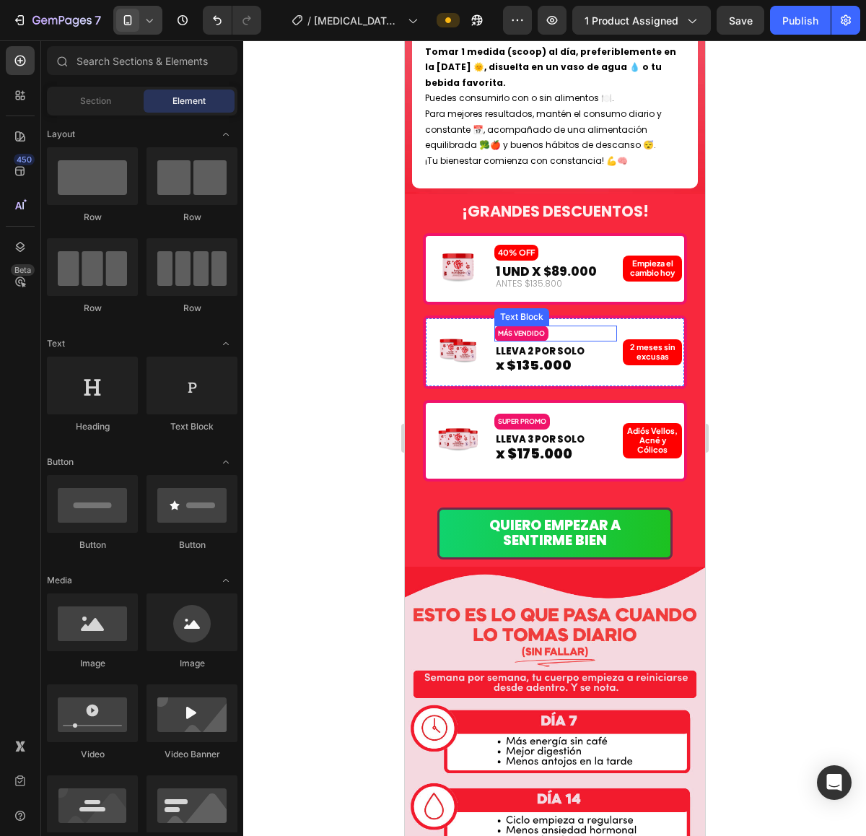
click at [521, 325] on div "MÁS VENDIDO" at bounding box center [521, 333] width 54 height 16
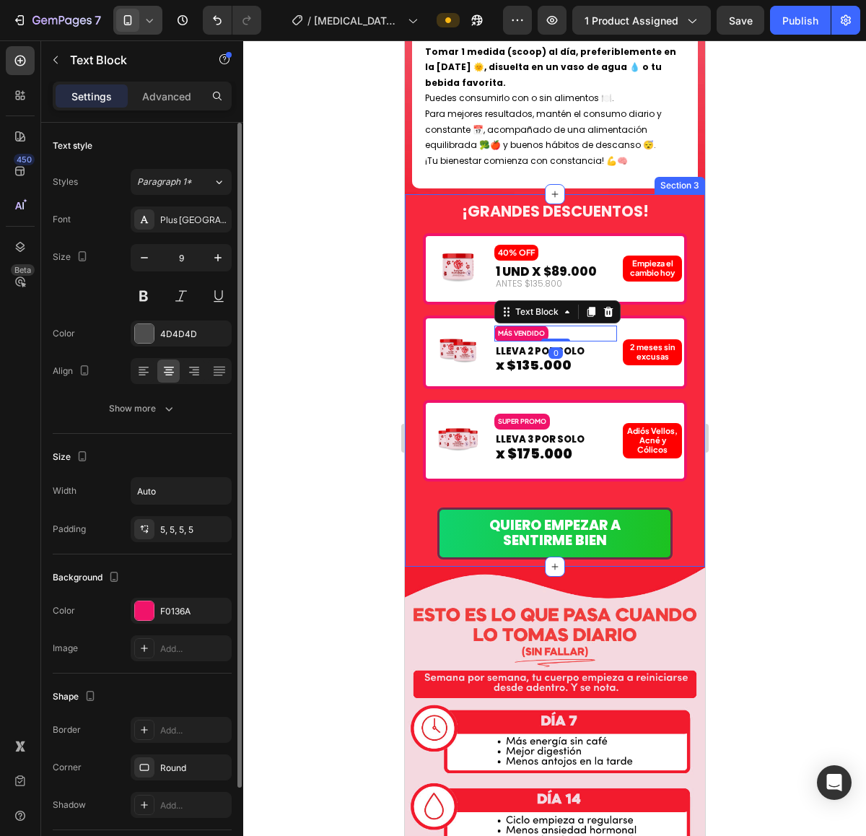
click at [141, 597] on div "Background The changes might be hidden by the video. Color F0136A Image Add..." at bounding box center [142, 613] width 179 height 119
click at [170, 608] on div "F0136A" at bounding box center [181, 611] width 42 height 13
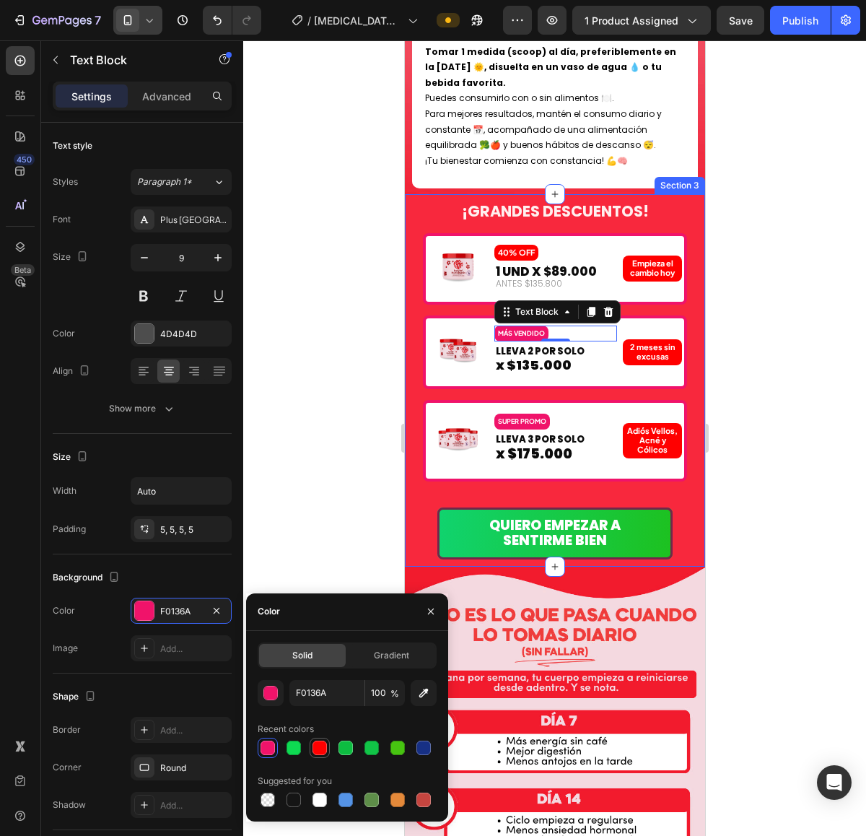
click at [323, 740] on div at bounding box center [319, 747] width 14 height 14
type input "FF0000"
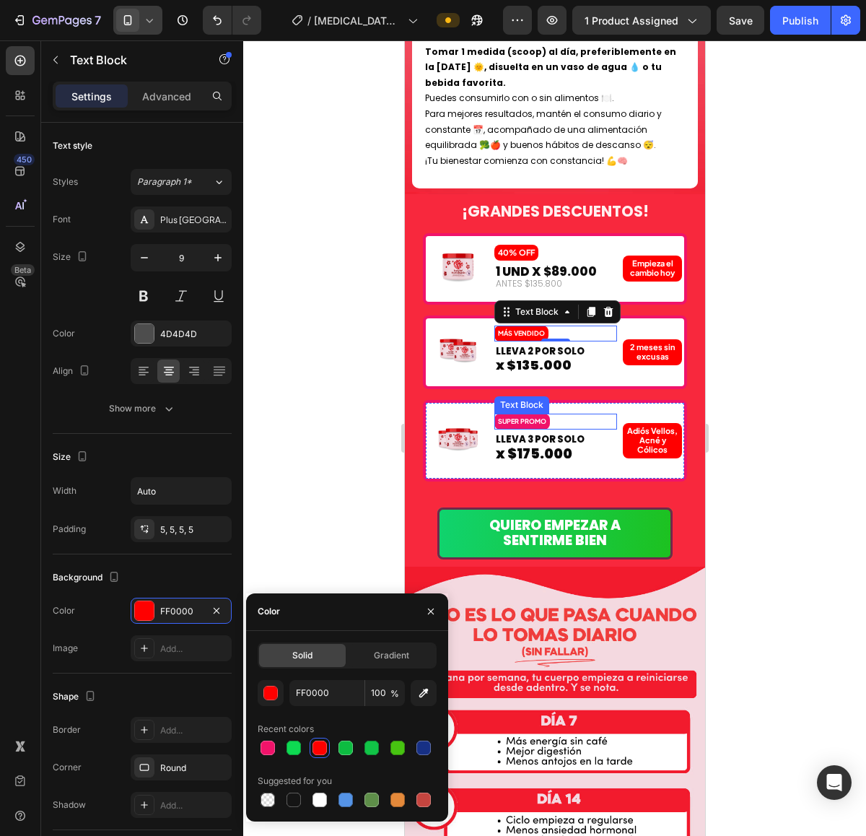
click at [518, 417] on strong "SUPER PROMO" at bounding box center [521, 421] width 48 height 8
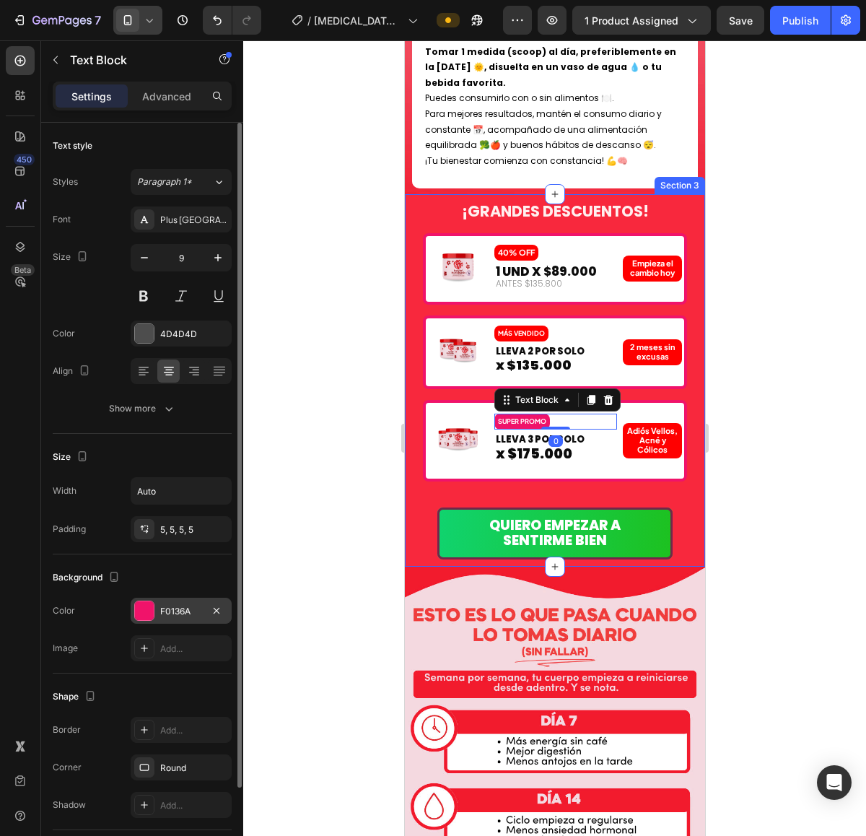
click at [178, 611] on div "F0136A" at bounding box center [181, 611] width 42 height 13
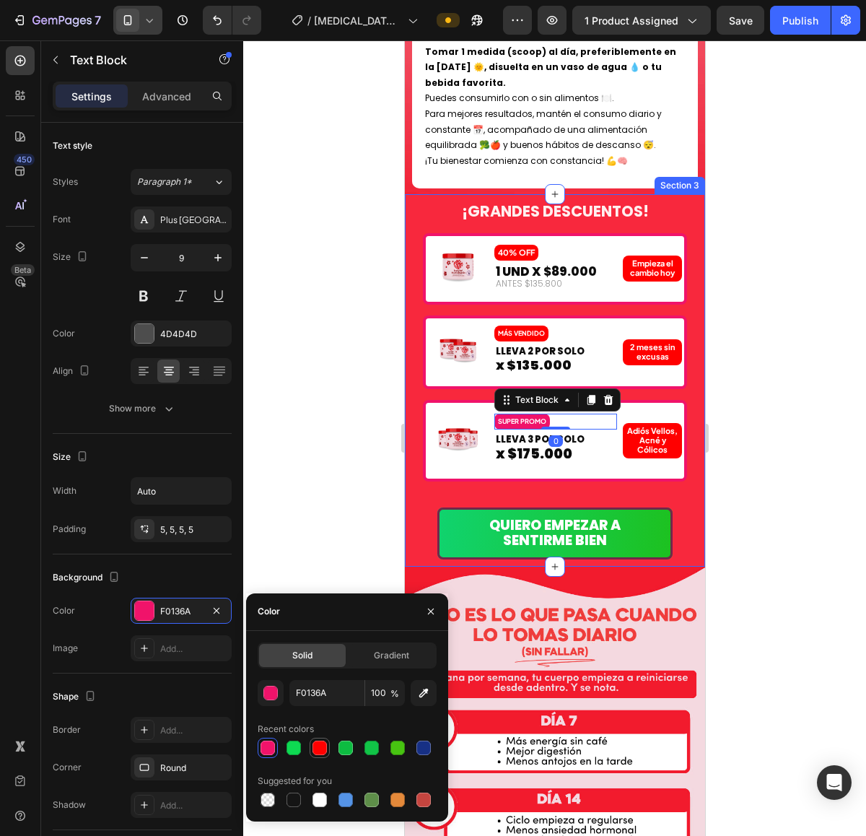
click at [320, 755] on div at bounding box center [319, 747] width 17 height 17
type input "FF0000"
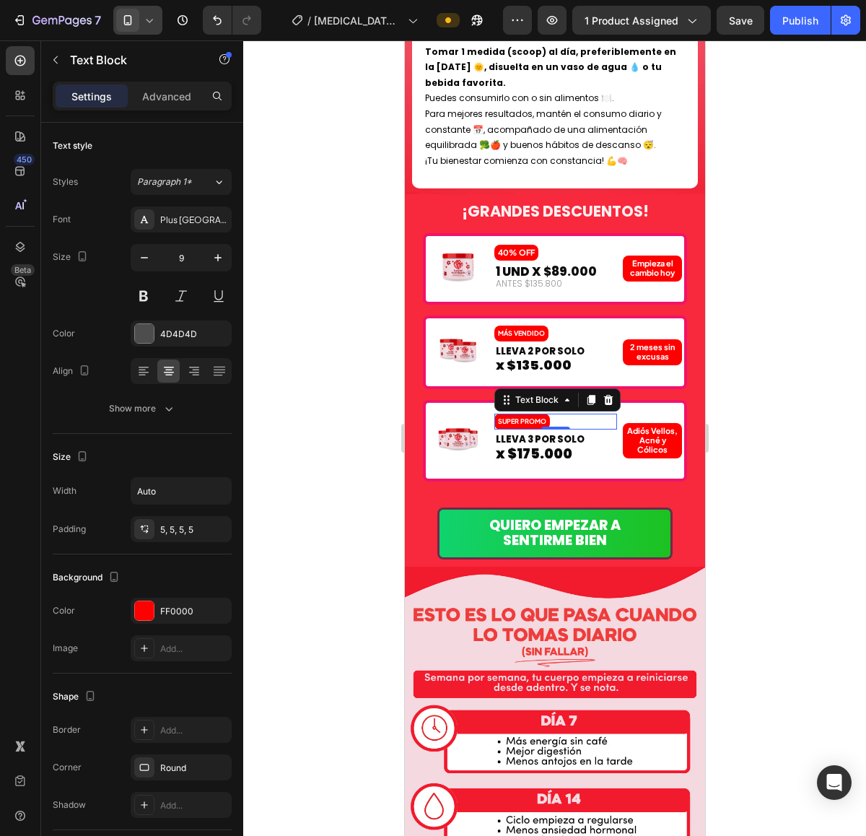
click at [785, 372] on div at bounding box center [554, 437] width 623 height 795
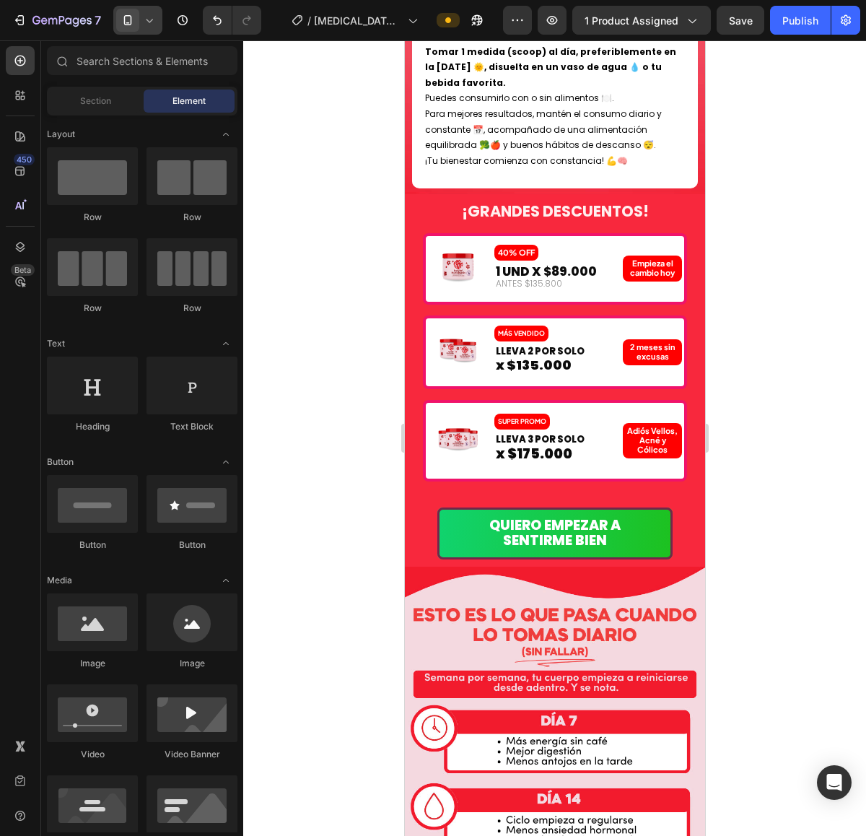
click at [780, 374] on div at bounding box center [554, 437] width 623 height 795
click at [777, 695] on div at bounding box center [554, 437] width 623 height 795
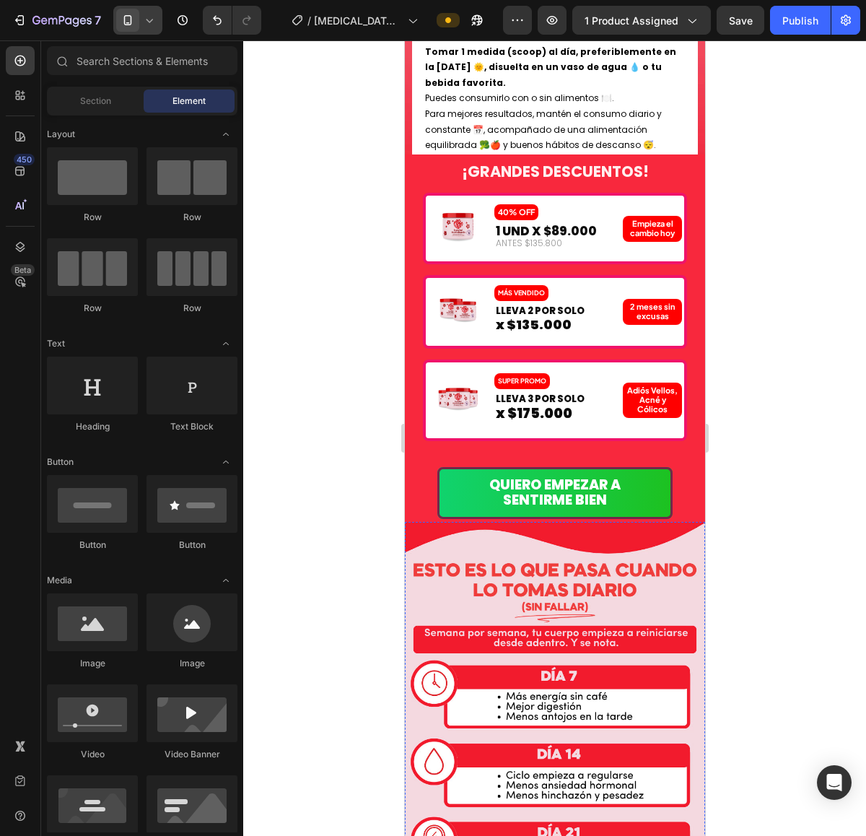
scroll to position [1507, 0]
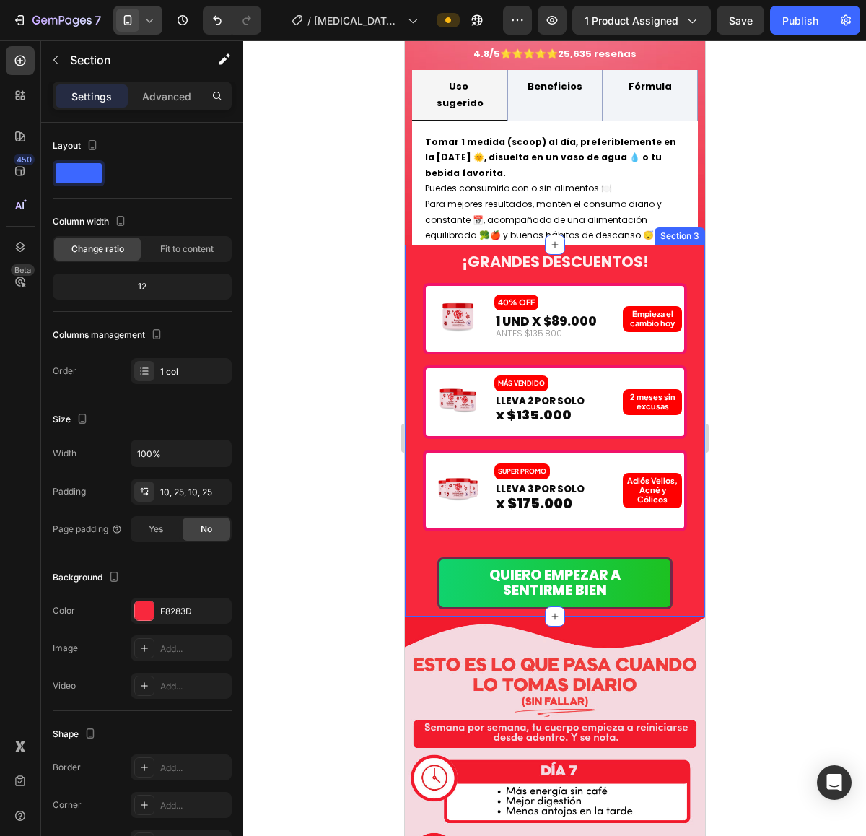
click at [683, 293] on div "¡GRANDES DESCUENTOS! Heading Image 40% OFF Text Block 1 UND X $89.000 Text Bloc…" at bounding box center [554, 431] width 300 height 372
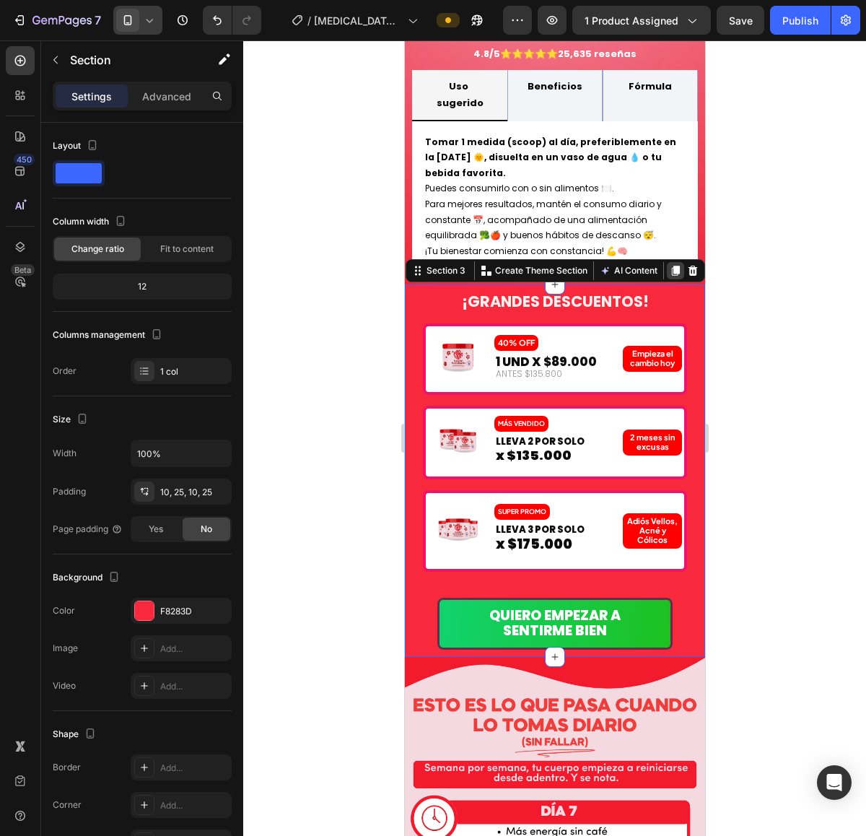
click at [669, 265] on icon at bounding box center [675, 271] width 12 height 12
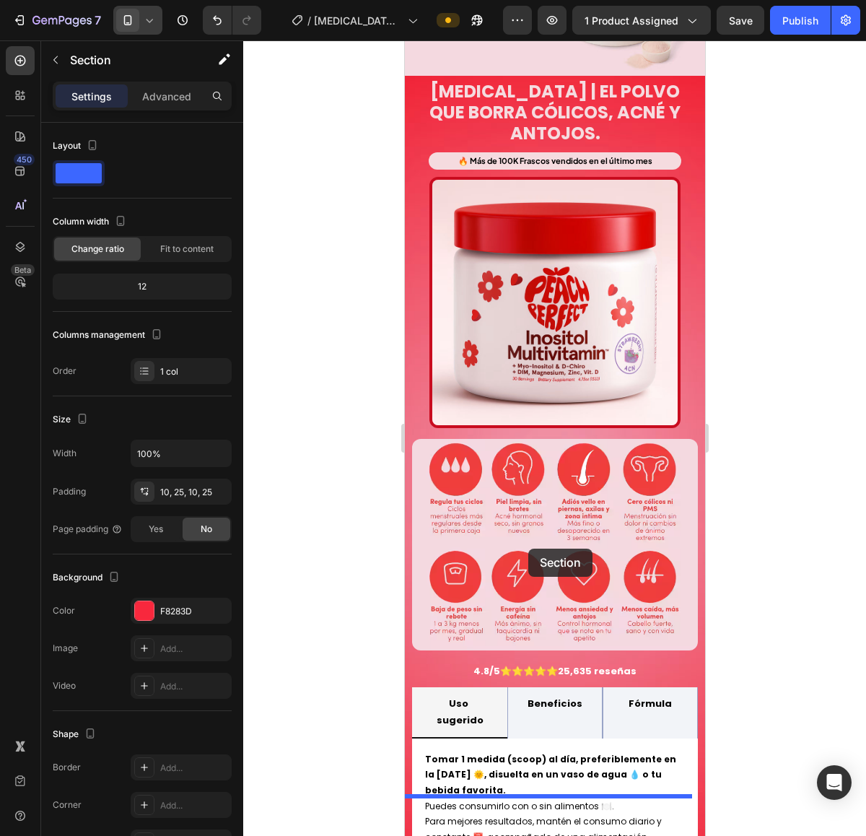
scroll to position [4281, 0]
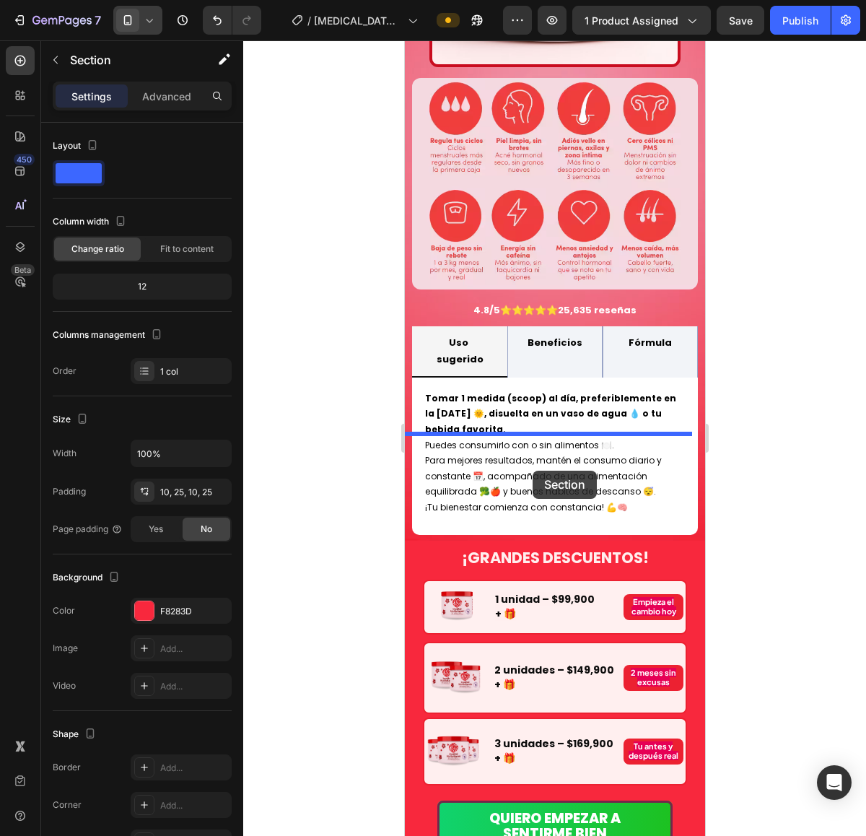
drag, startPoint x: 434, startPoint y: 260, endPoint x: 514, endPoint y: 470, distance: 224.7
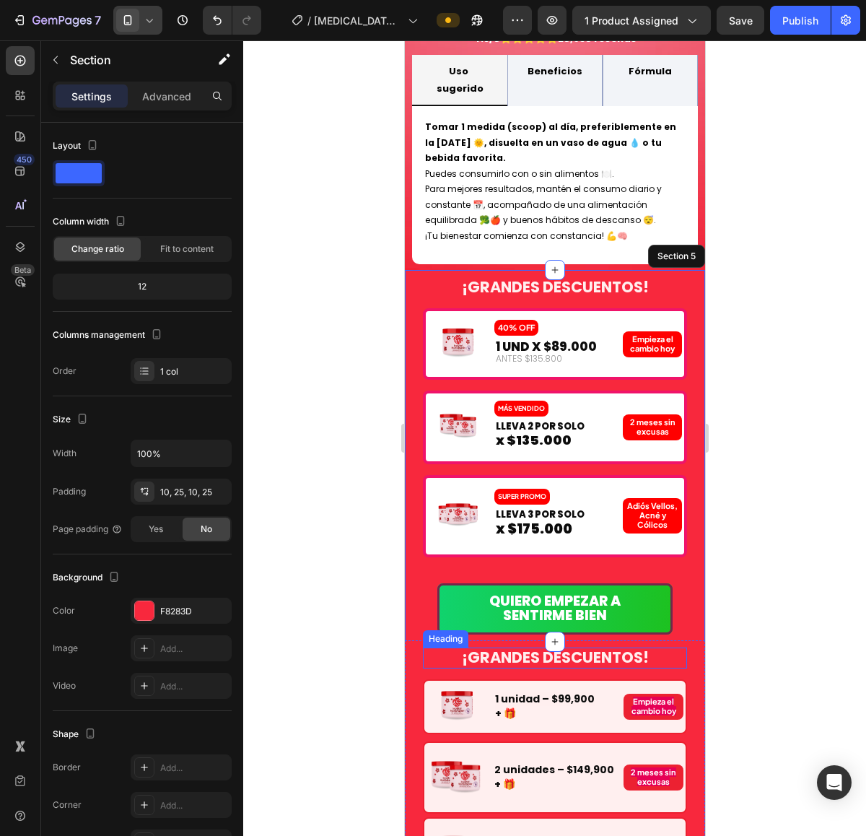
scroll to position [4276, 0]
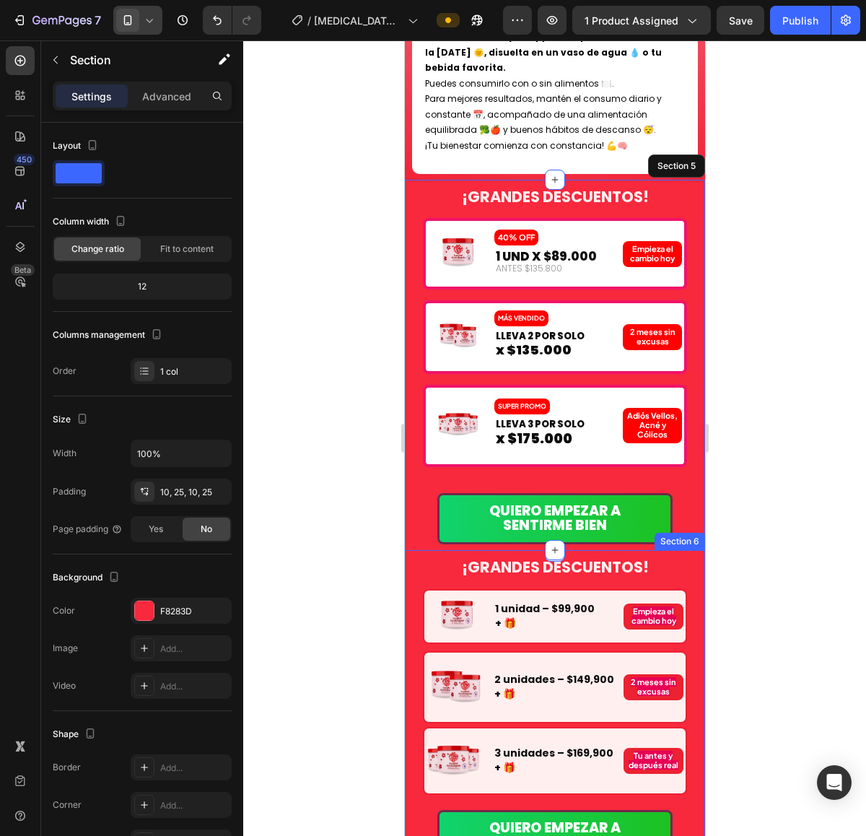
click at [680, 550] on div "¡GRANDES DESCUENTOS! Heading Image 1 unidad – $99,900 + 🎁 Text Block Empieza el…" at bounding box center [554, 709] width 300 height 318
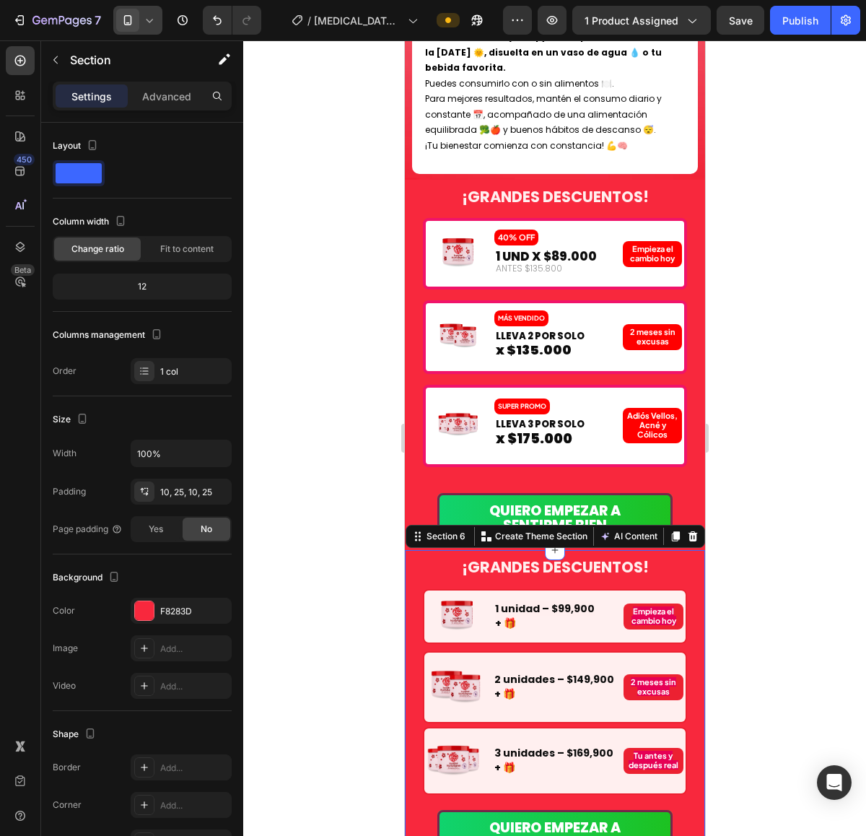
click at [688, 531] on icon at bounding box center [692, 536] width 9 height 10
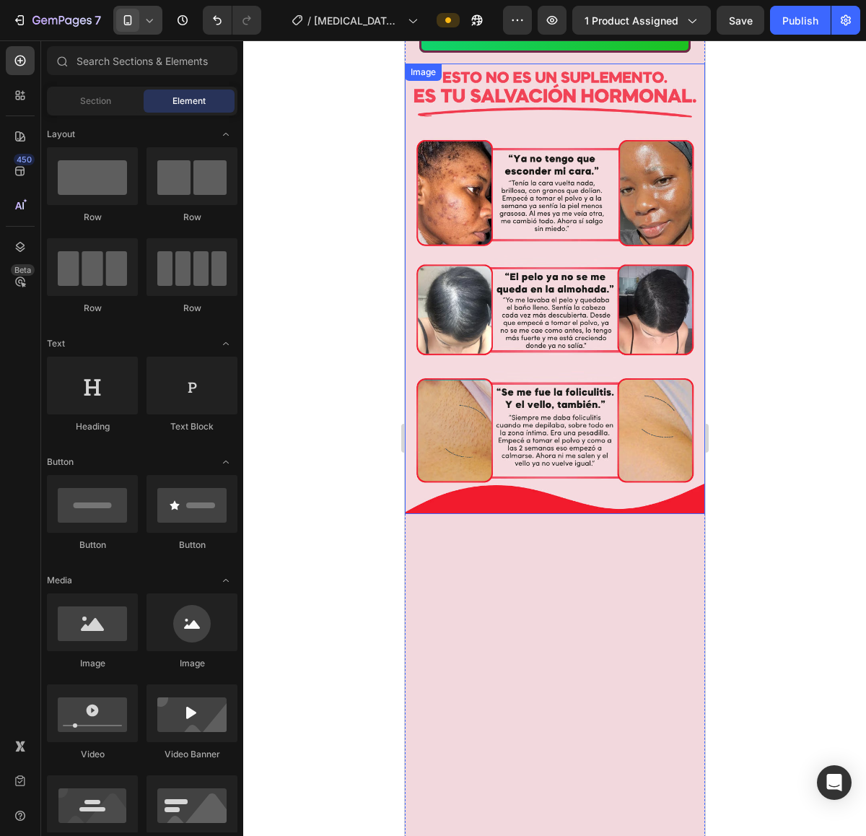
scroll to position [0, 0]
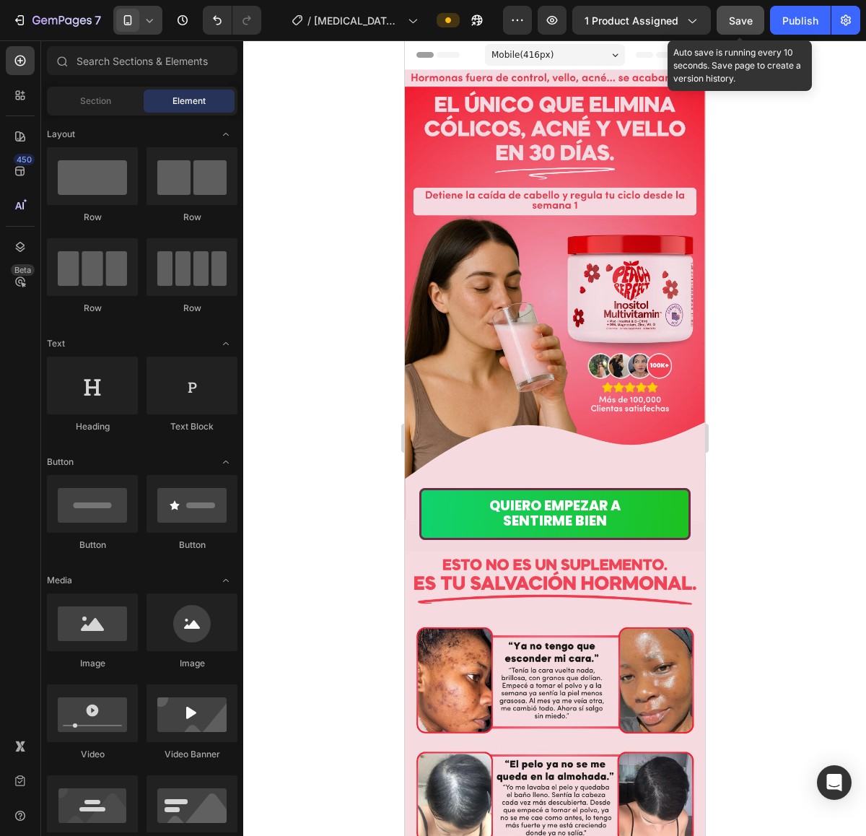
click at [748, 9] on button "Save" at bounding box center [740, 20] width 48 height 29
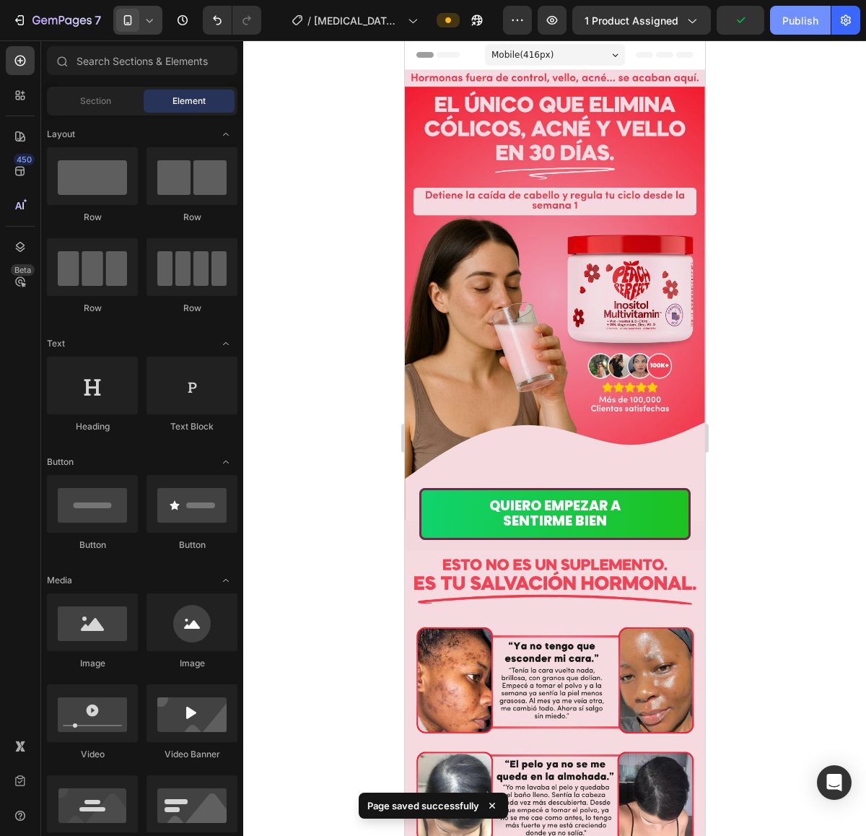
click at [803, 20] on div "Publish" at bounding box center [800, 20] width 36 height 15
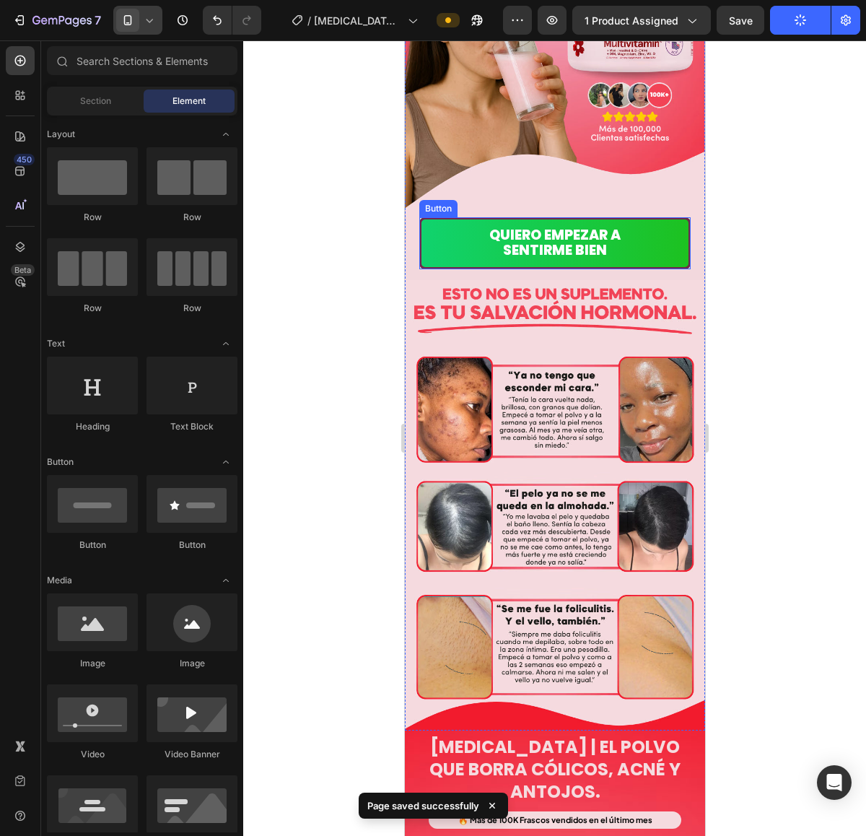
scroll to position [541, 0]
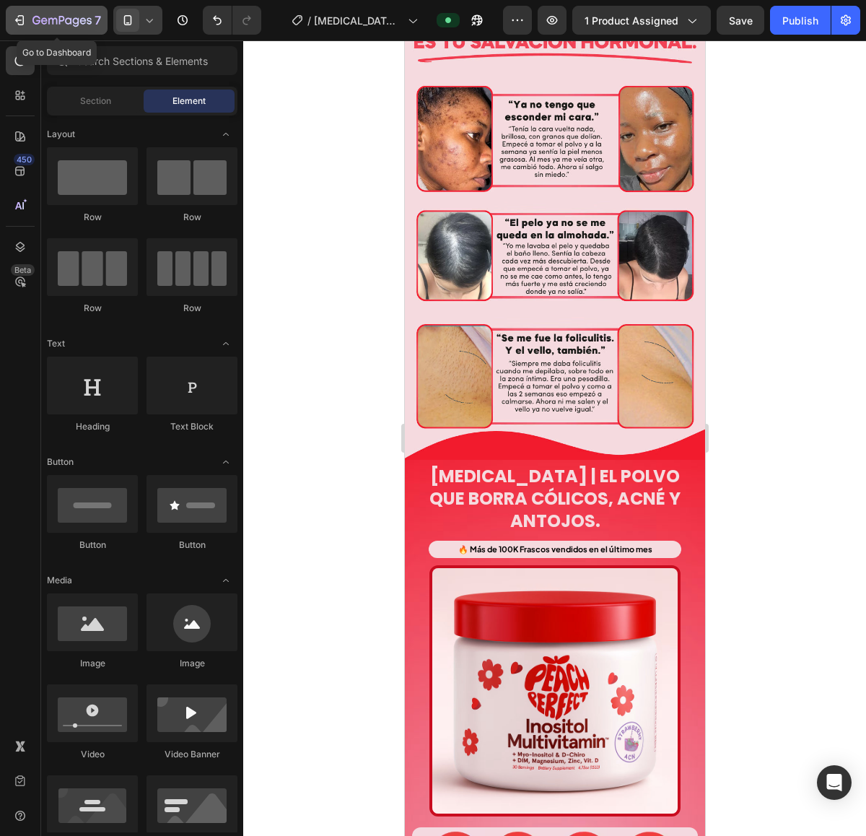
click at [7, 27] on button "7" at bounding box center [57, 20] width 102 height 29
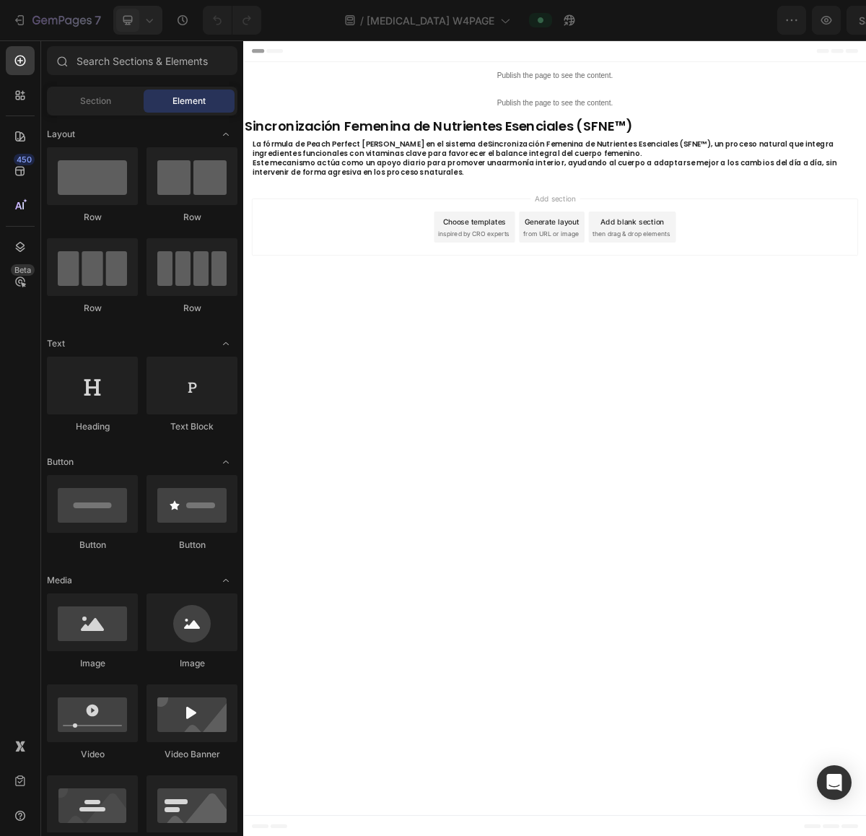
click at [156, 32] on div at bounding box center [137, 20] width 49 height 29
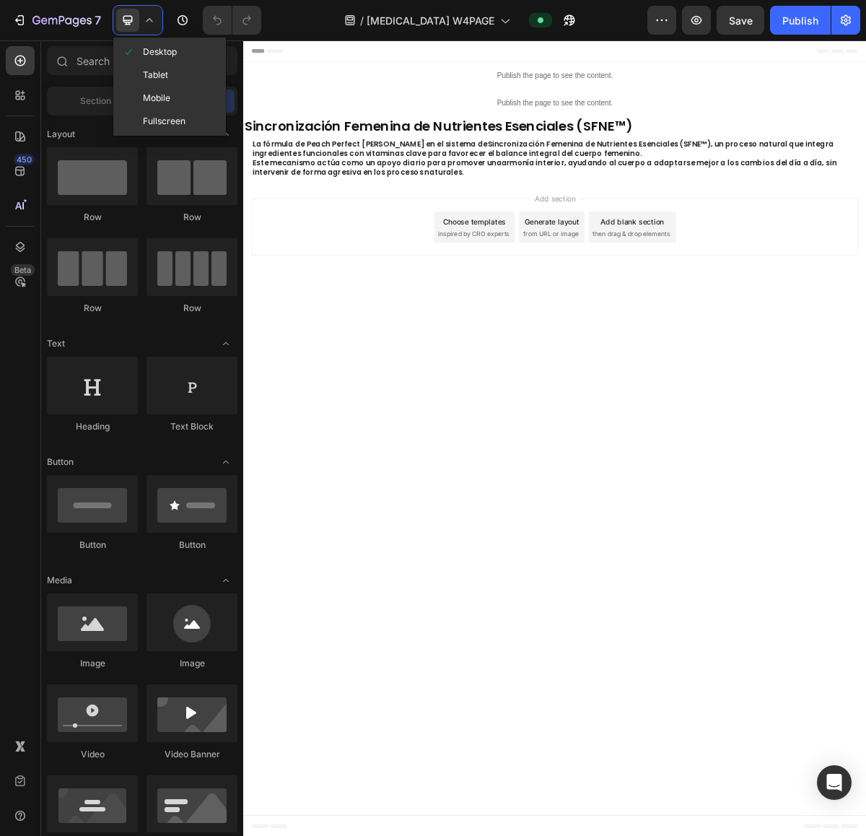
click at [153, 92] on span "Mobile" at bounding box center [156, 98] width 27 height 14
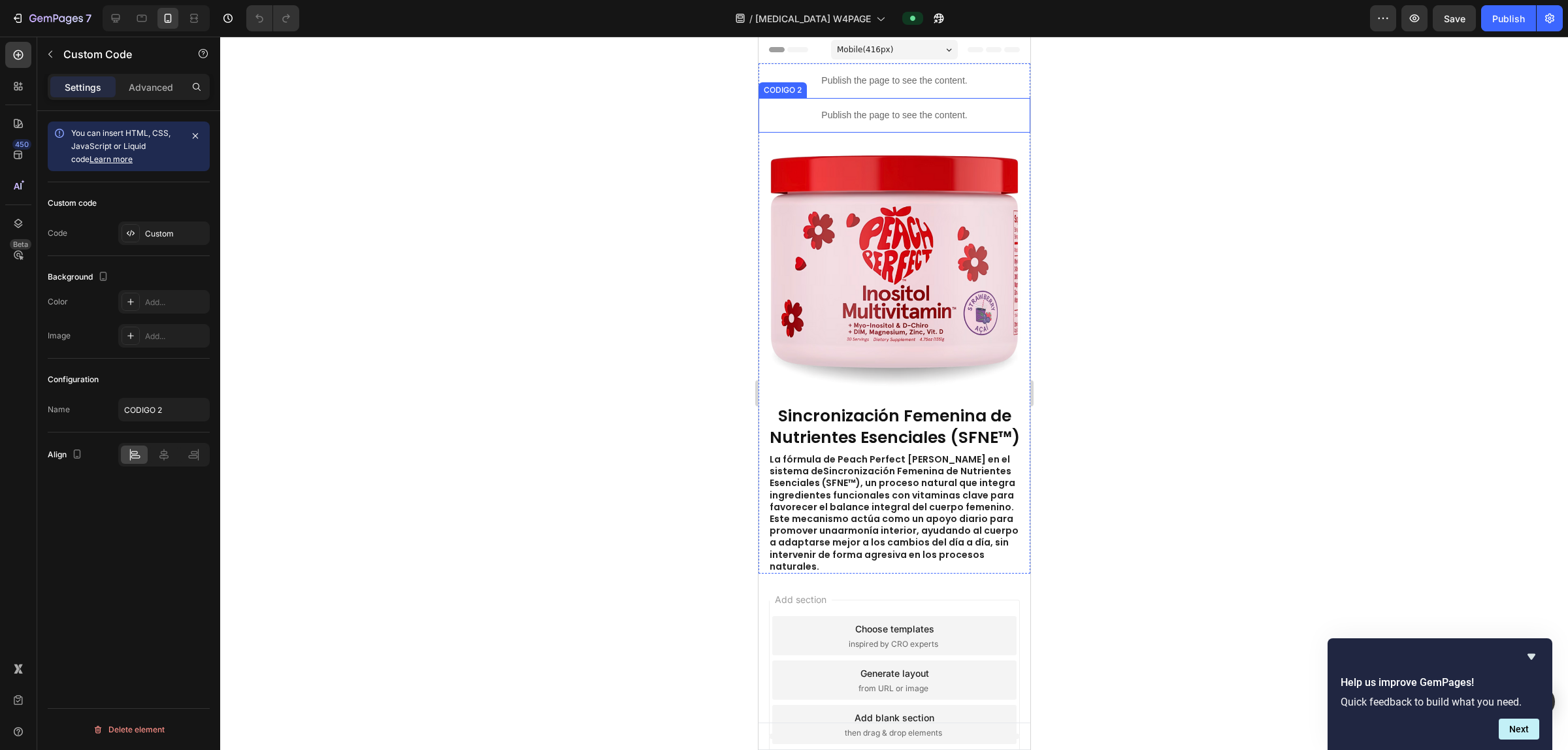
click at [783, 109] on p "Publish the page to see the content." at bounding box center [894, 115] width 272 height 14
click at [142, 236] on div "Custom" at bounding box center [164, 234] width 91 height 24
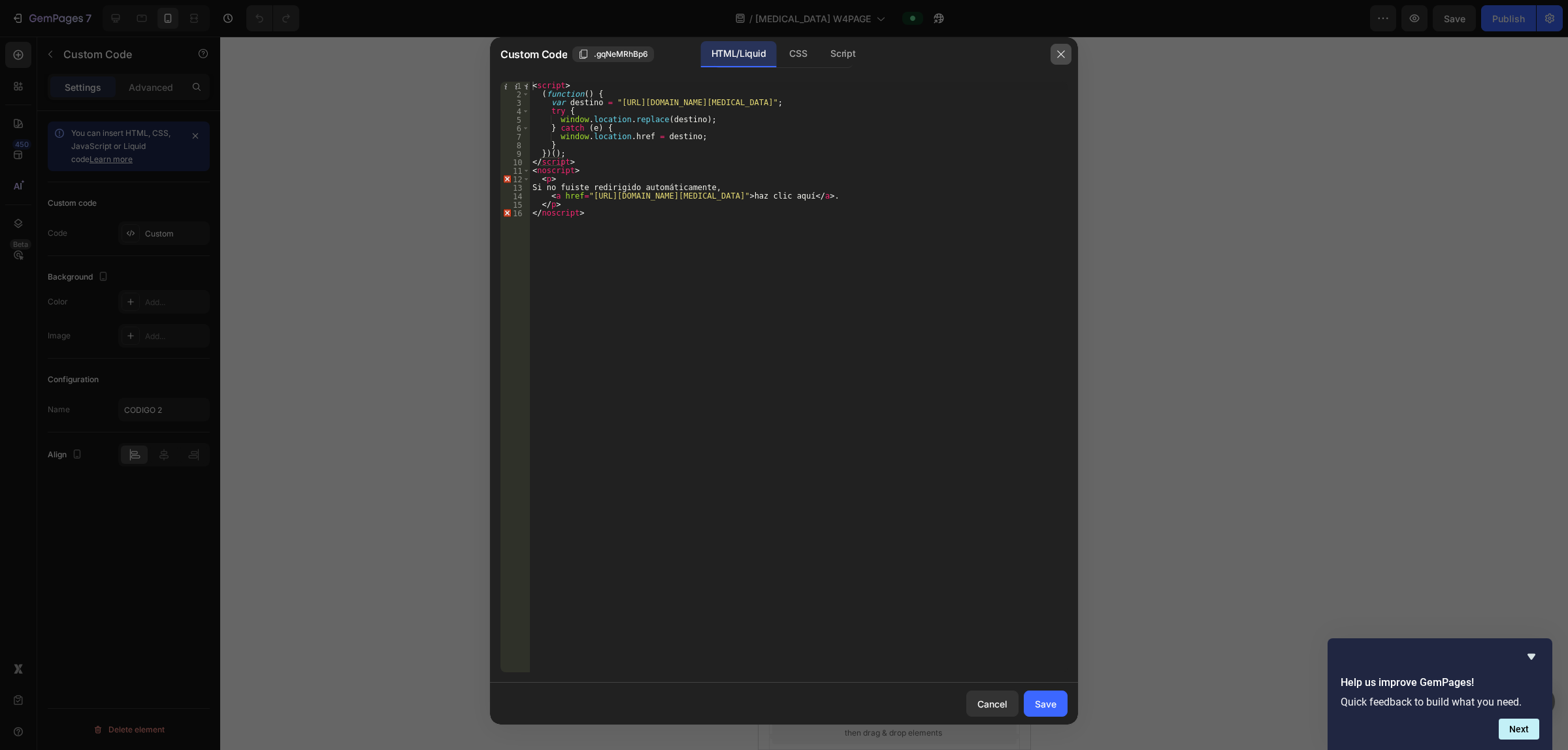
click at [783, 54] on icon "button" at bounding box center [1061, 54] width 11 height 11
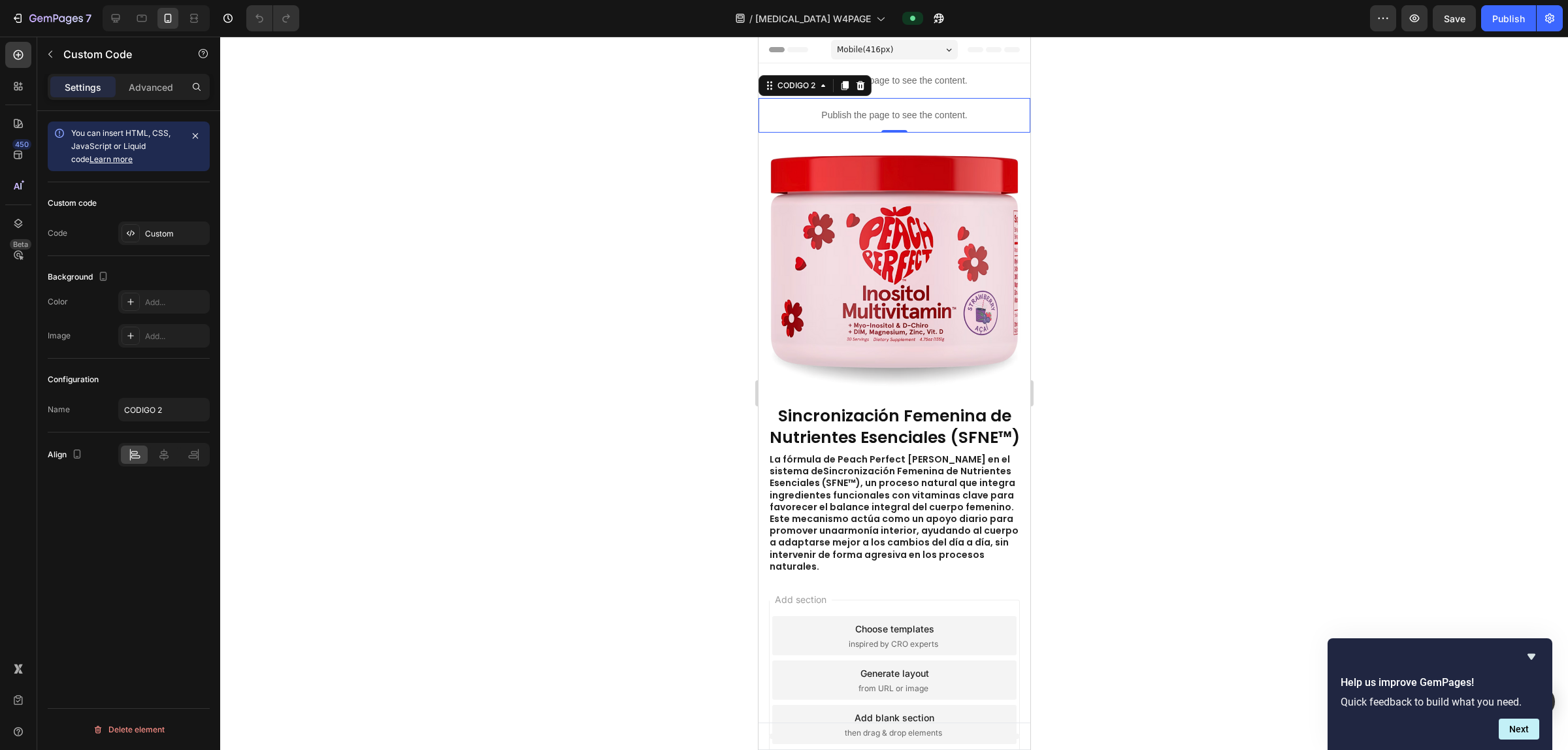
click at [142, 250] on div "Custom code Code Custom" at bounding box center [129, 219] width 162 height 74
click at [151, 236] on div "Custom" at bounding box center [176, 234] width 62 height 12
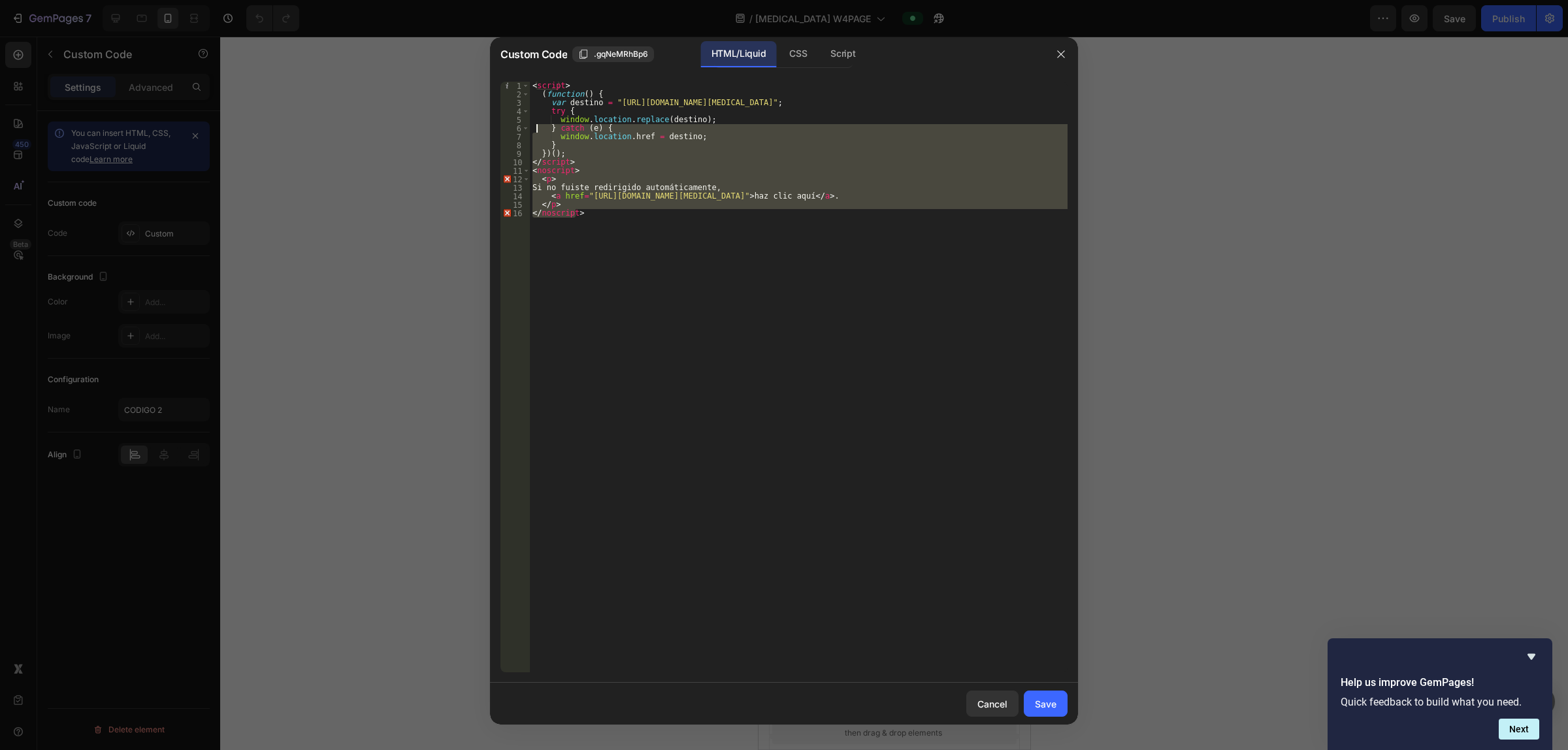
drag, startPoint x: 641, startPoint y: 222, endPoint x: 482, endPoint y: 53, distance: 232.0
click at [482, 53] on div "Custom Code .gqNeMRhBp6 HTML/Liquid CSS Script </noscript> 1 2 3 4 5 6 7 8 9 10…" at bounding box center [784, 375] width 1568 height 750
type textarea "<script> (function() {"
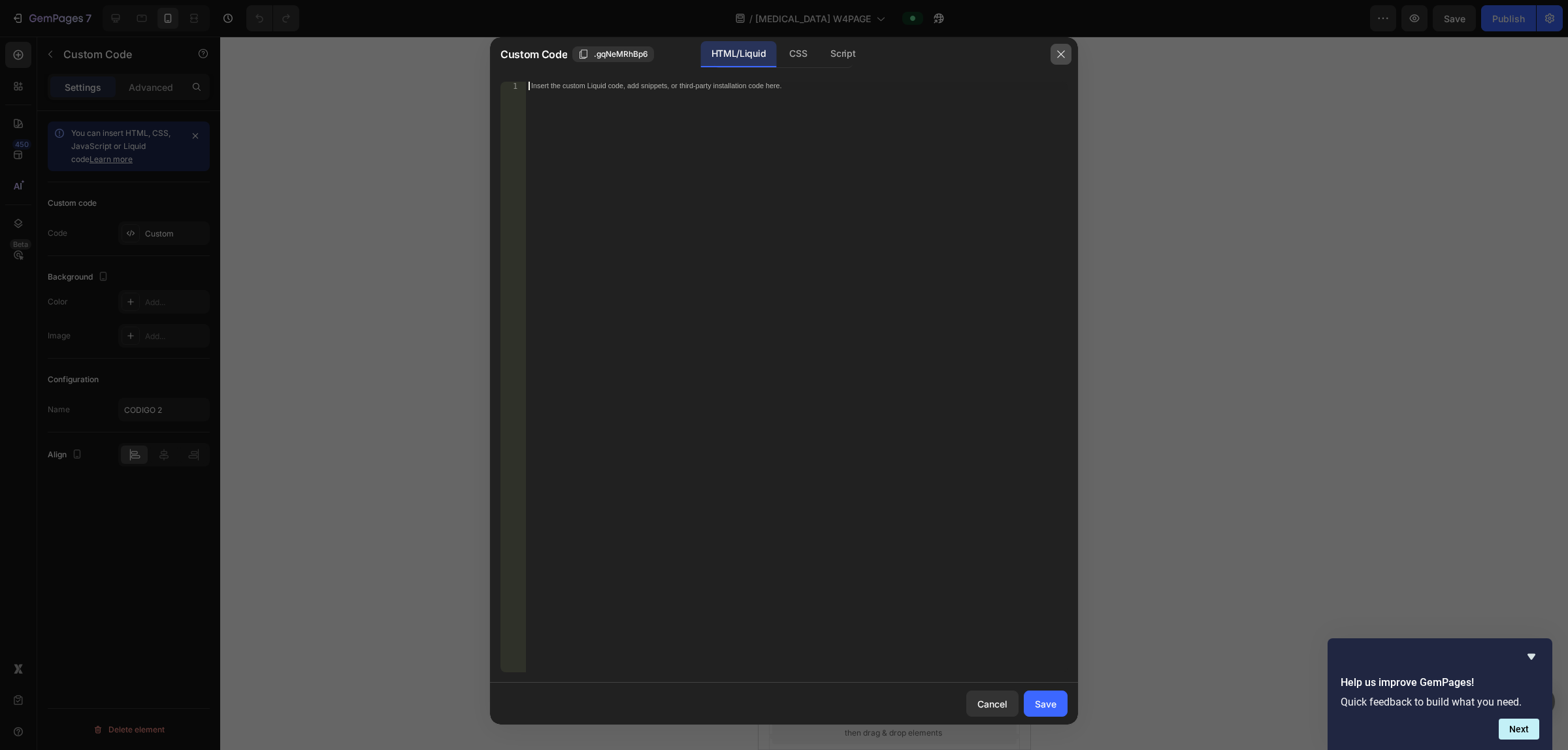
click at [783, 53] on icon "button" at bounding box center [1061, 54] width 11 height 11
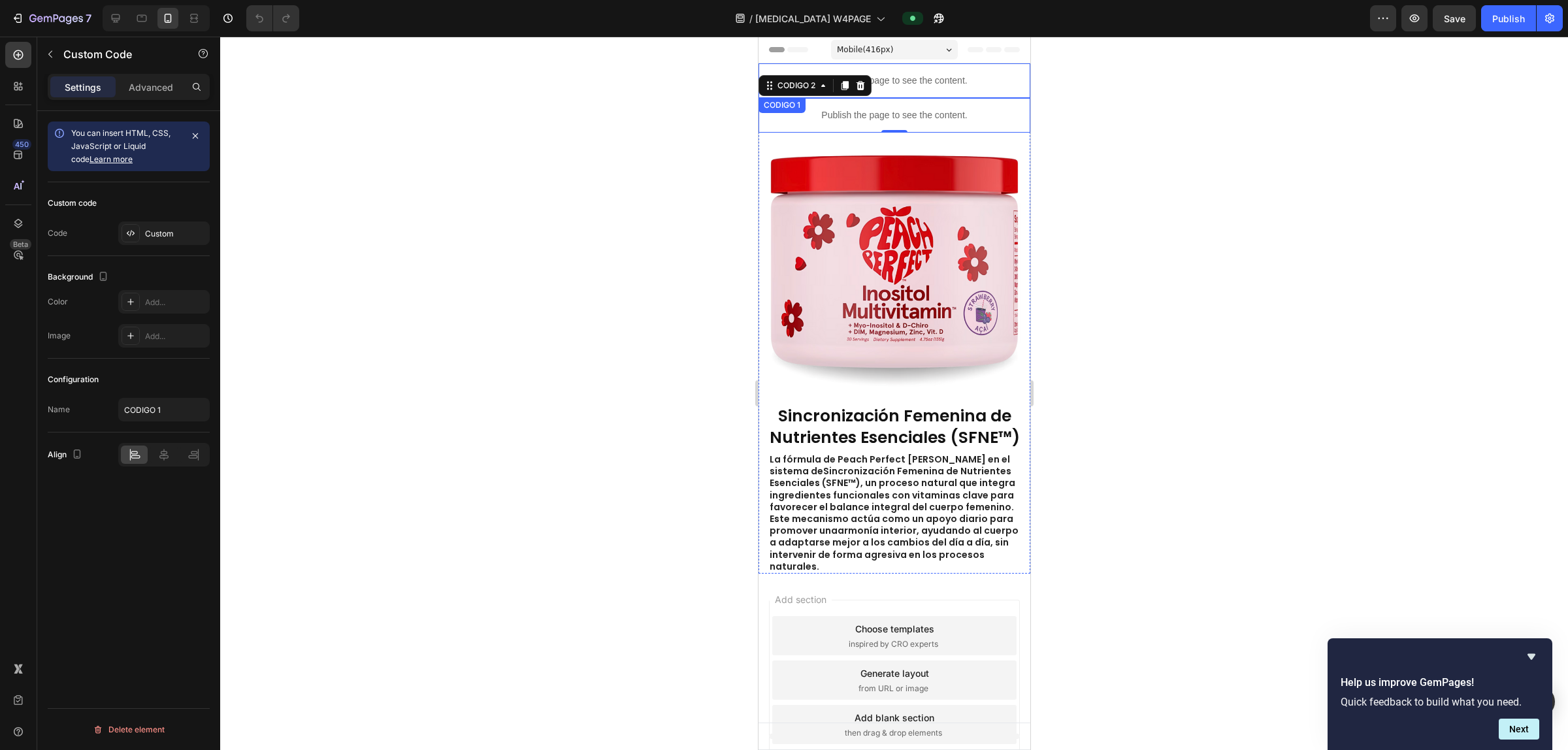
click at [783, 77] on p "Publish the page to see the content." at bounding box center [894, 81] width 272 height 14
click at [126, 223] on div "Custom" at bounding box center [164, 234] width 91 height 24
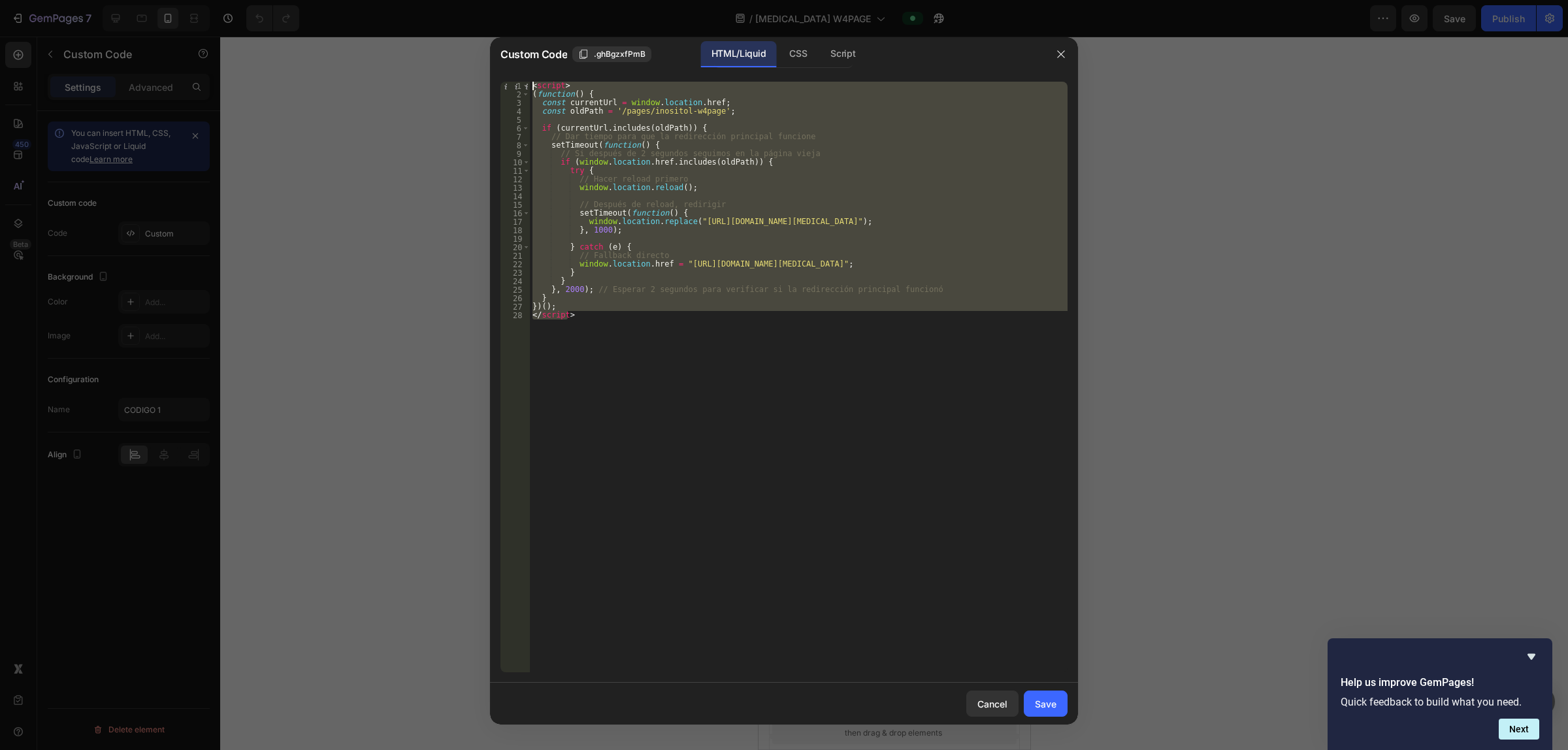
drag, startPoint x: 703, startPoint y: 344, endPoint x: 453, endPoint y: 56, distance: 381.4
click at [453, 56] on div "Custom Code .ghBgzxfPmB HTML/Liquid CSS Script </script> 1 2 3 4 5 6 7 8 9 10 1…" at bounding box center [784, 375] width 1568 height 750
paste textarea "/noscript>"
type textarea "</noscript>"
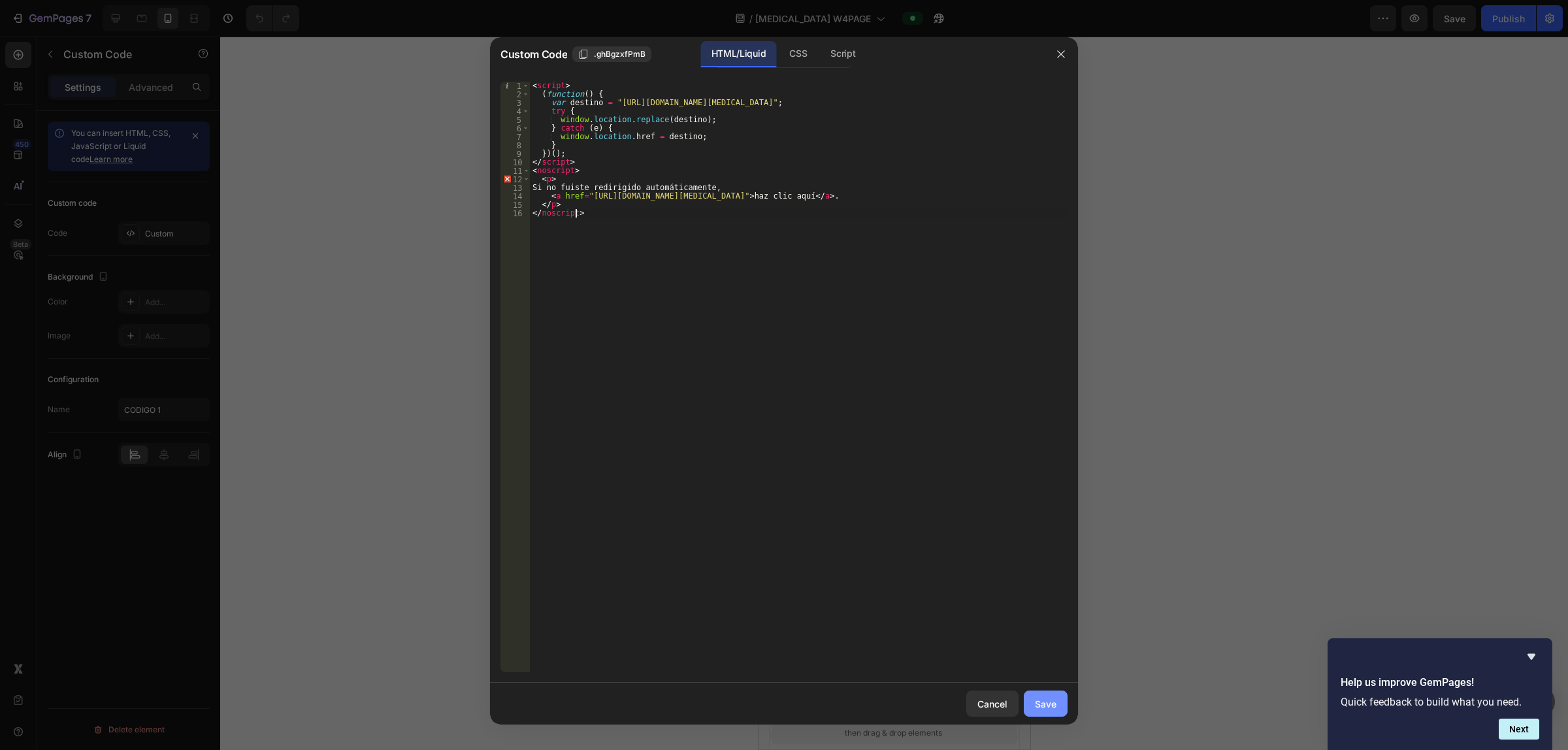
click at [783, 707] on div "Save" at bounding box center [1046, 704] width 22 height 14
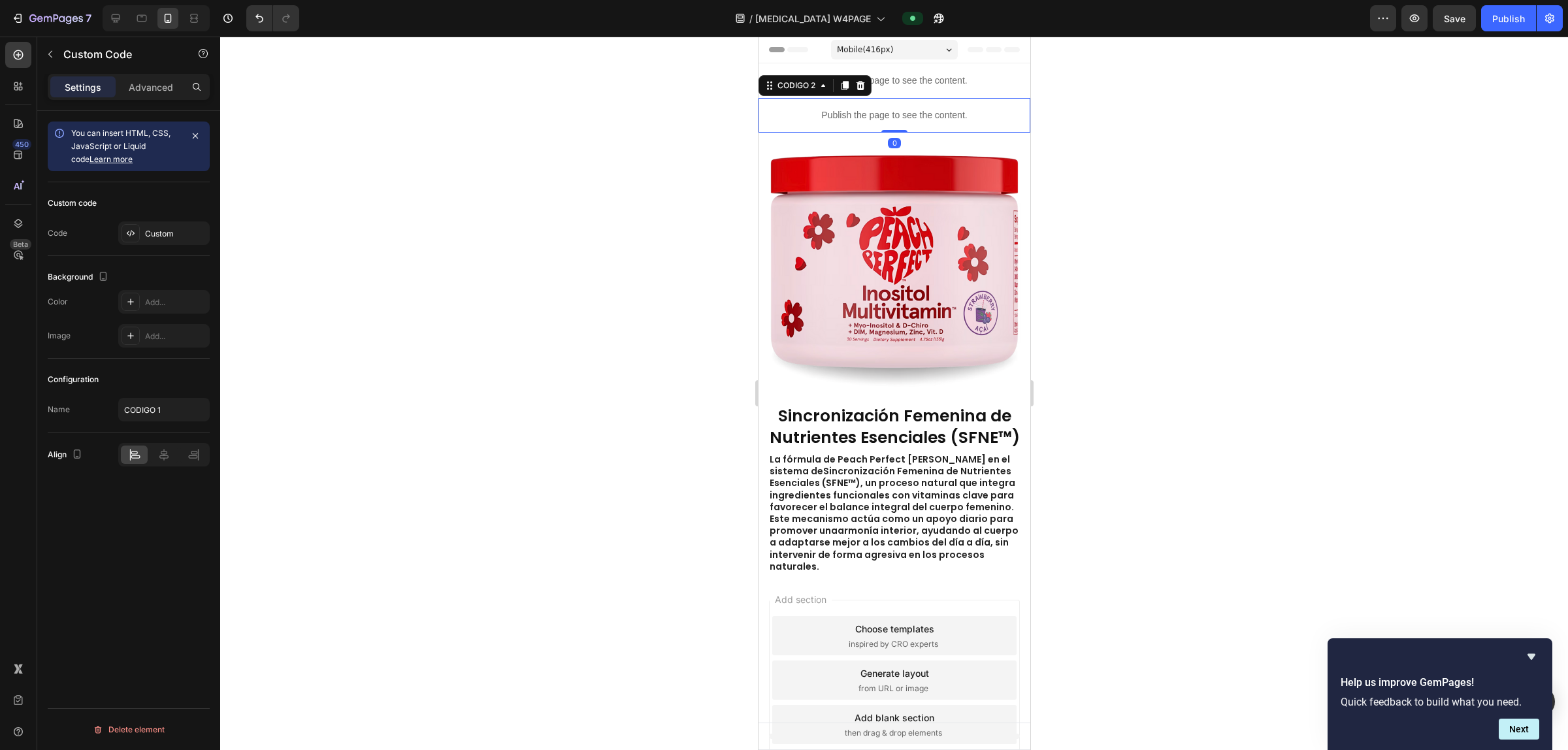
click at [783, 120] on p "Publish the page to see the content." at bounding box center [894, 115] width 272 height 14
click at [783, 87] on icon at bounding box center [860, 86] width 11 height 11
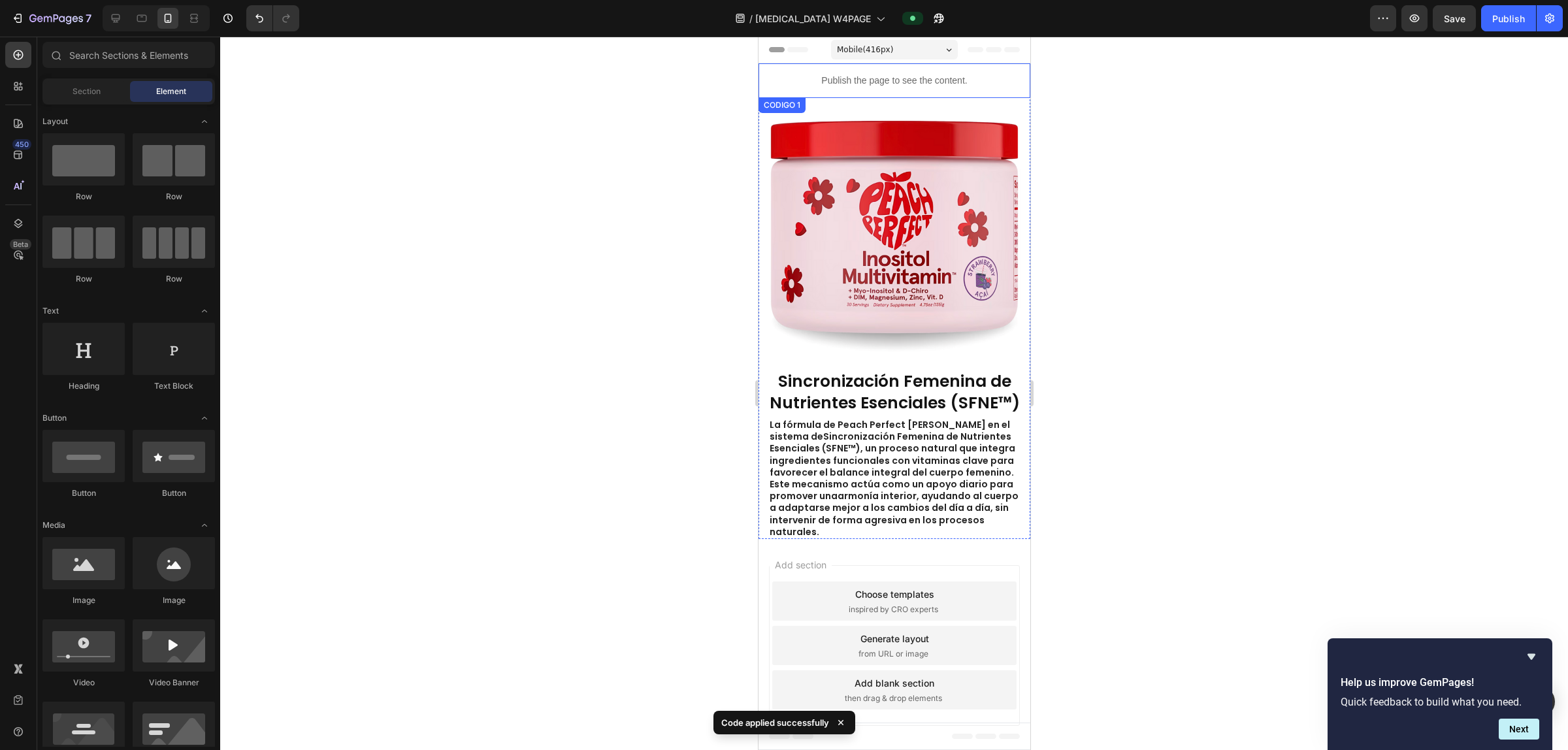
click at [783, 81] on p "Publish the page to see the content." at bounding box center [894, 81] width 272 height 14
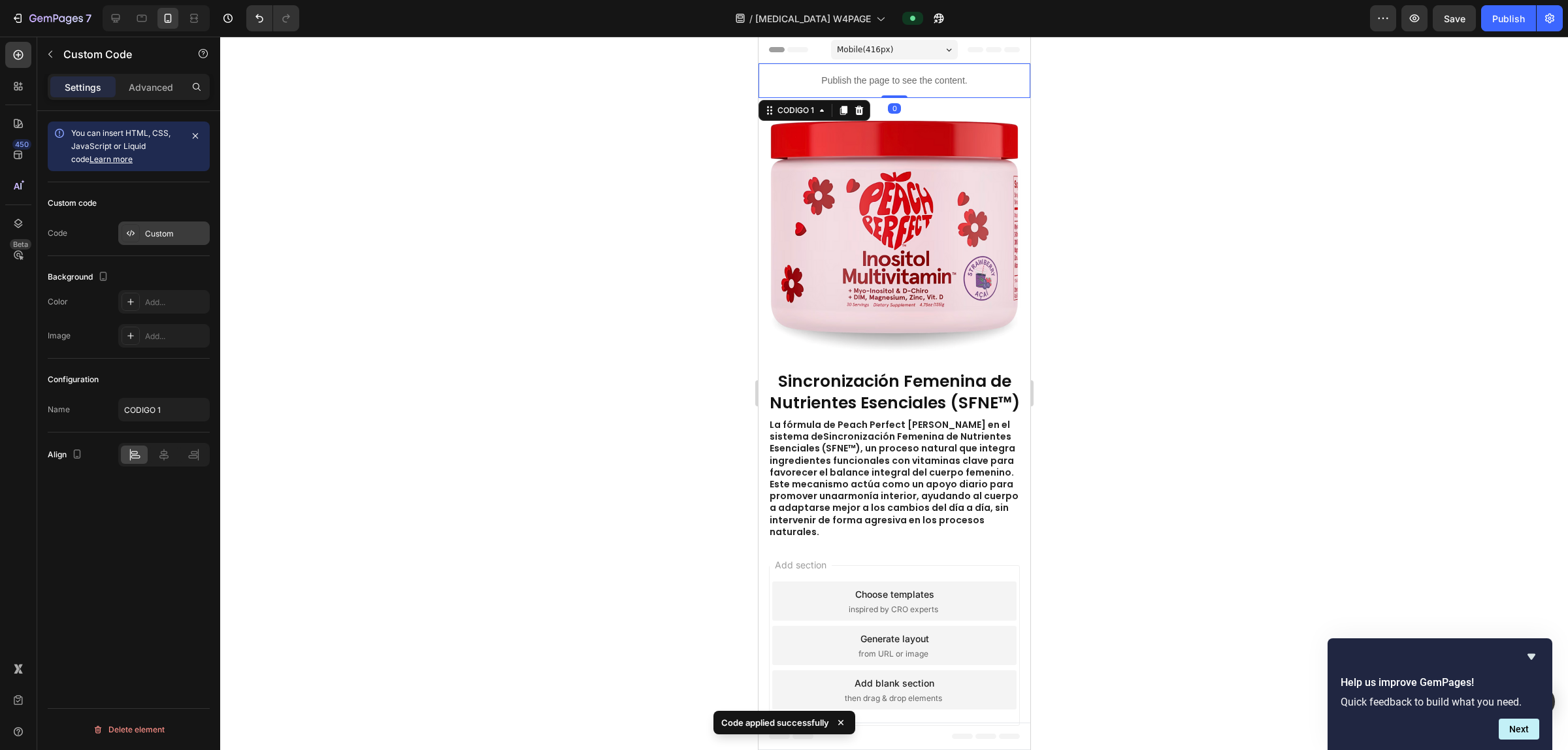
click at [156, 241] on div "Custom" at bounding box center [164, 234] width 91 height 24
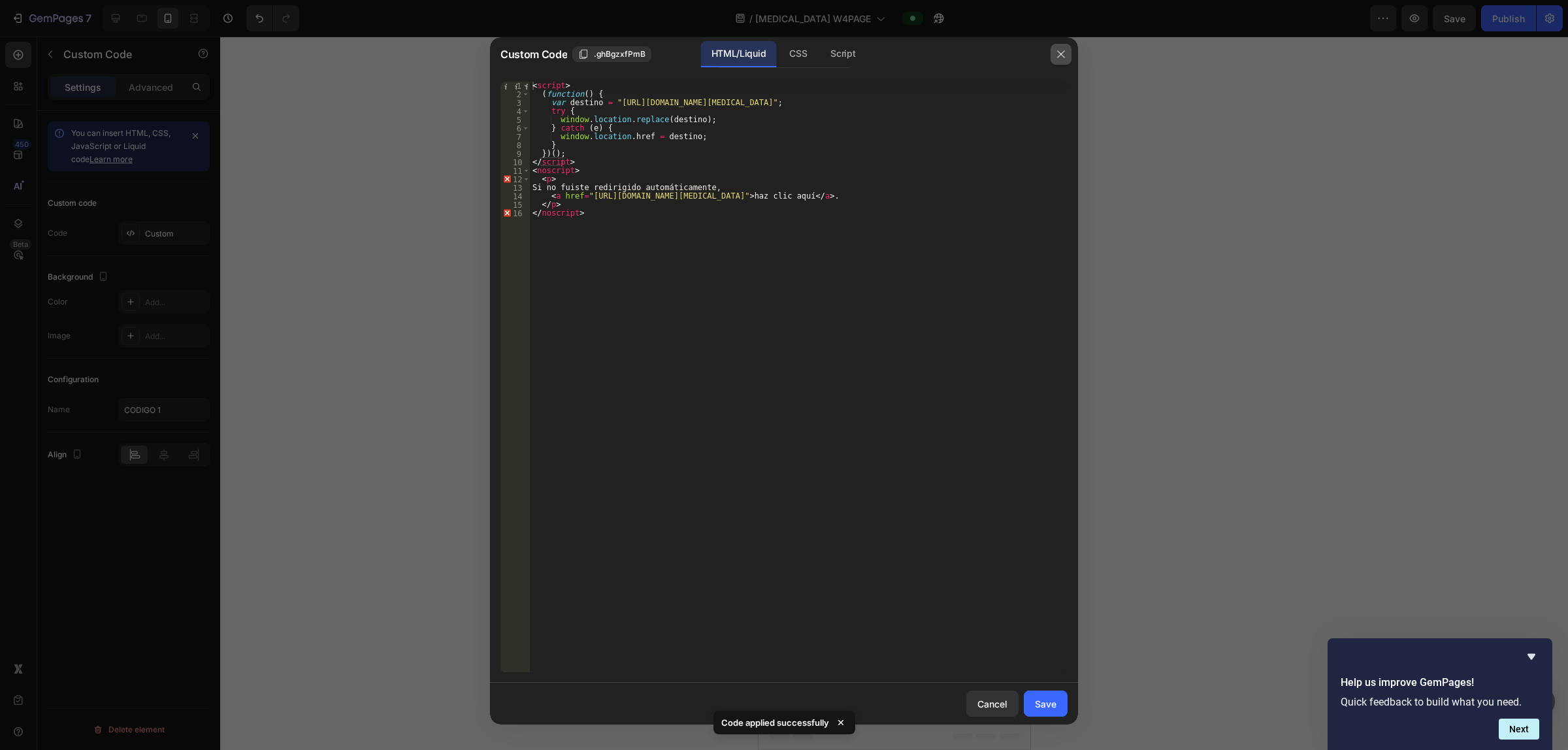
click at [783, 53] on icon "button" at bounding box center [1061, 54] width 11 height 11
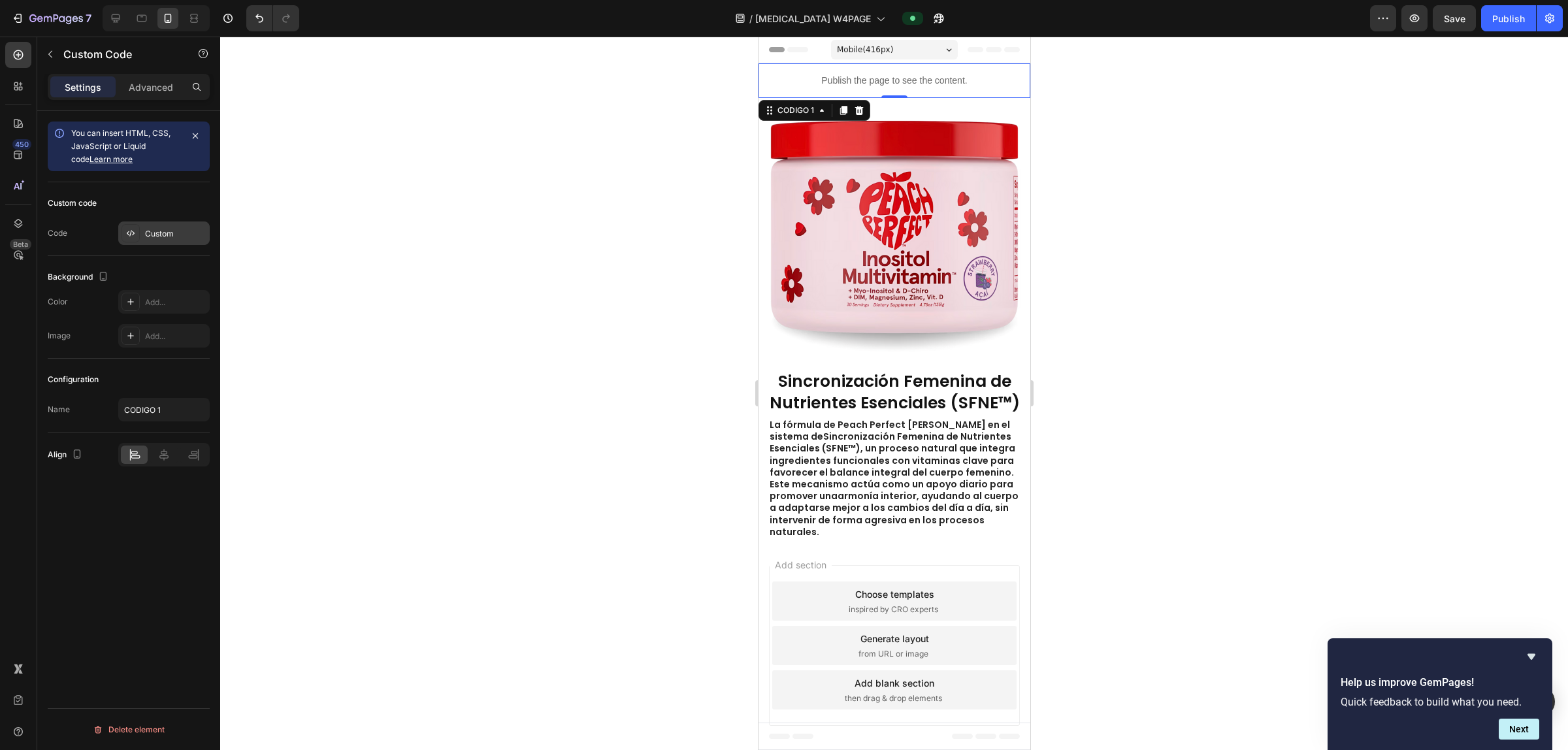
click at [130, 230] on icon at bounding box center [131, 234] width 11 height 11
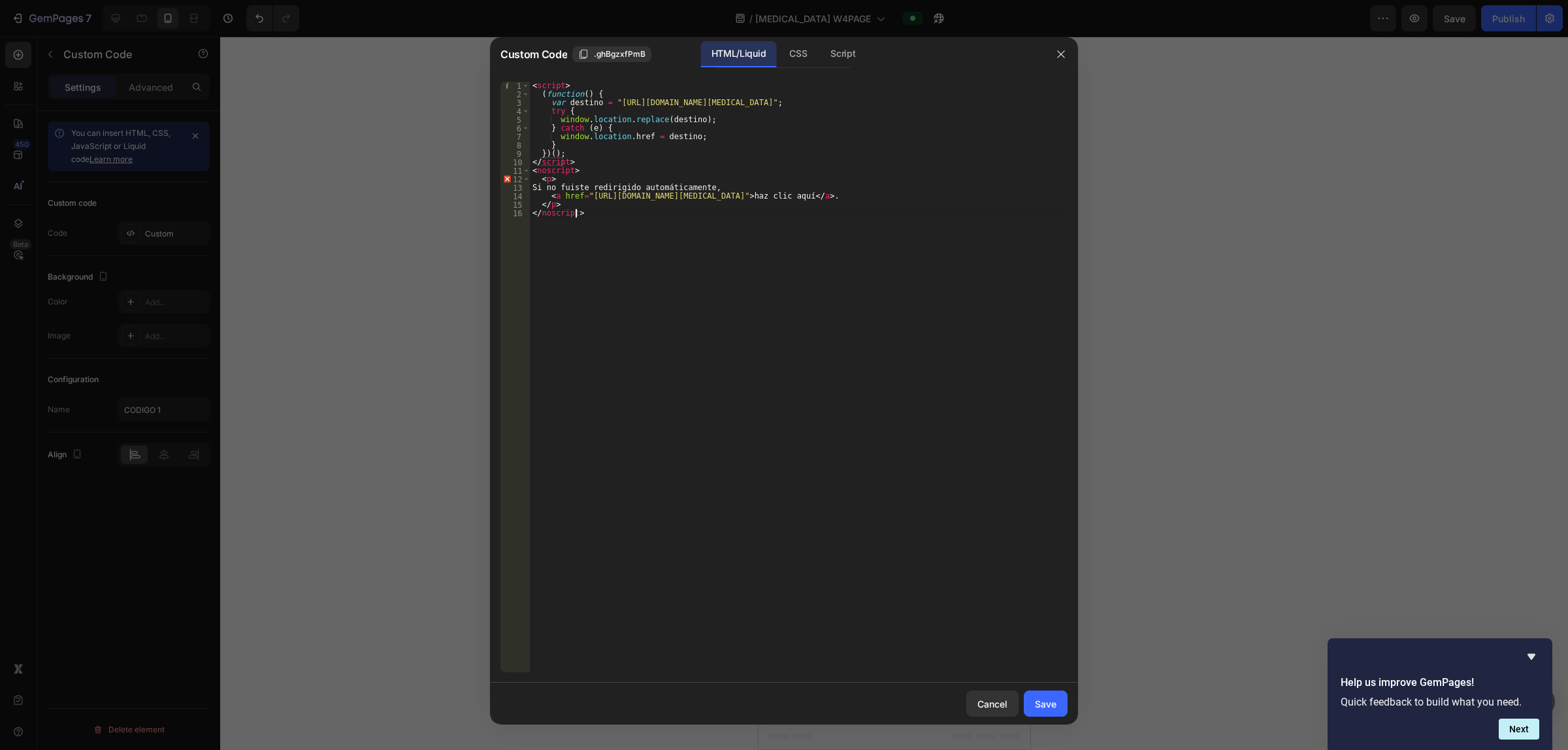
click at [614, 245] on div "< script > ( function ( ) { var destino = "https://vitalglowco.com/products/pea…" at bounding box center [798, 386] width 538 height 609
click at [581, 233] on div "< script > ( function ( ) { var destino = "https://vitalglowco.com/products/pea…" at bounding box center [798, 386] width 538 height 609
click at [608, 226] on div "< script > ( function ( ) { var destino = "https://vitalglowco.com/products/pea…" at bounding box center [798, 386] width 538 height 609
drag, startPoint x: 1526, startPoint y: 651, endPoint x: 1477, endPoint y: 636, distance: 51.2
click at [783, 651] on icon "Hide survey" at bounding box center [1531, 656] width 15 height 15
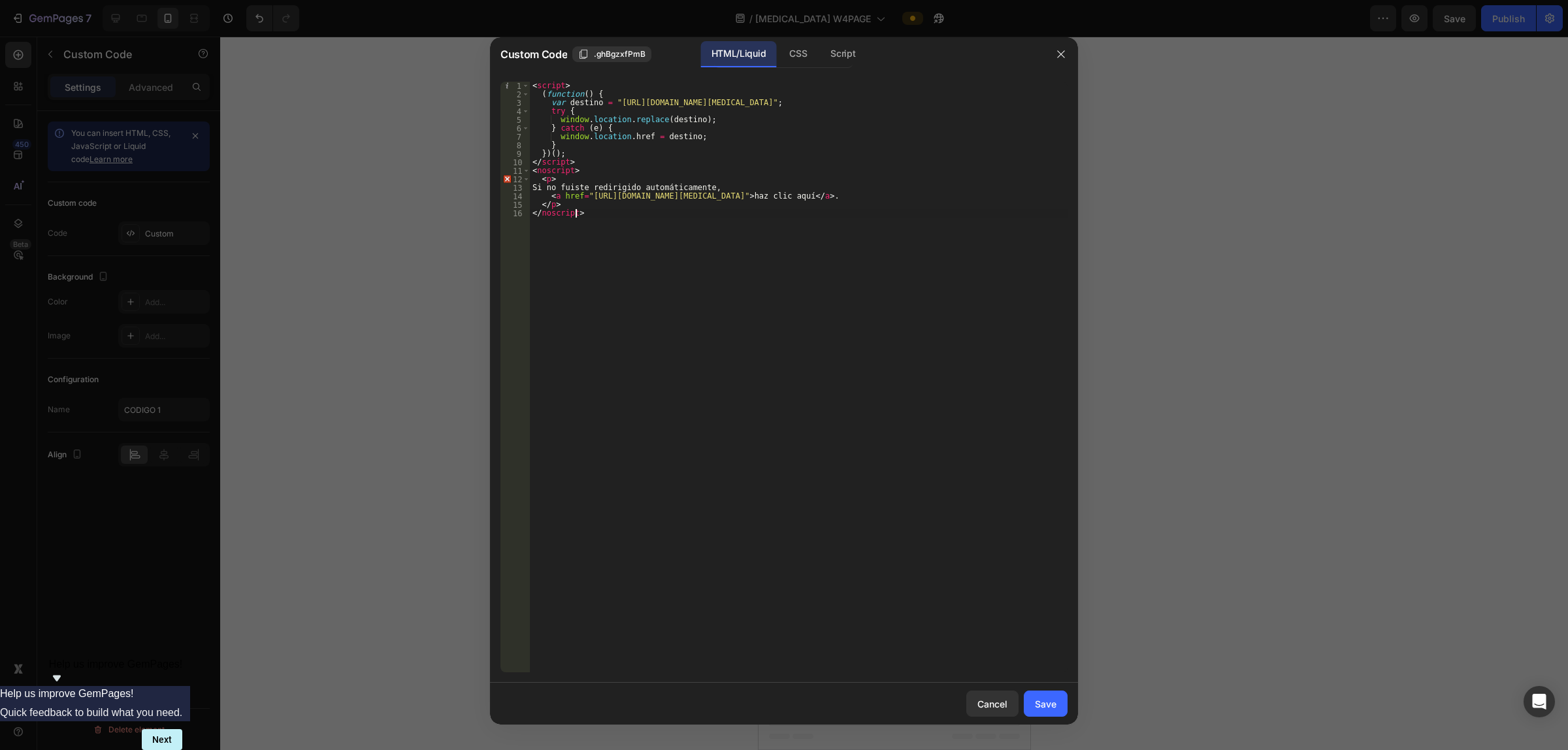
click at [783, 351] on div "< script > ( function ( ) { var destino = "https://vitalglowco.com/products/pea…" at bounding box center [798, 386] width 538 height 609
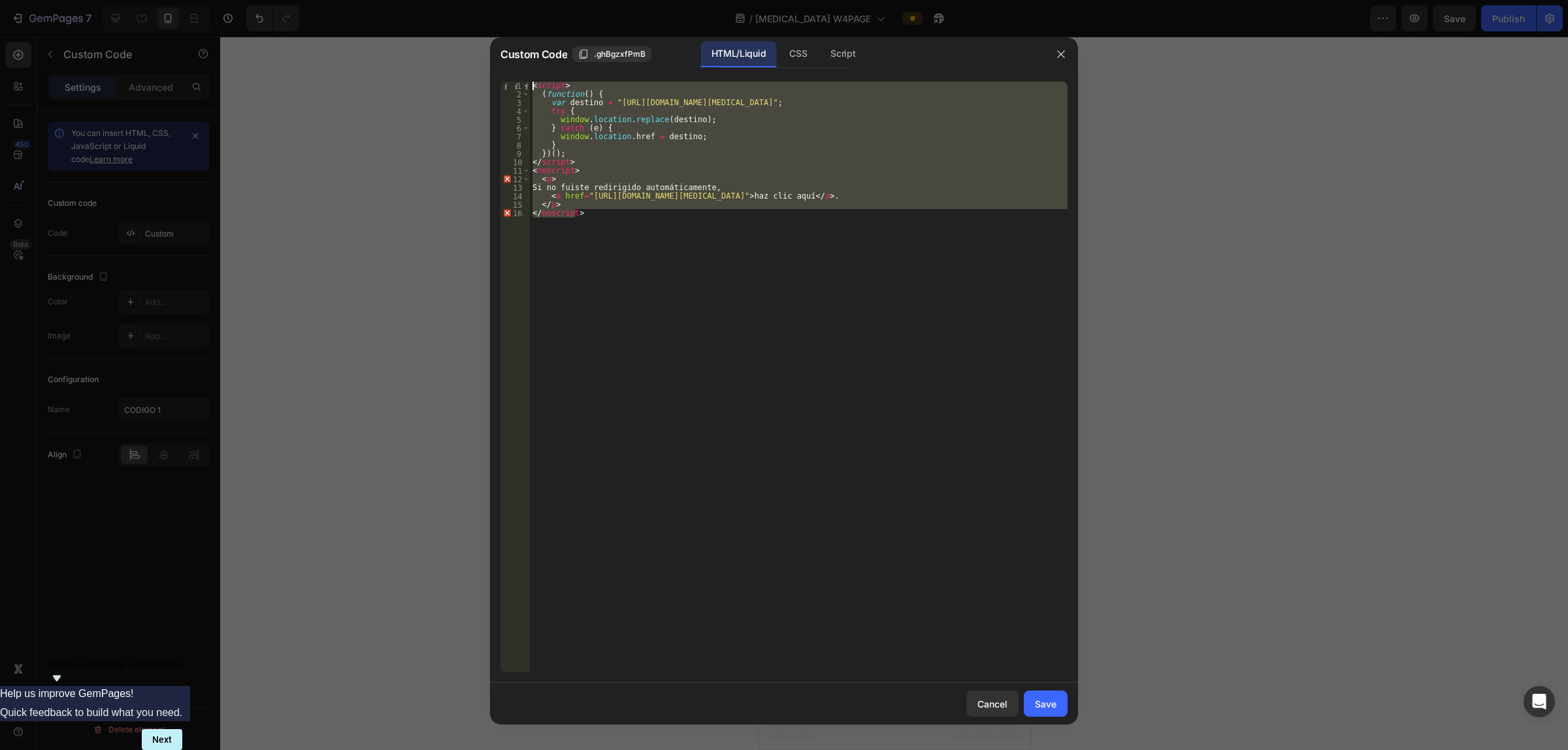
drag, startPoint x: 665, startPoint y: 244, endPoint x: 378, endPoint y: 20, distance: 364.1
click at [378, 20] on div "Custom Code .ghBgzxfPmB HTML/Liquid CSS Script </noscript> 1 2 3 4 5 6 7 8 9 10…" at bounding box center [784, 375] width 1568 height 750
type textarea "<script> (function() {"
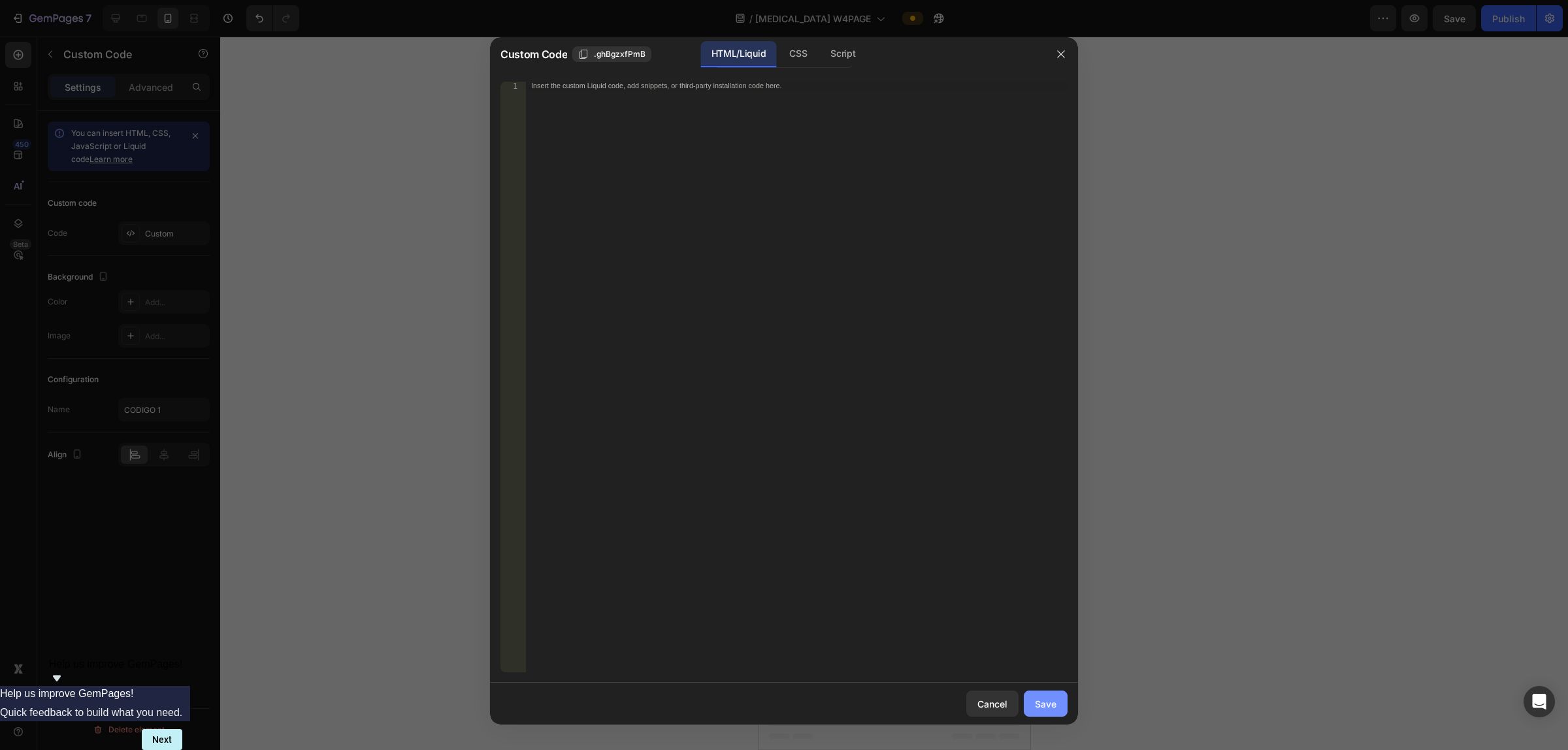
click at [783, 710] on button "Save" at bounding box center [1046, 704] width 43 height 26
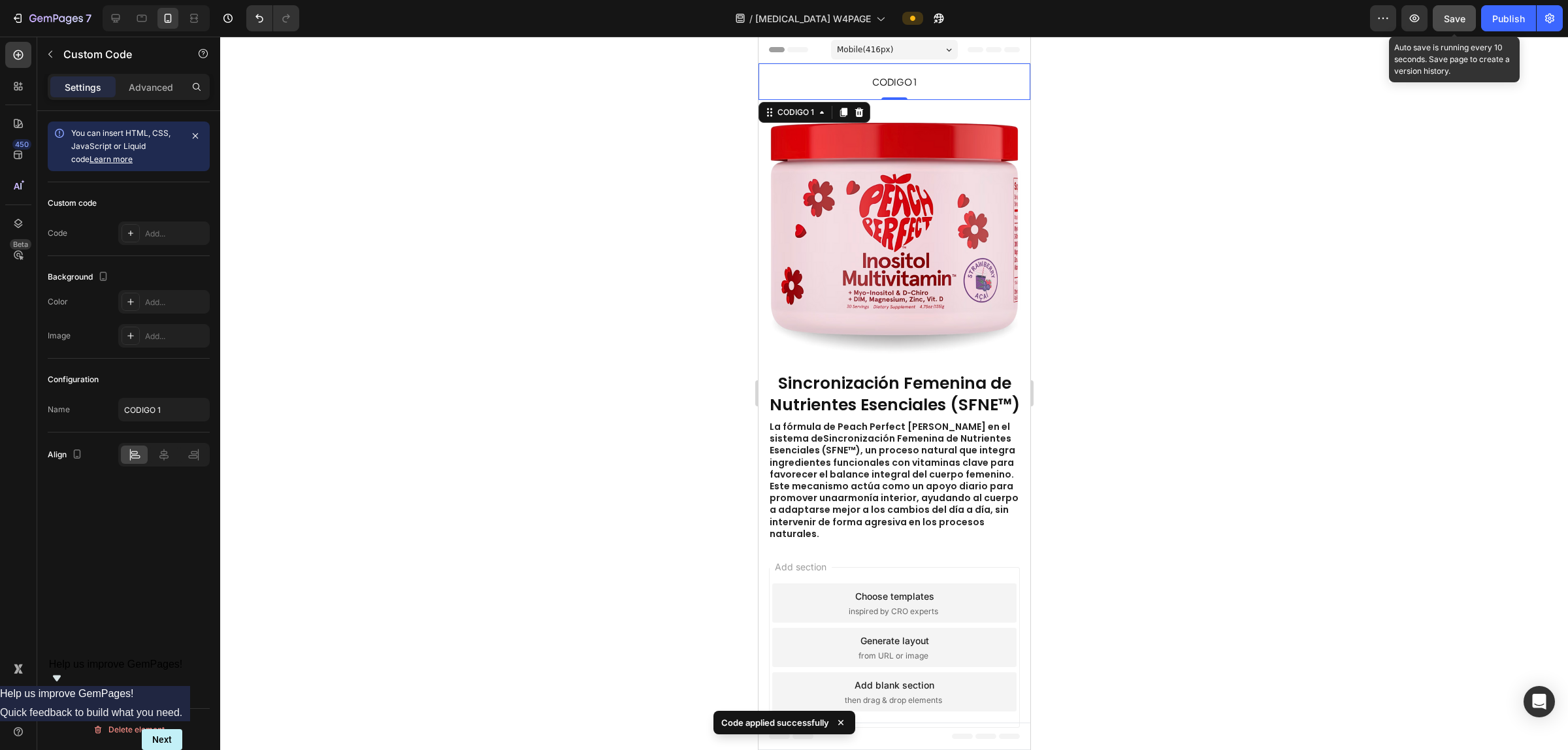
click at [783, 13] on span "Save" at bounding box center [1455, 18] width 22 height 11
click at [783, 13] on div "Publish" at bounding box center [1508, 18] width 33 height 14
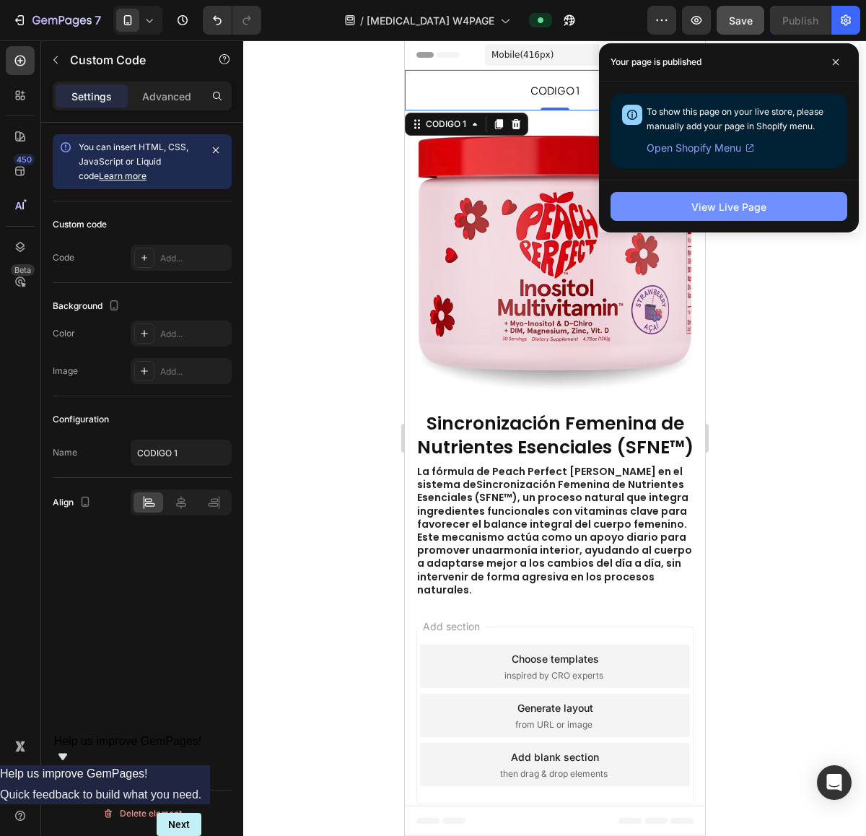
click at [777, 210] on button "View Live Page" at bounding box center [728, 206] width 237 height 29
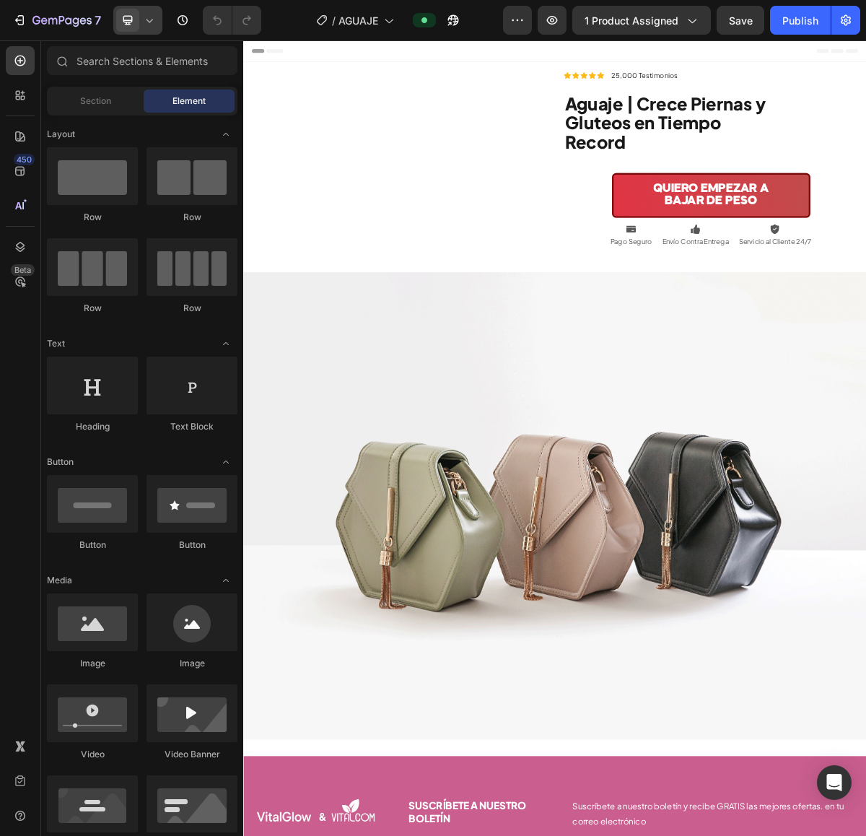
click at [153, 27] on icon at bounding box center [149, 20] width 14 height 14
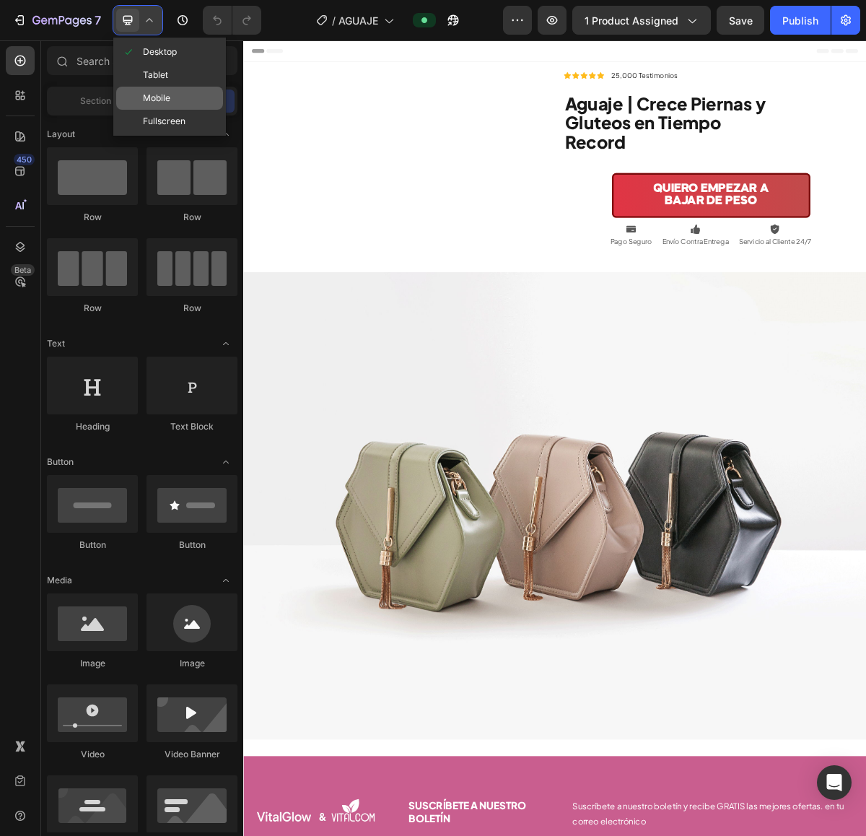
click at [156, 100] on span "Mobile" at bounding box center [156, 98] width 27 height 14
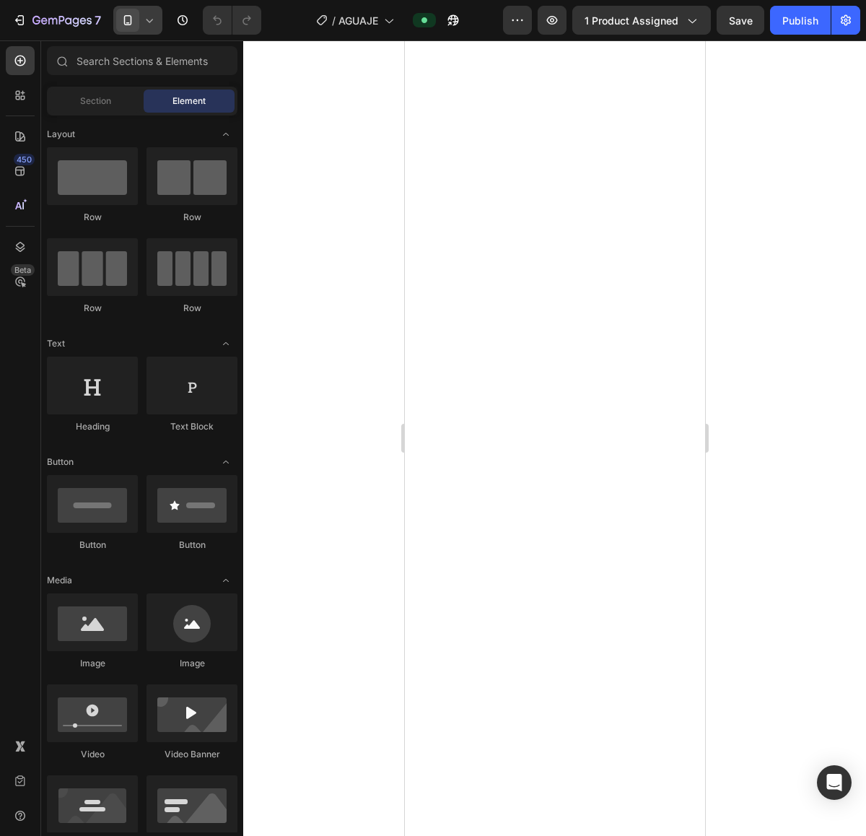
scroll to position [2525, 0]
